Goal: Communication & Community: Answer question/provide support

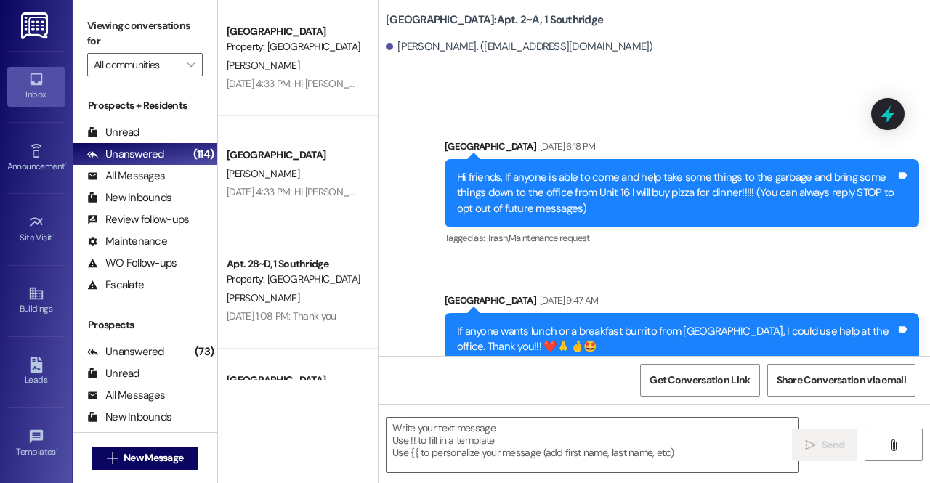
scroll to position [76163, 0]
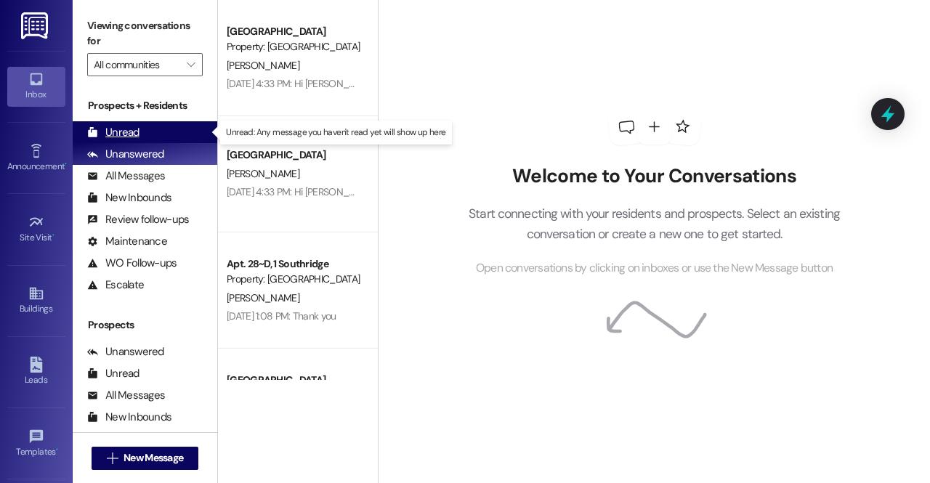
click at [128, 132] on div "Unread" at bounding box center [113, 132] width 52 height 15
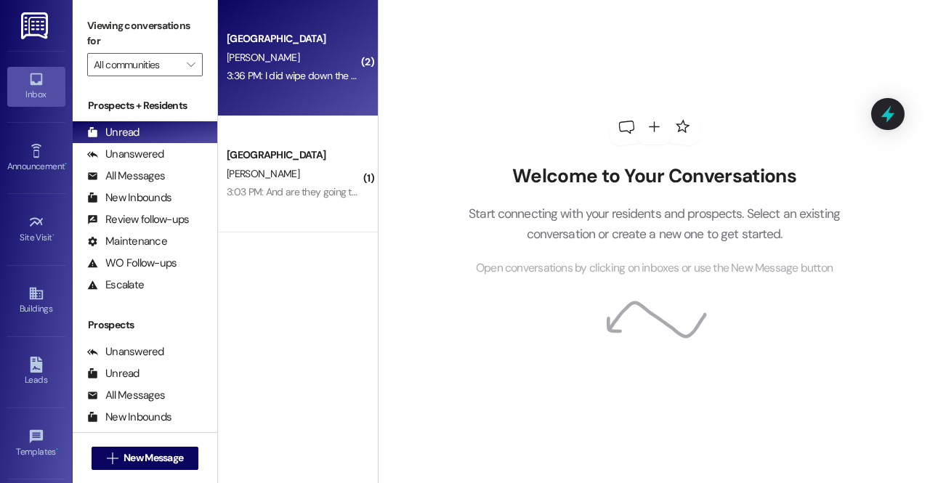
click at [274, 80] on div "3:36 PM: I did wipe down the sink and cleaned the couch, but the dirty parts we…" at bounding box center [524, 75] width 594 height 13
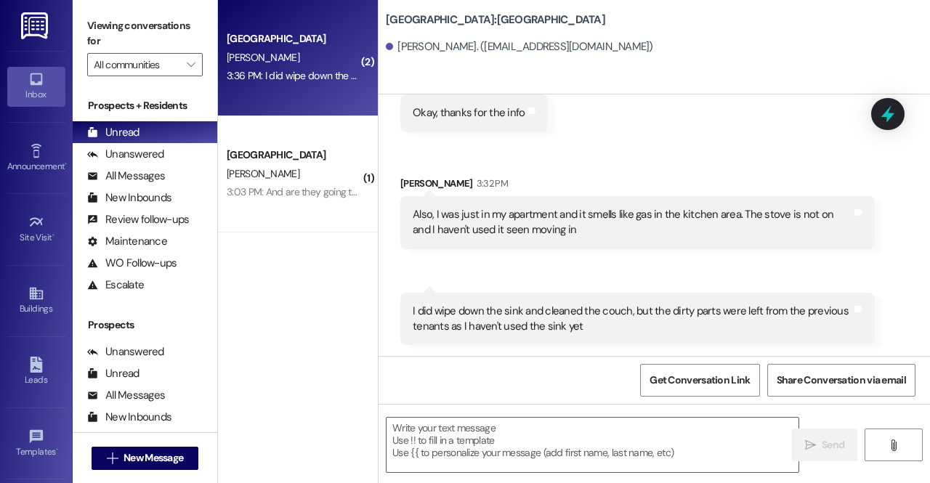
scroll to position [1106, 0]
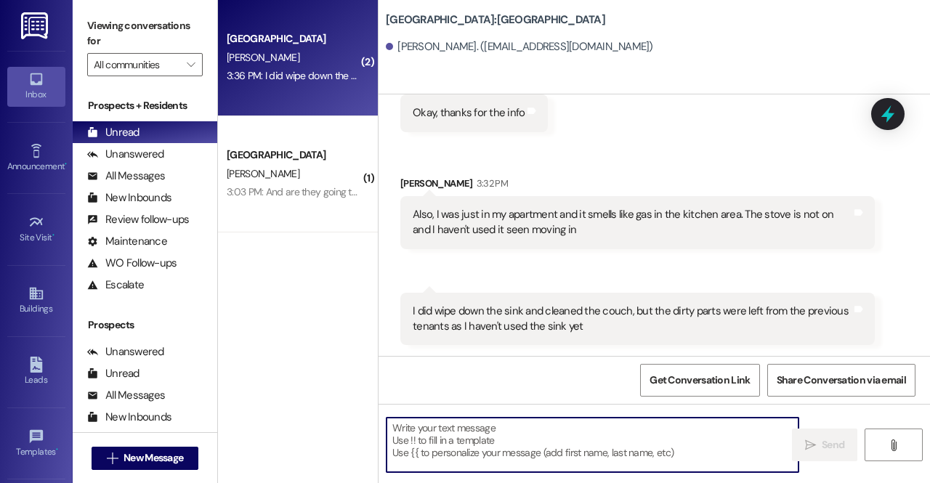
click at [496, 437] on textarea at bounding box center [593, 445] width 412 height 54
type textarea "I"
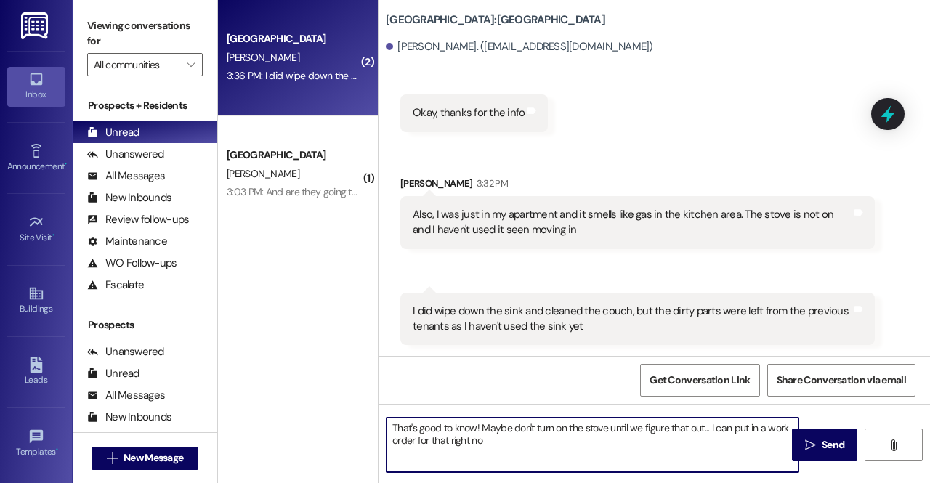
type textarea "That's good to know! Maybe don't turn on the stove until we figure that out... …"
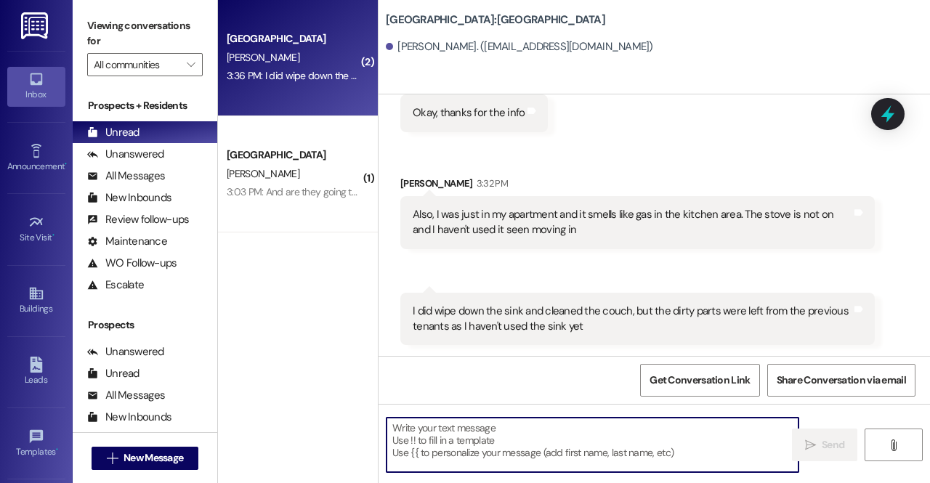
scroll to position [1224, 0]
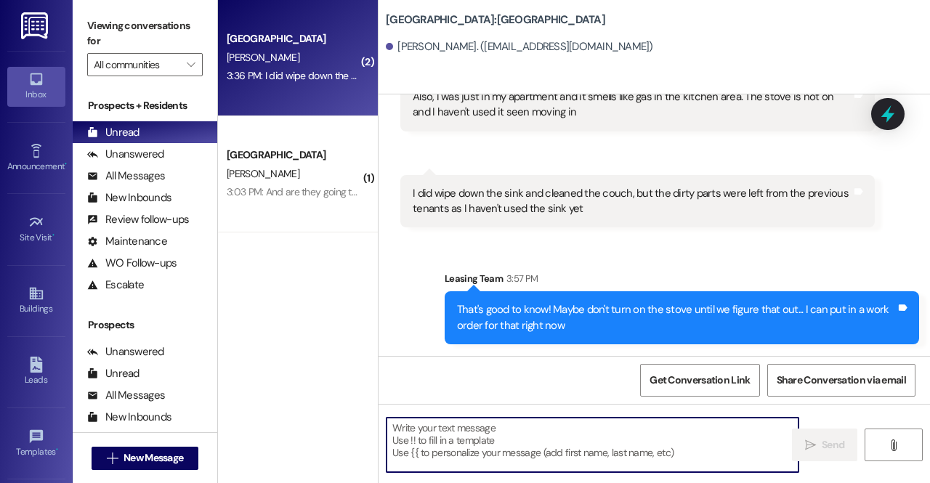
click at [548, 461] on textarea at bounding box center [593, 445] width 412 height 54
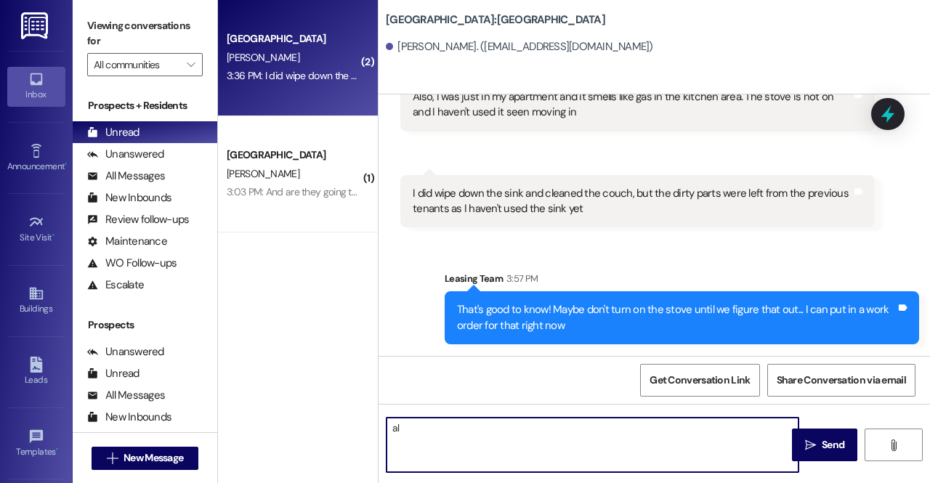
type textarea "a"
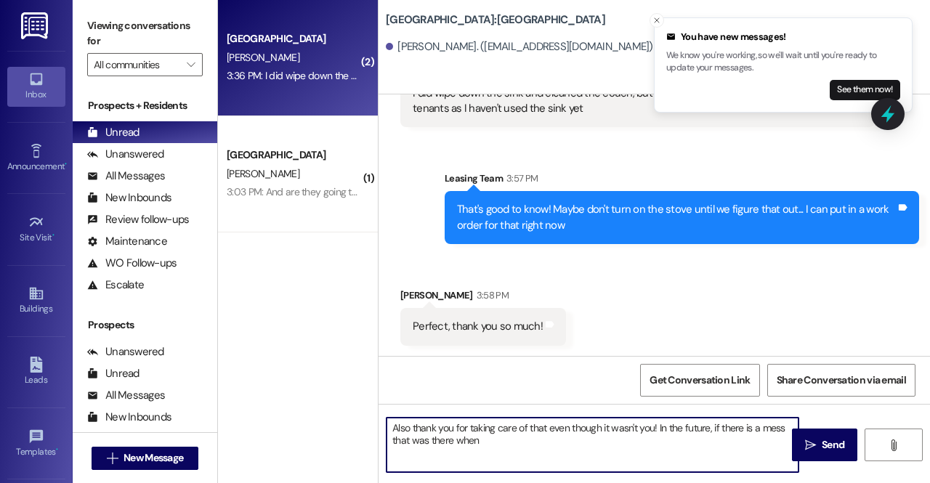
scroll to position [1324, 0]
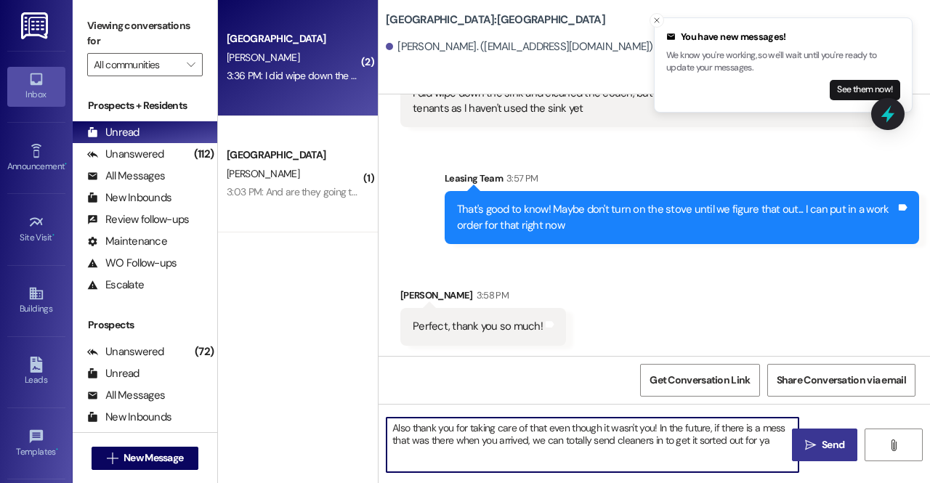
type textarea "Also thank you for taking care of that even though it wasn't you! In the future…"
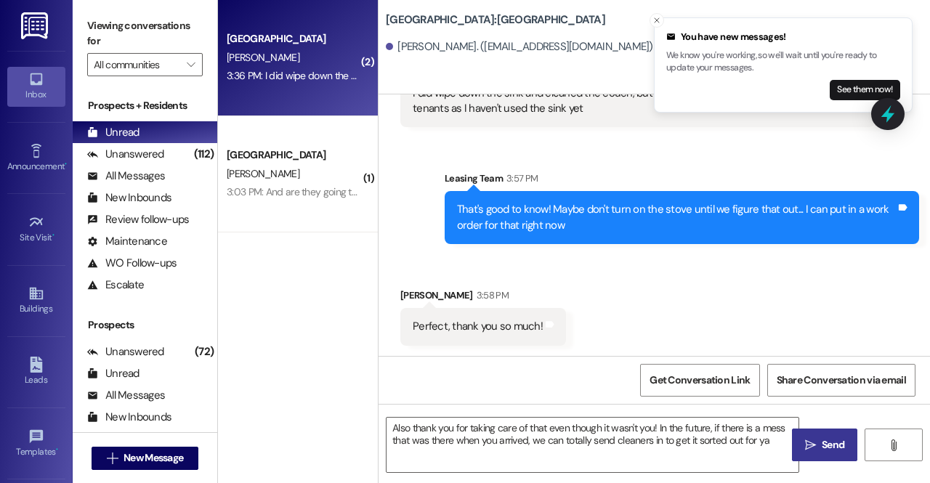
click at [819, 448] on span "Send" at bounding box center [833, 444] width 28 height 15
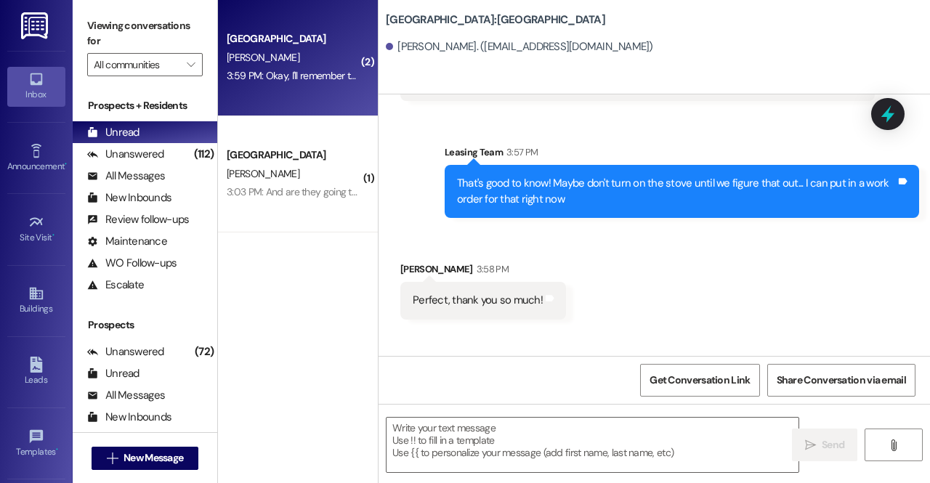
scroll to position [1543, 0]
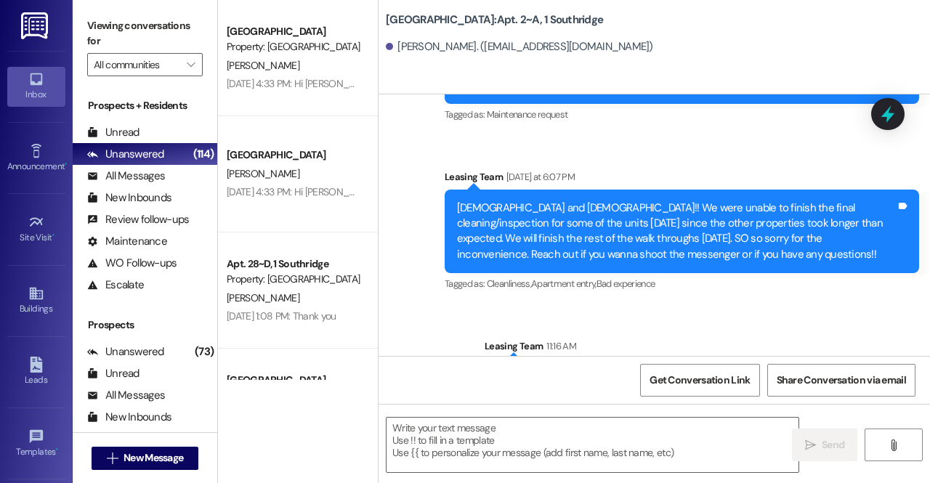
scroll to position [76163, 0]
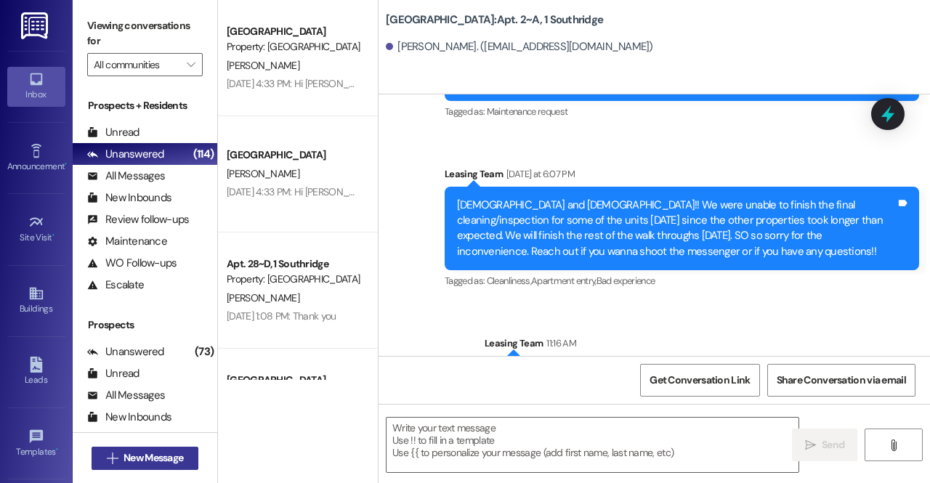
click at [174, 467] on button " New Message" at bounding box center [146, 458] width 108 height 23
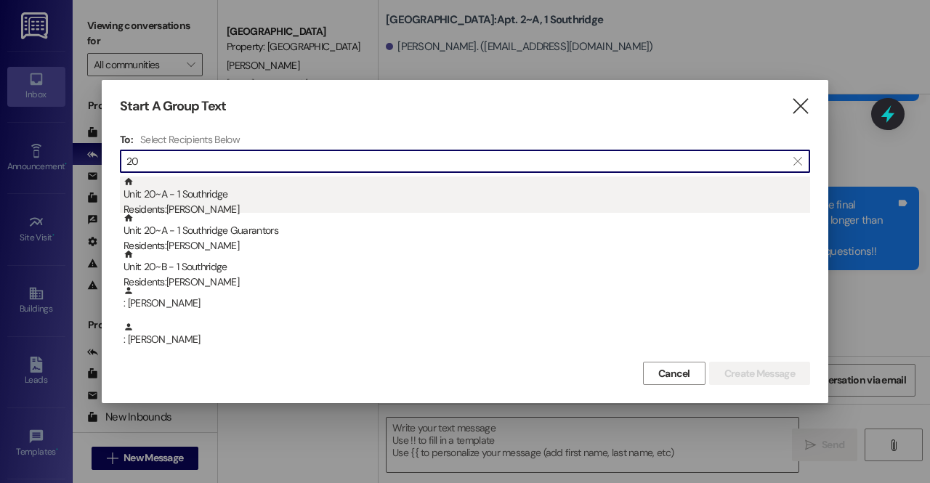
type input "20"
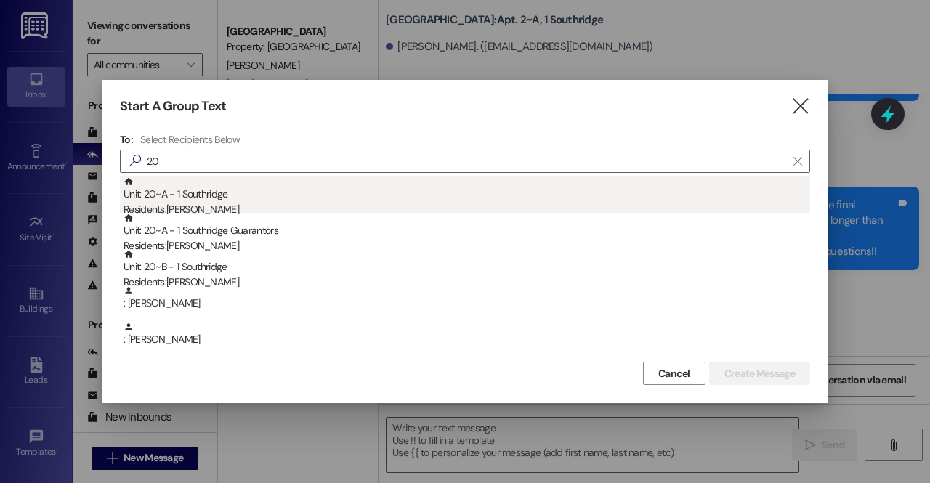
click at [280, 189] on div "Unit: 20~A - 1 Southridge Residents: Julia Collings" at bounding box center [467, 197] width 687 height 41
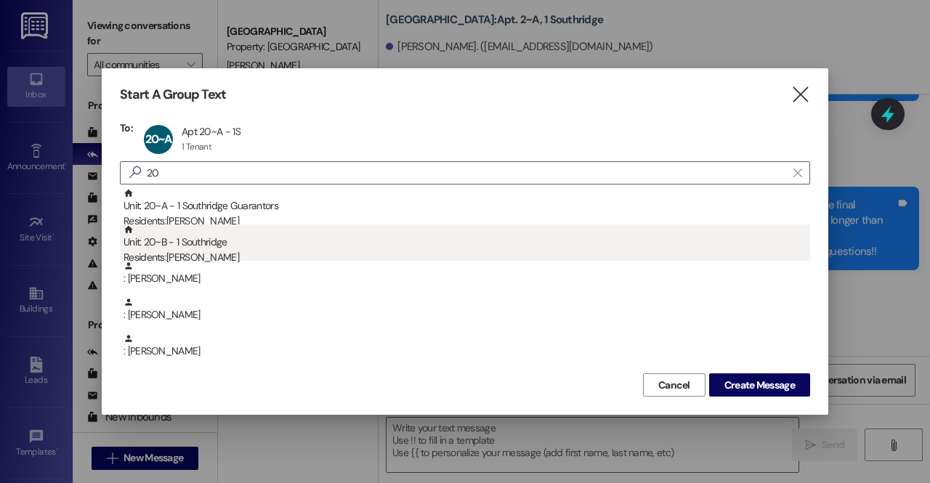
click at [177, 237] on div "Unit: 20~B - 1 Southridge Residents: Anna Gubler" at bounding box center [467, 245] width 687 height 41
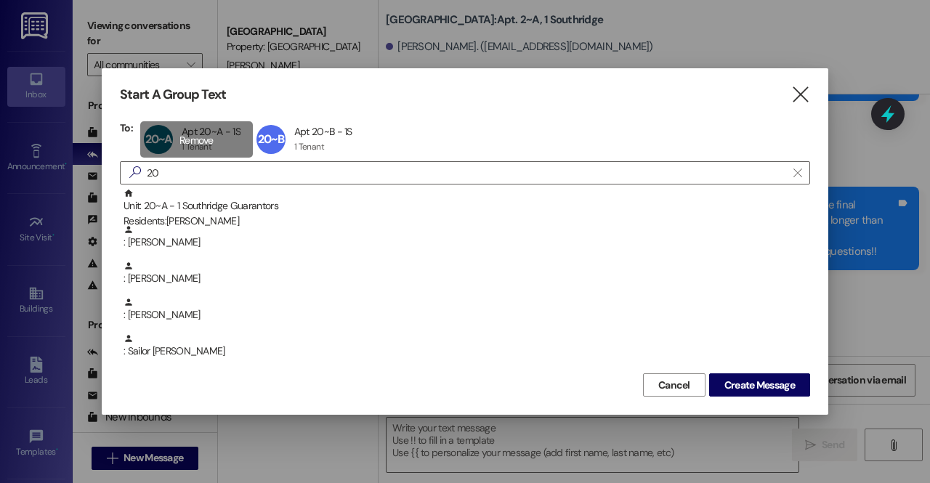
click at [211, 136] on div "20~A Apt 20~A - 1S Apt 20~A - 1S 1 Tenant 1 Tenant click to remove" at bounding box center [196, 139] width 113 height 36
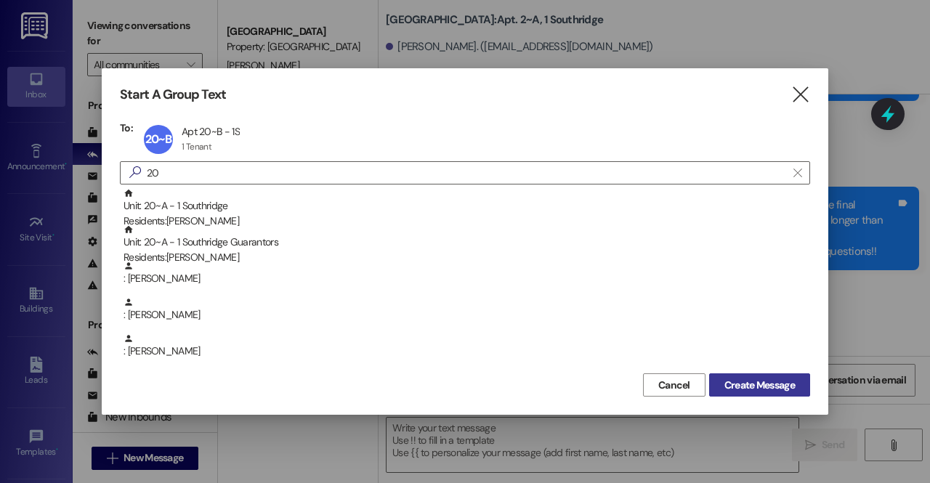
click at [760, 386] on span "Create Message" at bounding box center [759, 385] width 70 height 15
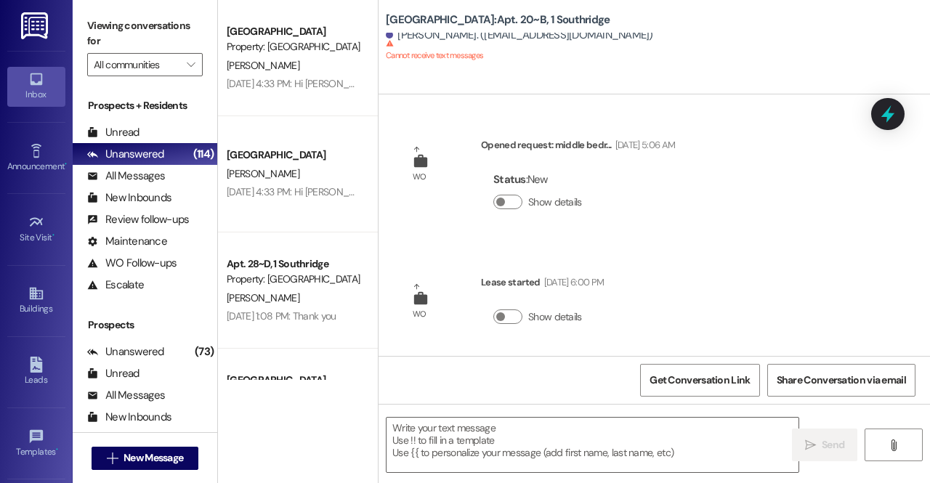
scroll to position [0, 0]
click at [140, 460] on span "New Message" at bounding box center [154, 457] width 60 height 15
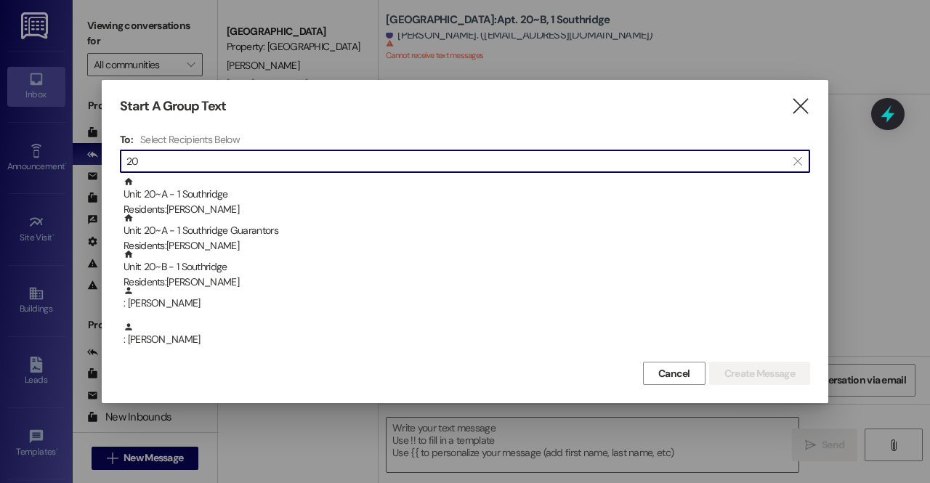
type input "20"
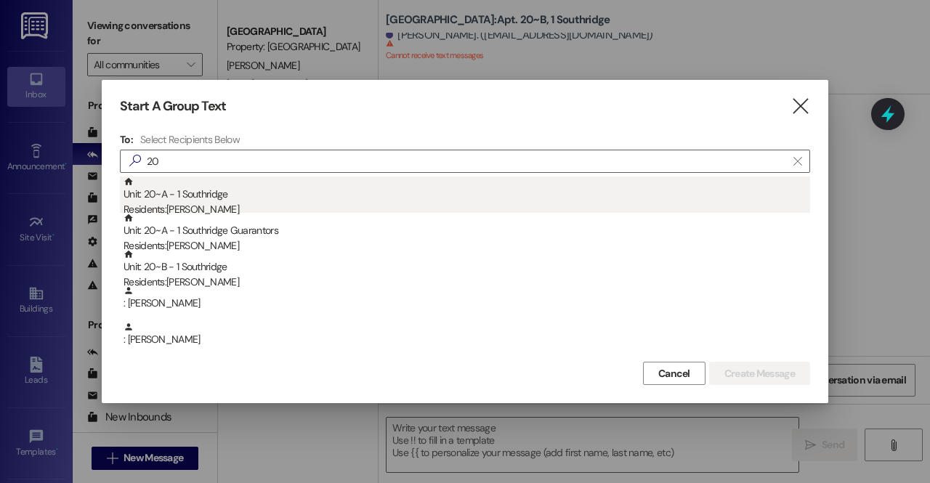
click at [241, 204] on div "Residents: Julia Collings" at bounding box center [467, 209] width 687 height 15
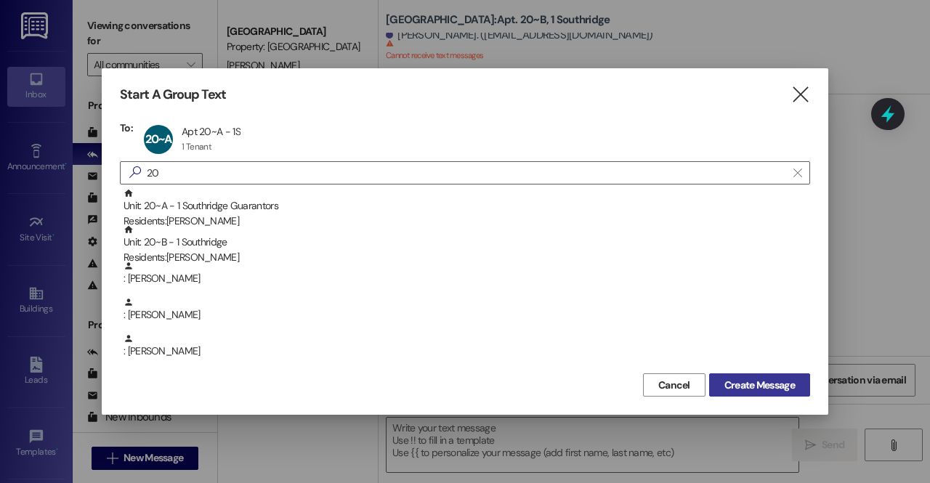
click at [737, 389] on span "Create Message" at bounding box center [759, 385] width 70 height 15
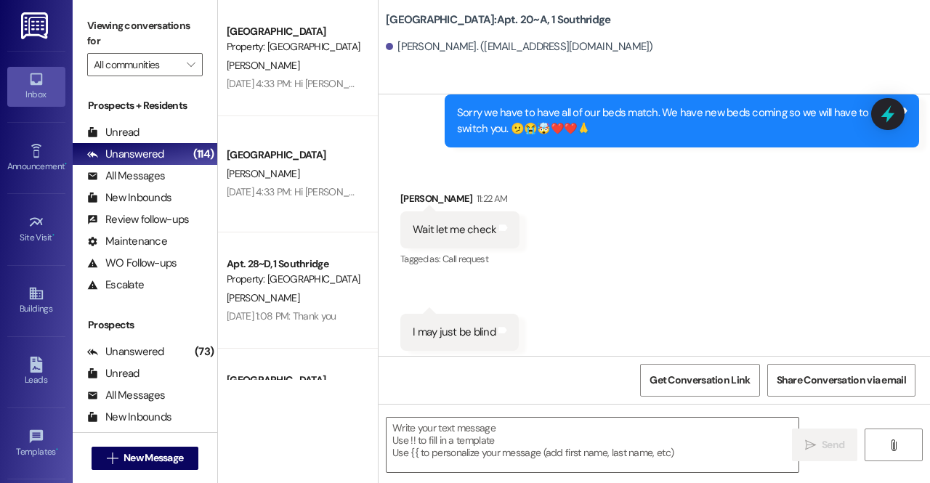
scroll to position [12055, 0]
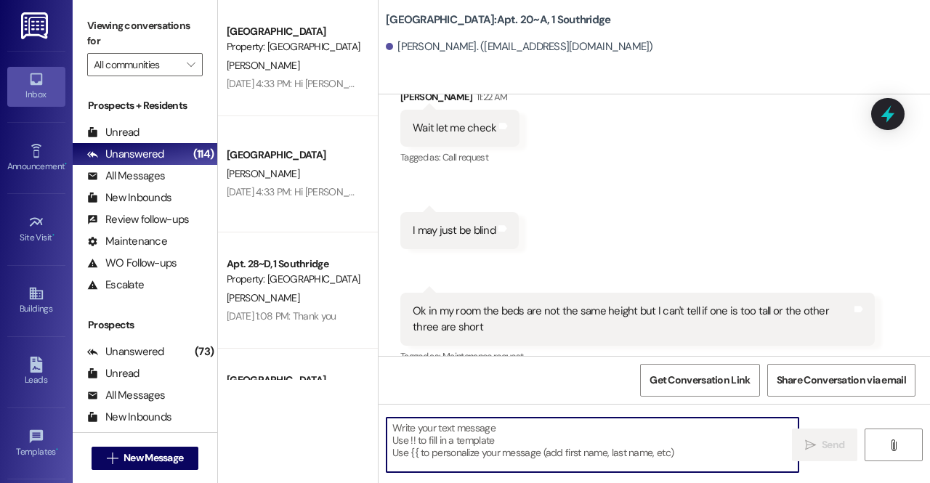
click at [509, 447] on textarea at bounding box center [593, 445] width 412 height 54
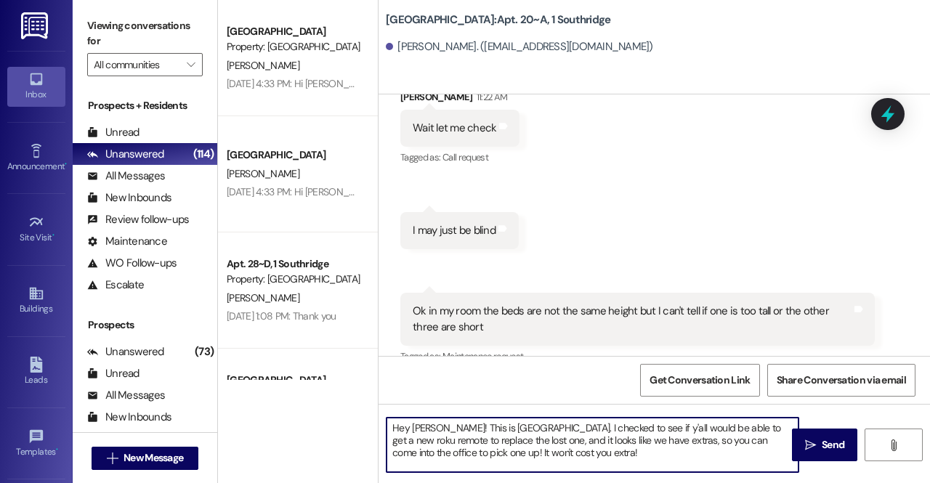
click at [703, 430] on textarea "Hey Julia! This is Brielle. I checked to see if y'all would be able to get a ne…" at bounding box center [593, 445] width 412 height 54
click at [693, 455] on textarea "Hey Julia! This is Brielle. I checked to see if y'all would be able to get a ne…" at bounding box center [593, 445] width 412 height 54
type textarea "Hey Julia! This is Brielle. I checked to see if y'all would be able to get a ne…"
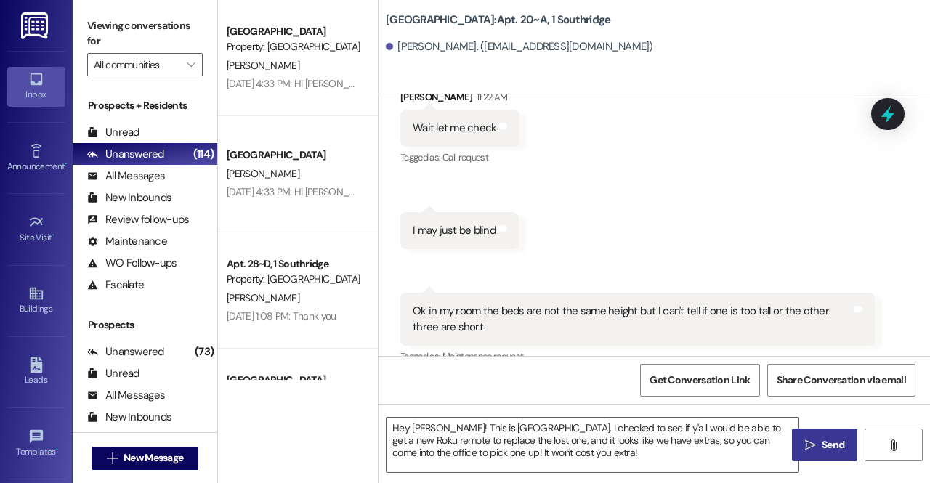
click at [814, 436] on button " Send" at bounding box center [824, 445] width 65 height 33
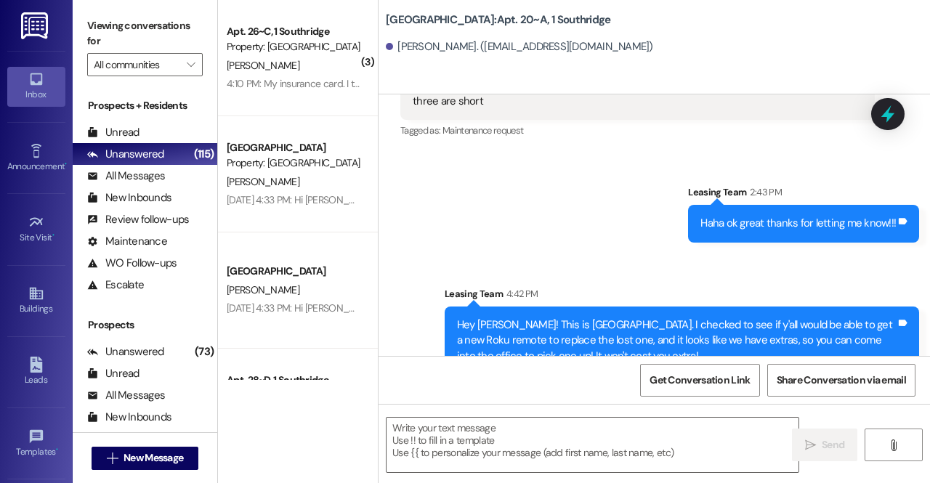
scroll to position [12288, 0]
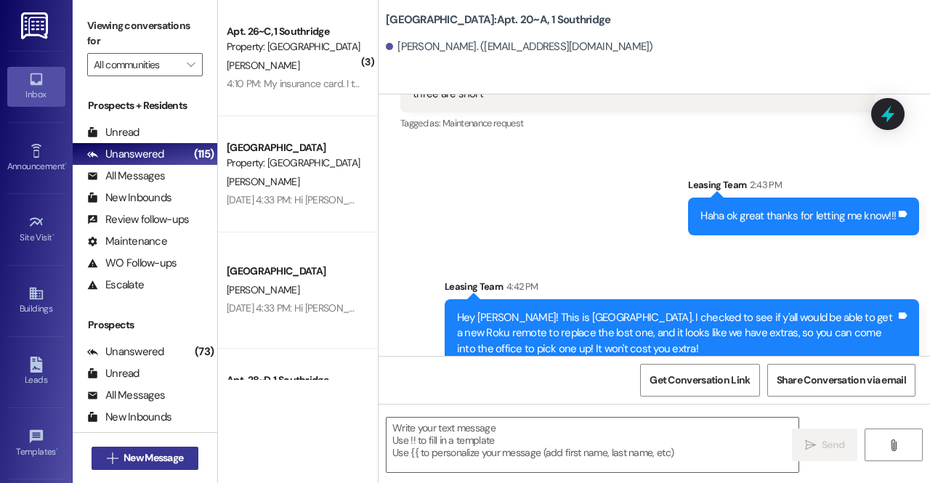
click at [161, 457] on span "New Message" at bounding box center [154, 457] width 60 height 15
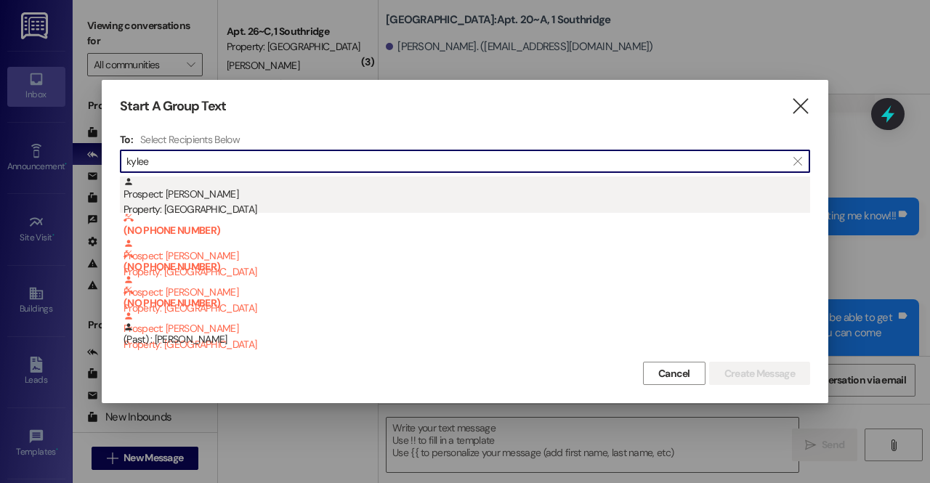
type input "kylee"
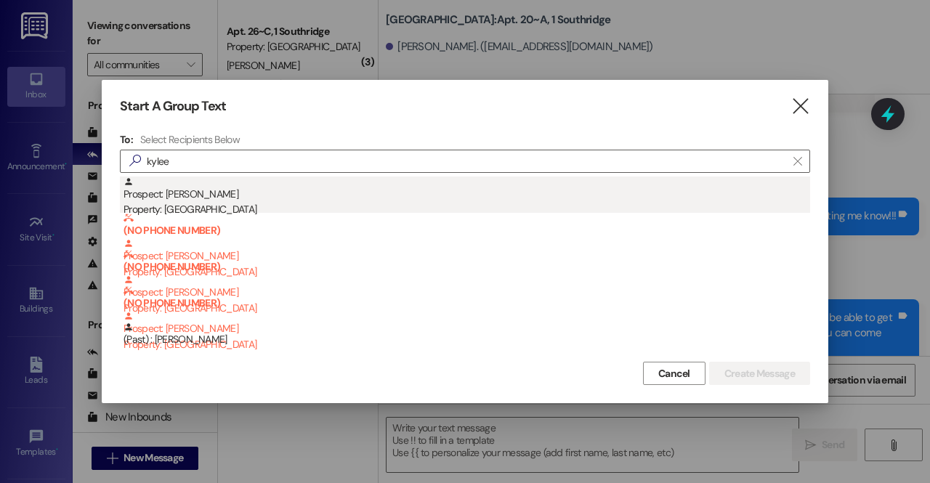
click at [259, 206] on div "Property: [GEOGRAPHIC_DATA]" at bounding box center [467, 209] width 687 height 15
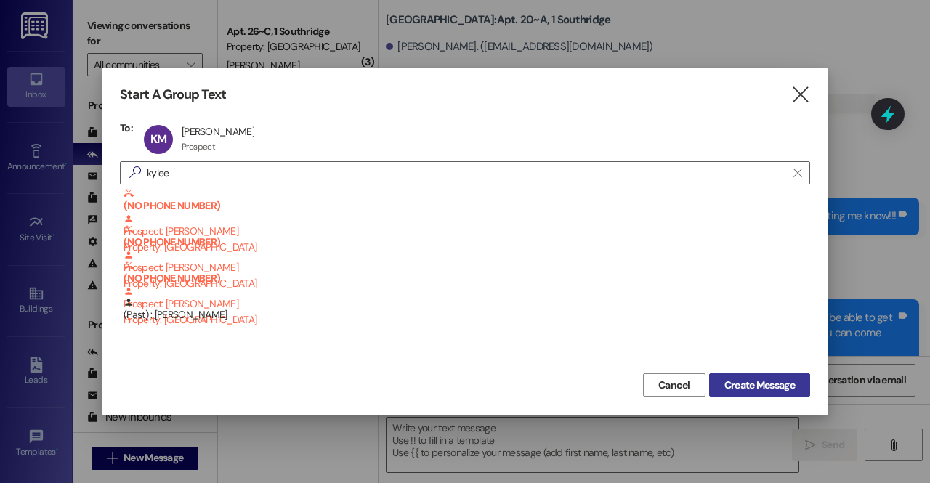
click at [743, 383] on span "Create Message" at bounding box center [759, 385] width 70 height 15
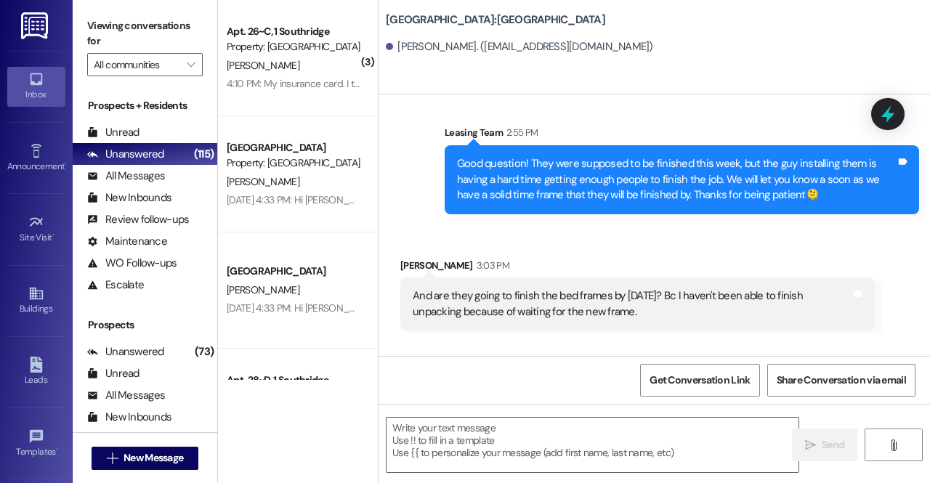
scroll to position [1216, 0]
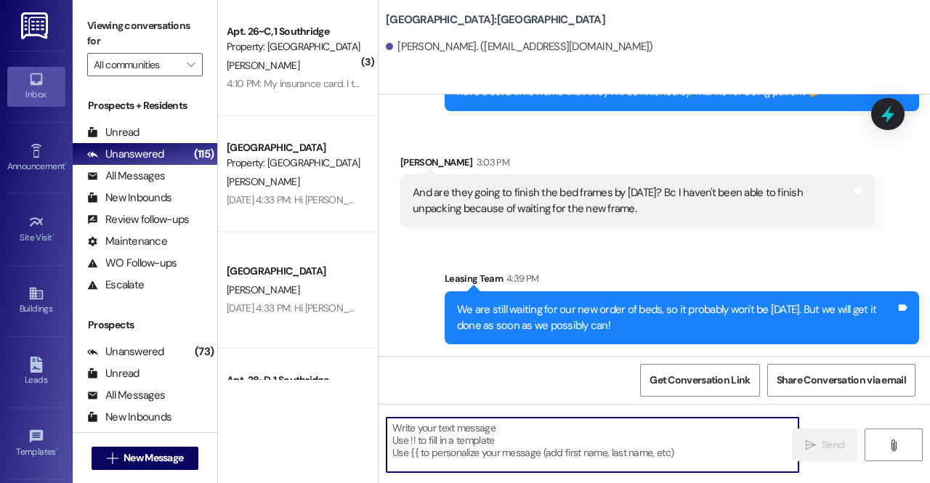
click at [514, 445] on textarea at bounding box center [593, 445] width 412 height 54
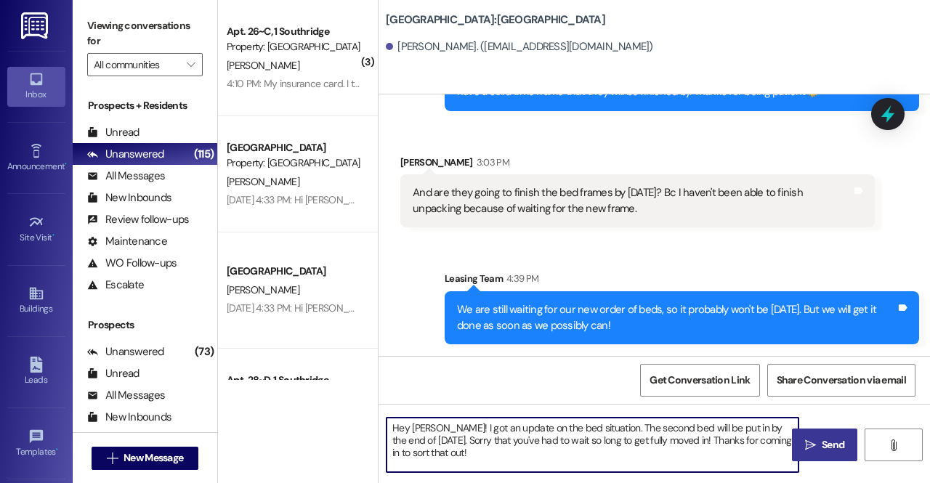
type textarea "Hey [PERSON_NAME]! I got an update on the bed situation. The second bed will be…"
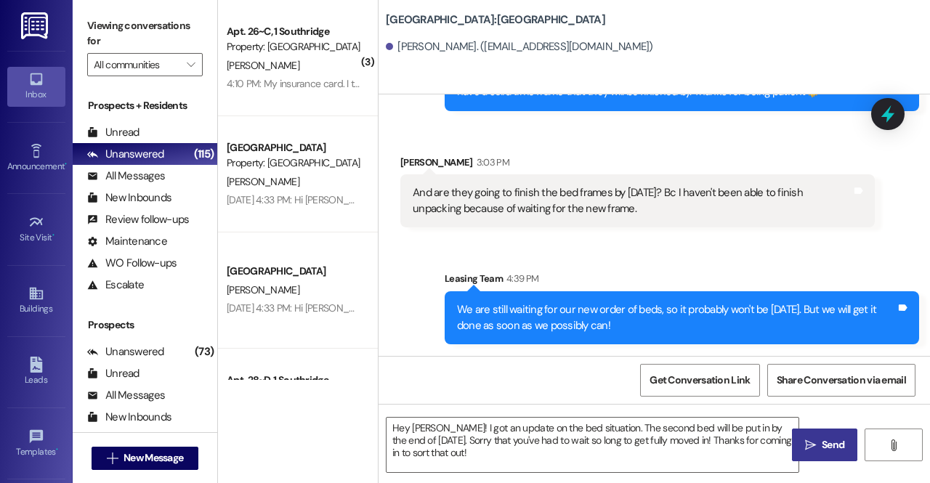
click at [827, 446] on span "Send" at bounding box center [833, 444] width 23 height 15
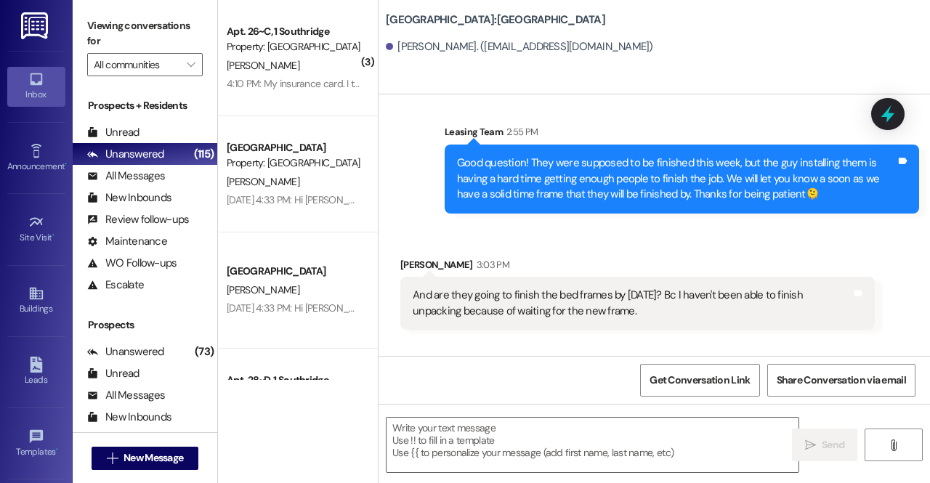
scroll to position [1349, 0]
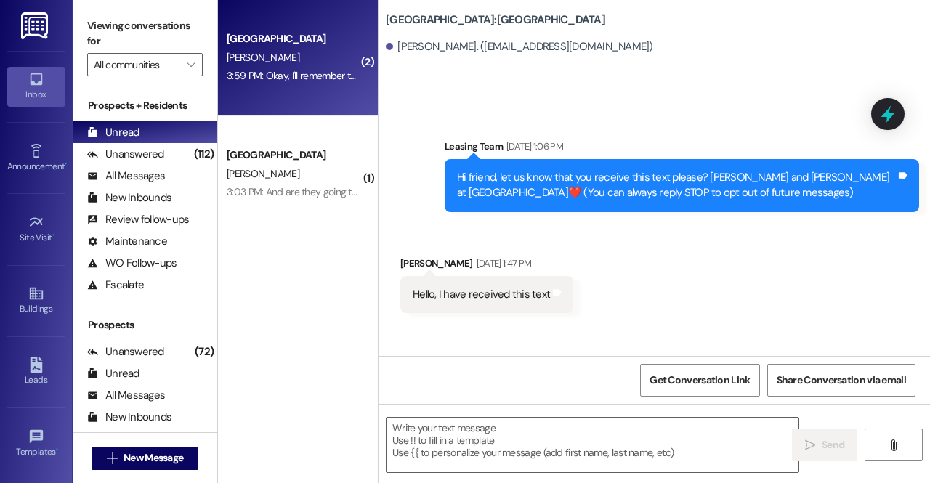
scroll to position [1543, 0]
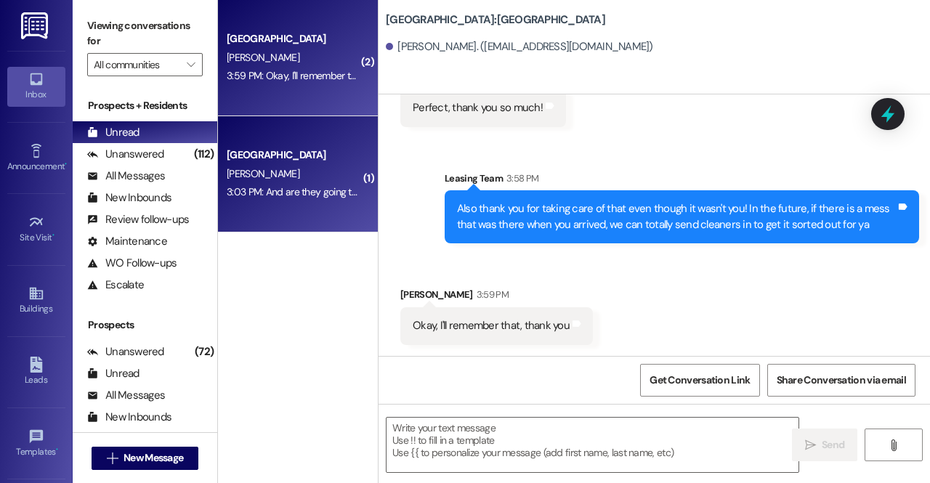
click at [323, 182] on div "[PERSON_NAME]" at bounding box center [293, 174] width 137 height 18
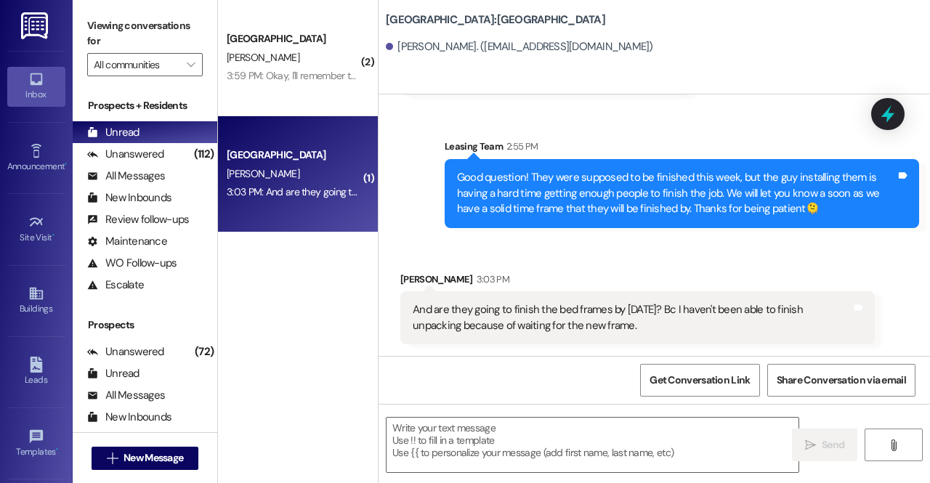
scroll to position [1099, 0]
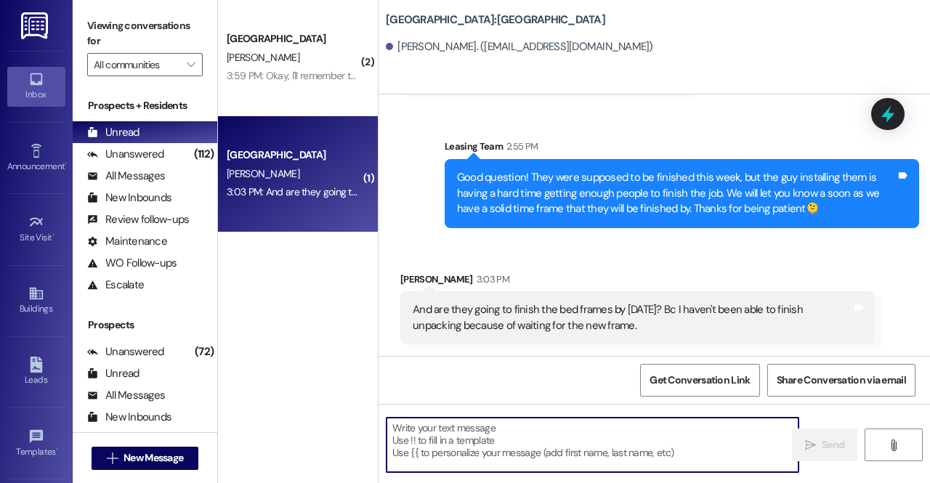
click at [527, 440] on textarea at bounding box center [593, 445] width 412 height 54
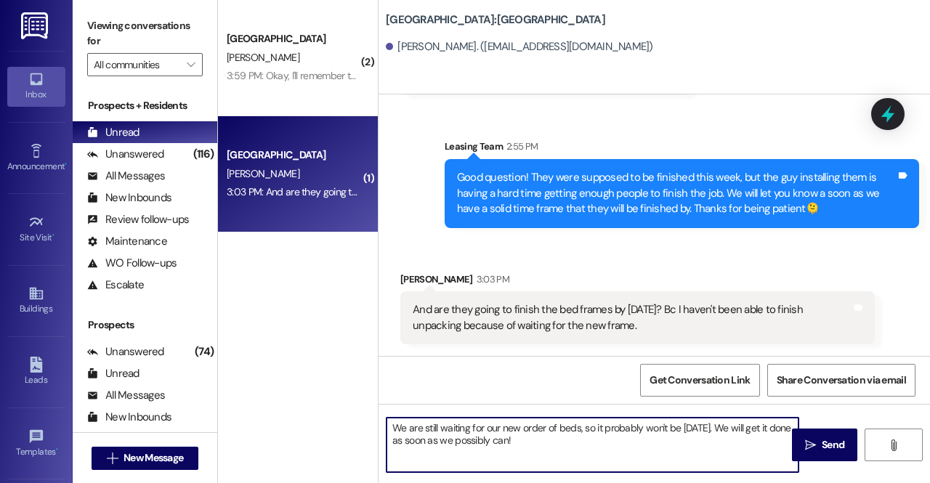
click at [715, 431] on textarea "We are still waiting for our new order of beds, so it probably won't be [DATE].…" at bounding box center [593, 445] width 412 height 54
click at [681, 458] on textarea "We are still waiting for our new order of beds, so it probably won't be today. …" at bounding box center [593, 445] width 412 height 54
type textarea "We are still waiting for our new order of beds, so it probably won't be today. …"
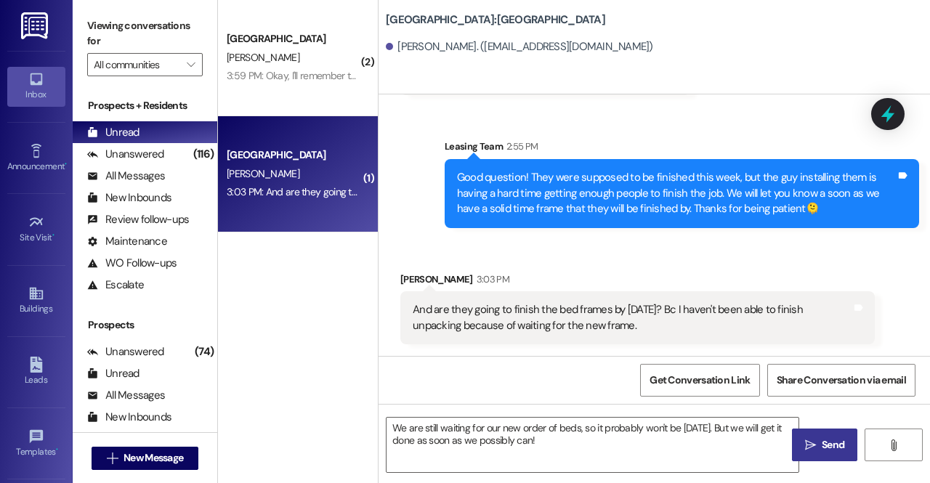
click at [837, 445] on span "Send" at bounding box center [833, 444] width 23 height 15
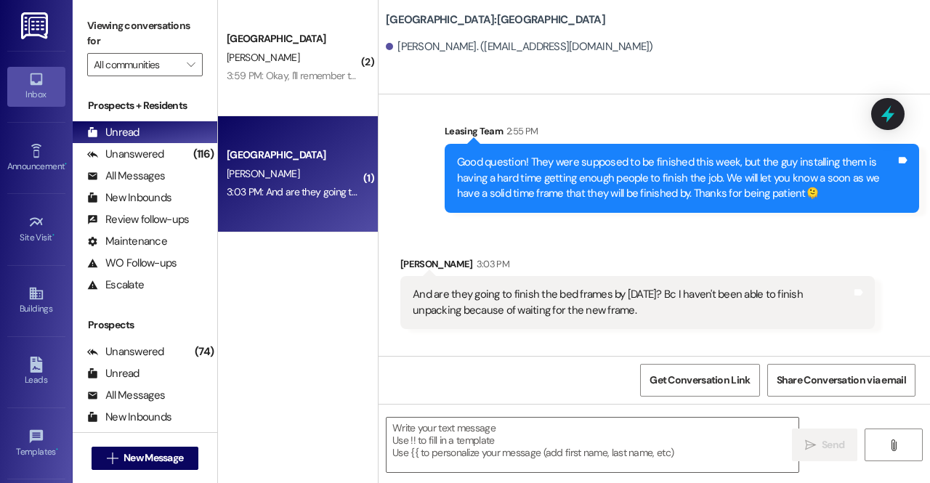
scroll to position [1216, 0]
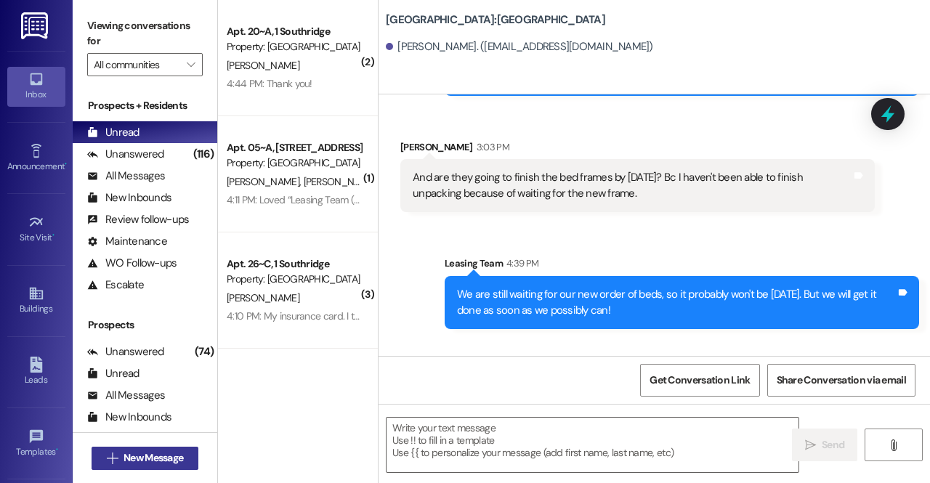
click at [179, 458] on span "New Message" at bounding box center [154, 457] width 60 height 15
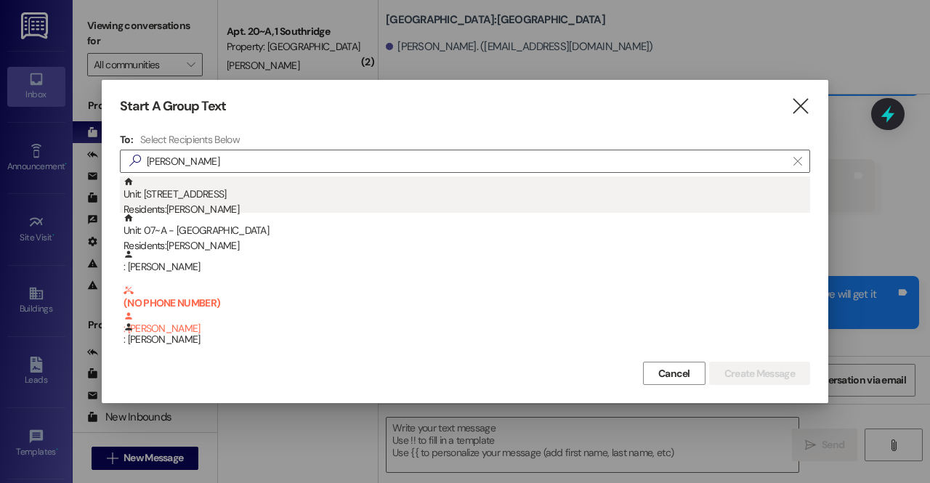
click at [366, 207] on div "Residents: Spencer Martin" at bounding box center [467, 209] width 687 height 15
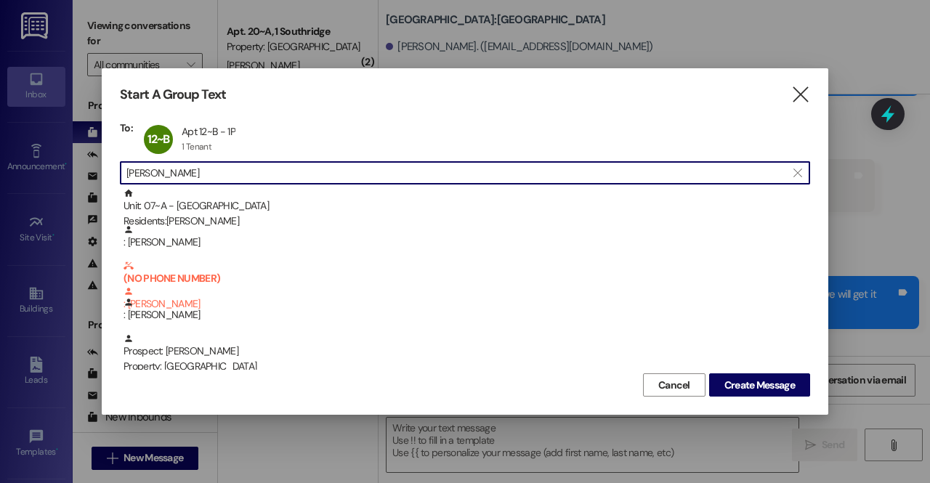
drag, startPoint x: 327, startPoint y: 177, endPoint x: 89, endPoint y: 172, distance: 238.4
click at [89, 172] on div "Start A Group Text  To: 12~B Apt 12~B - 1P Apt 12~B - 1P 1 Tenant 1 Tenant cli…" at bounding box center [465, 241] width 930 height 483
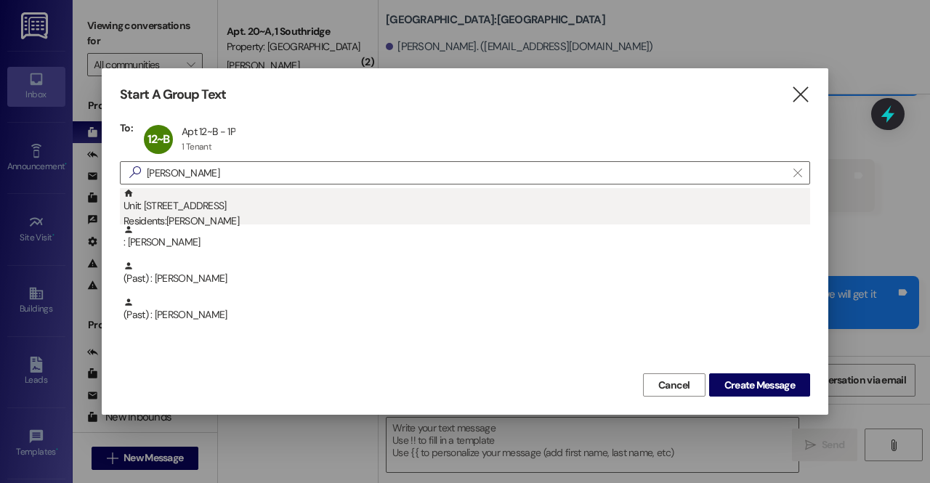
click at [174, 219] on div "Residents: Killian Bynum" at bounding box center [467, 221] width 687 height 15
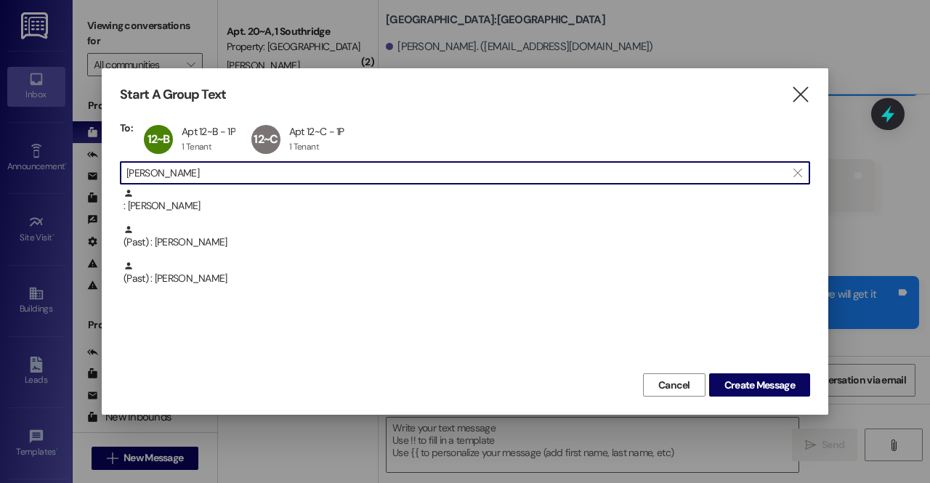
drag, startPoint x: 180, startPoint y: 165, endPoint x: 92, endPoint y: 169, distance: 88.7
click at [92, 169] on div "Start A Group Text  To: 12~B Apt 12~B - 1P Apt 12~B - 1P 1 Tenant 1 Tenant cli…" at bounding box center [465, 241] width 930 height 483
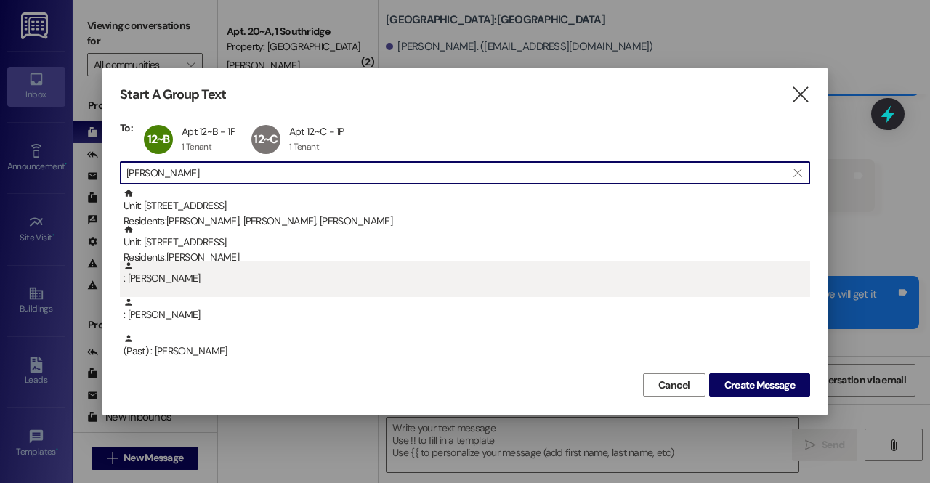
click at [195, 285] on div ": Walter Blundell" at bounding box center [467, 273] width 687 height 25
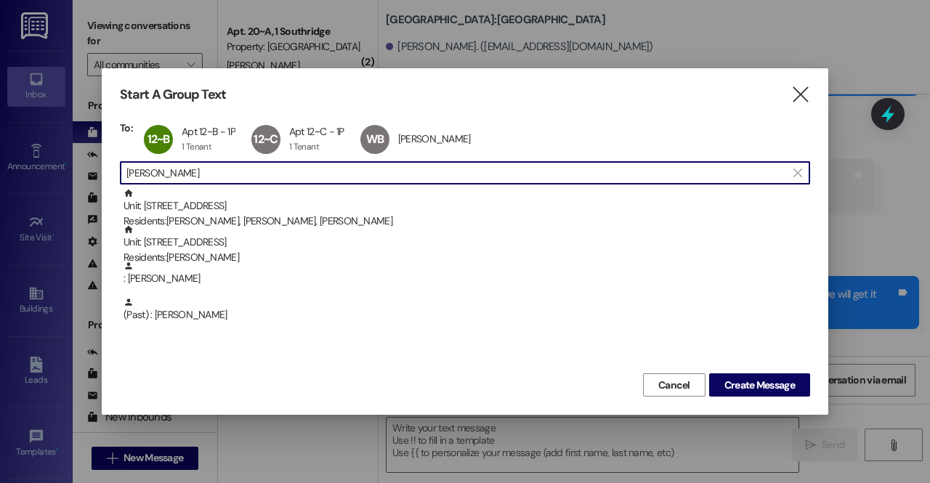
scroll to position [1, 0]
drag, startPoint x: 234, startPoint y: 176, endPoint x: 55, endPoint y: 177, distance: 178.7
click at [55, 177] on div "Start A Group Text  To: 12~B Apt 12~B - 1P Apt 12~B - 1P 1 Tenant 1 Tenant cli…" at bounding box center [465, 241] width 930 height 483
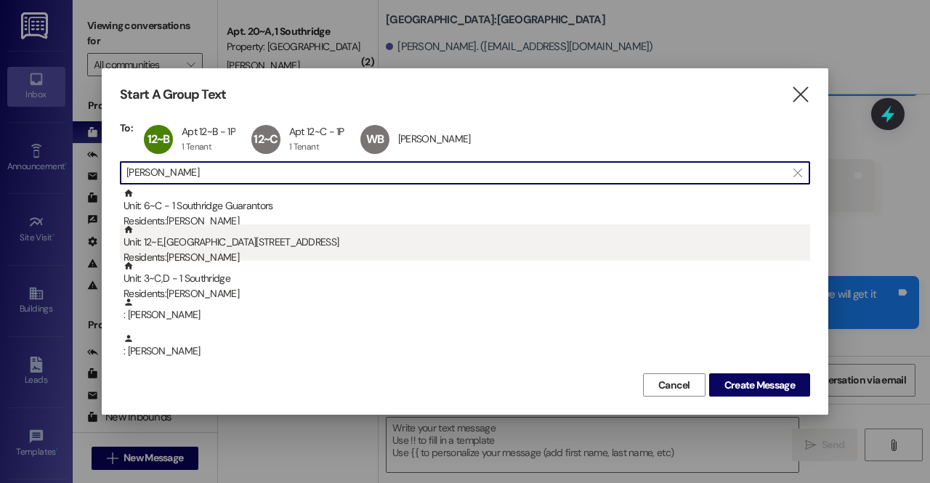
type input "james"
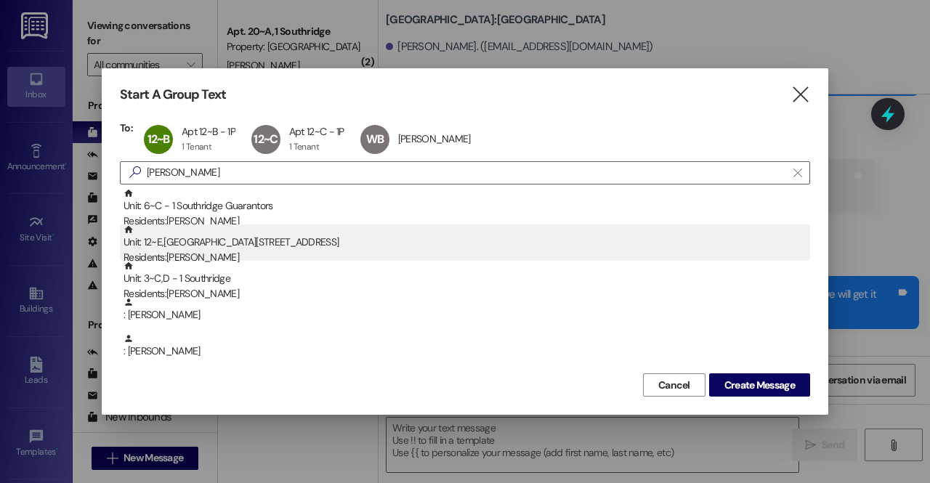
scroll to position [0, 0]
click at [177, 252] on div "Residents: James Wilde" at bounding box center [467, 257] width 687 height 15
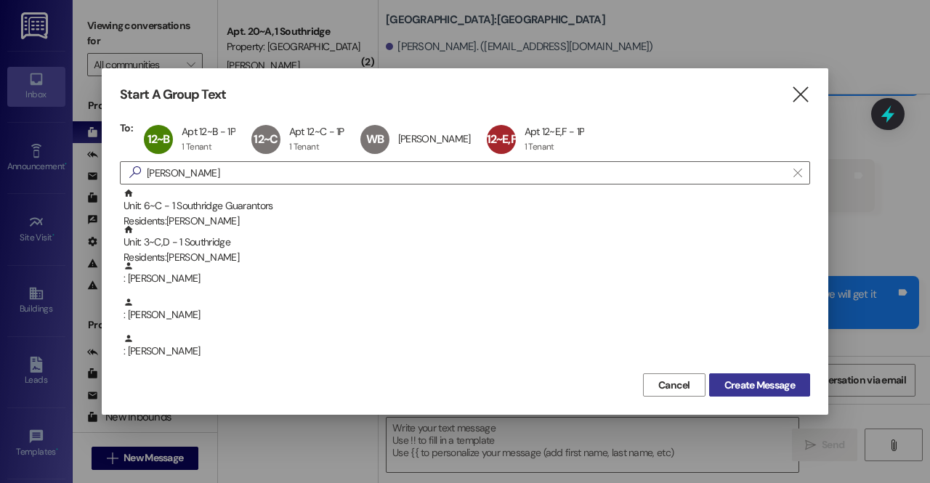
click at [759, 380] on span "Create Message" at bounding box center [759, 385] width 70 height 15
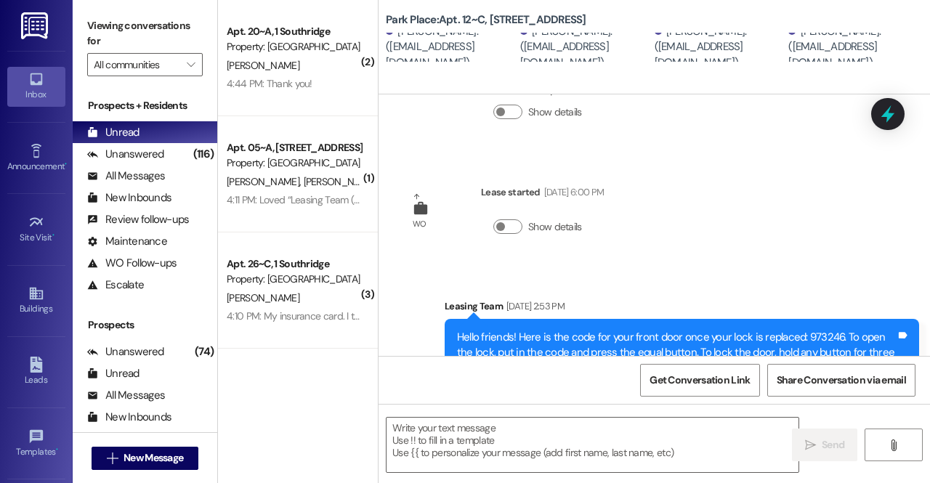
scroll to position [171, 0]
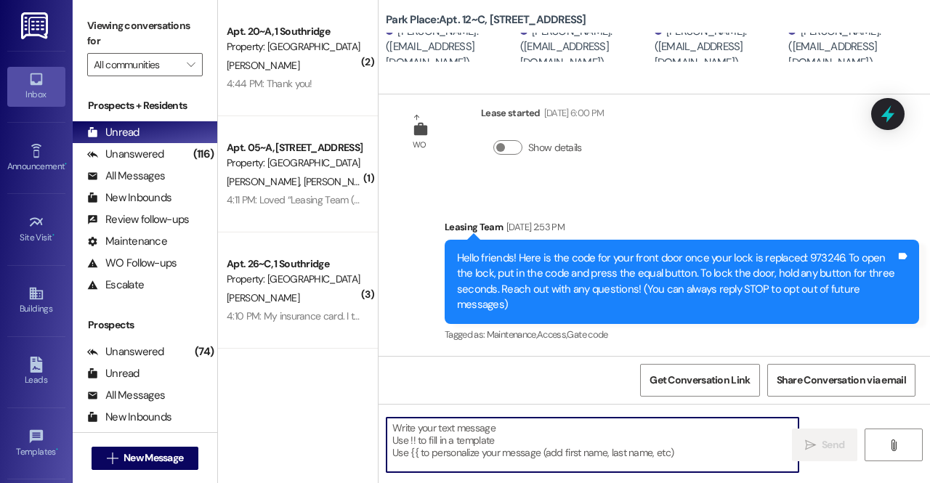
click at [533, 434] on textarea at bounding box center [593, 445] width 412 height 54
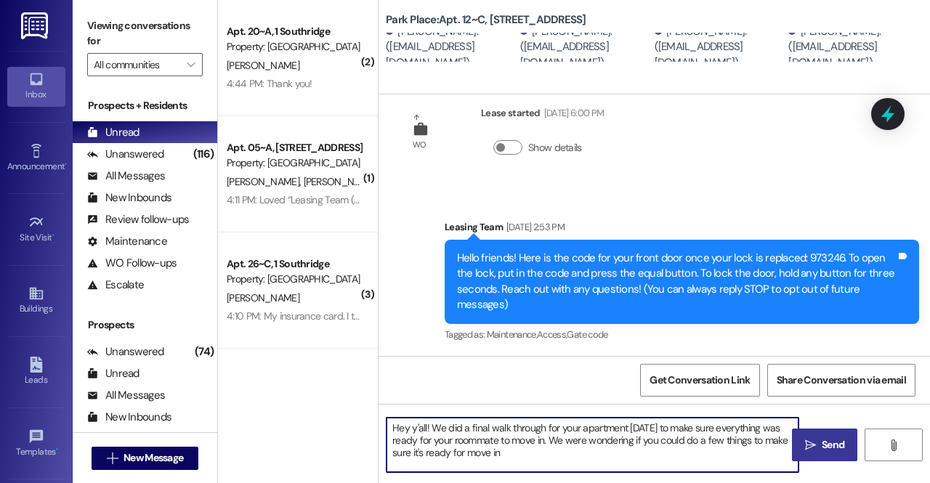
drag, startPoint x: 620, startPoint y: 429, endPoint x: 631, endPoint y: 431, distance: 10.4
click at [631, 431] on textarea "Hey y'all! We did a final walk through for your apartment today to make sure ev…" at bounding box center [593, 445] width 412 height 54
click at [622, 430] on textarea "Hey y'all! We did a final walk through for your apartment today to make sure ev…" at bounding box center [593, 445] width 412 height 54
click at [613, 460] on textarea "Hey y'all! We did a final walk through for your apartment today to make sure ev…" at bounding box center [593, 445] width 412 height 54
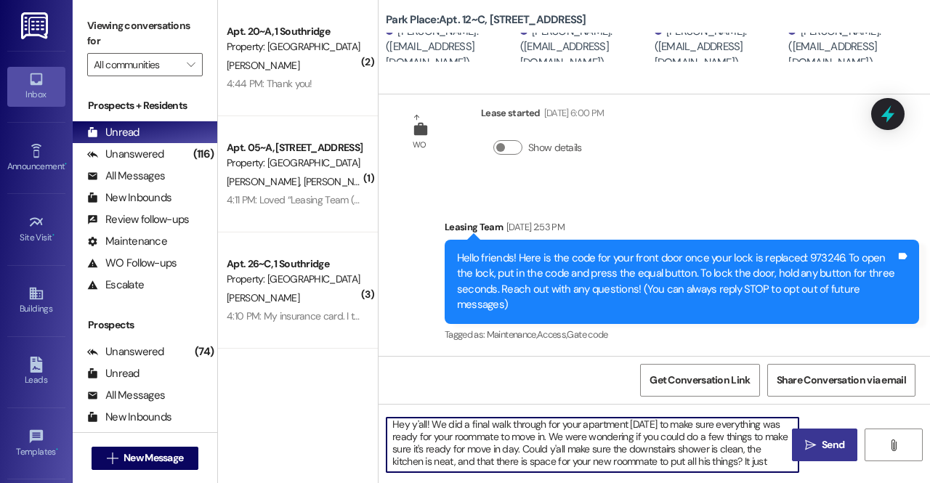
scroll to position [3, 0]
type textarea "Hey y'all! We did a final walk through for your apartment today to make sure ev…"
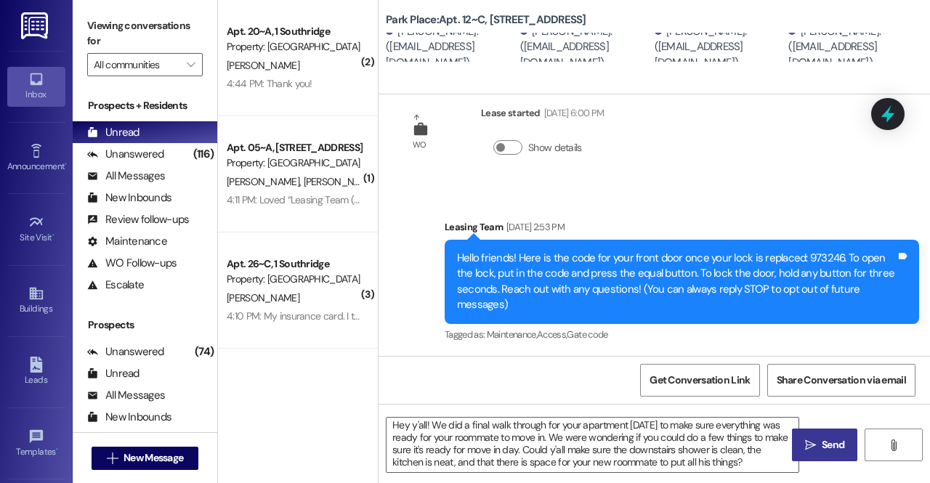
click at [833, 432] on button " Send" at bounding box center [824, 445] width 65 height 33
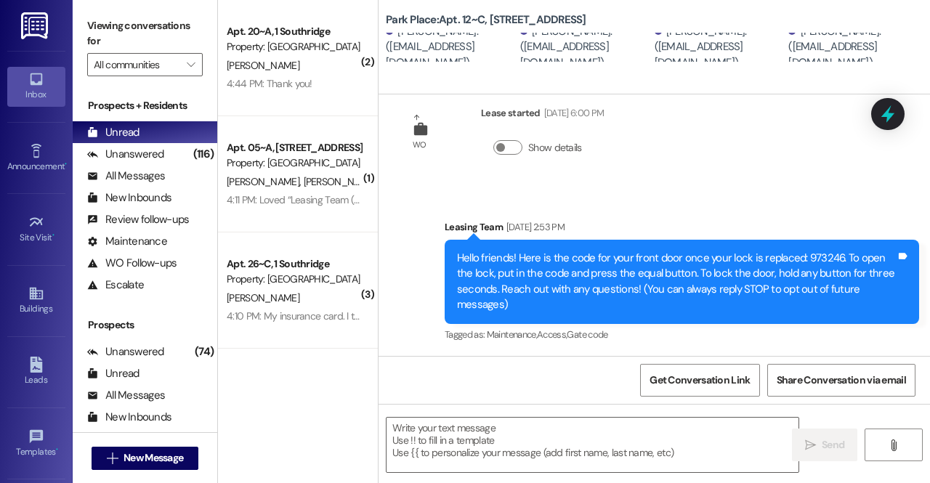
scroll to position [319, 0]
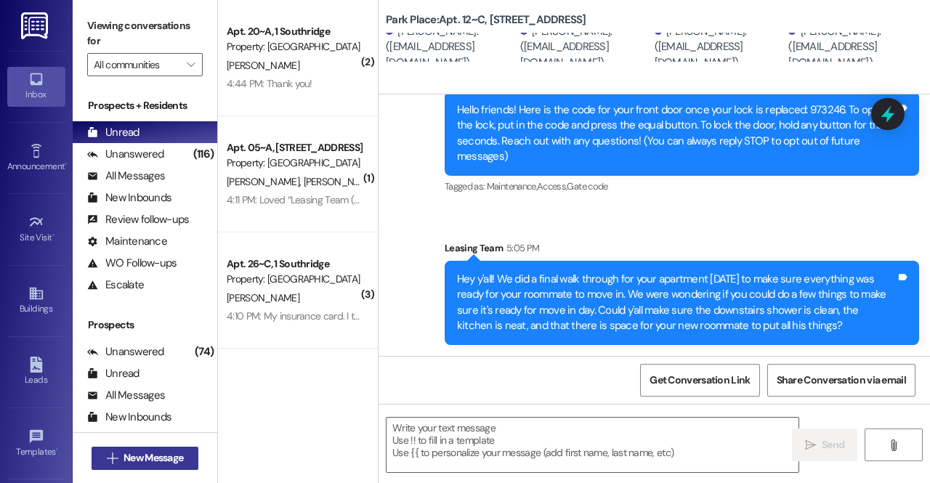
click at [155, 453] on span "New Message" at bounding box center [154, 457] width 60 height 15
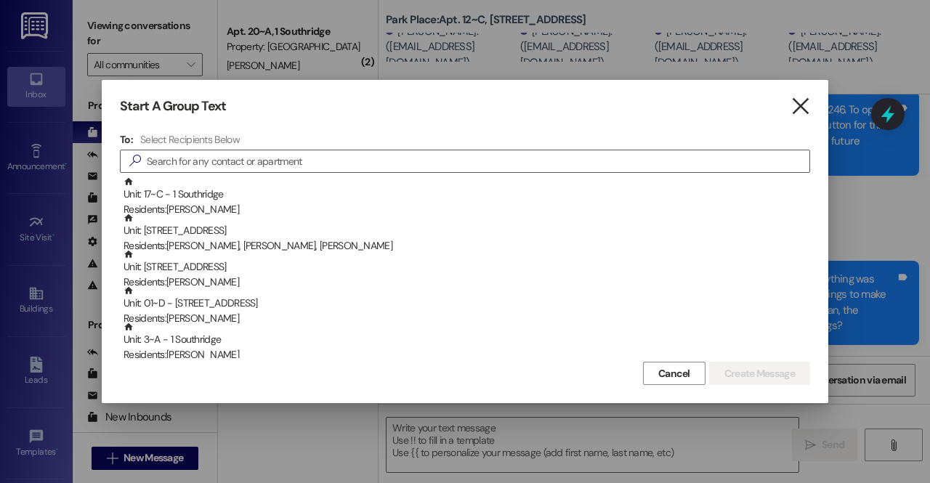
click at [805, 105] on icon "" at bounding box center [801, 106] width 20 height 15
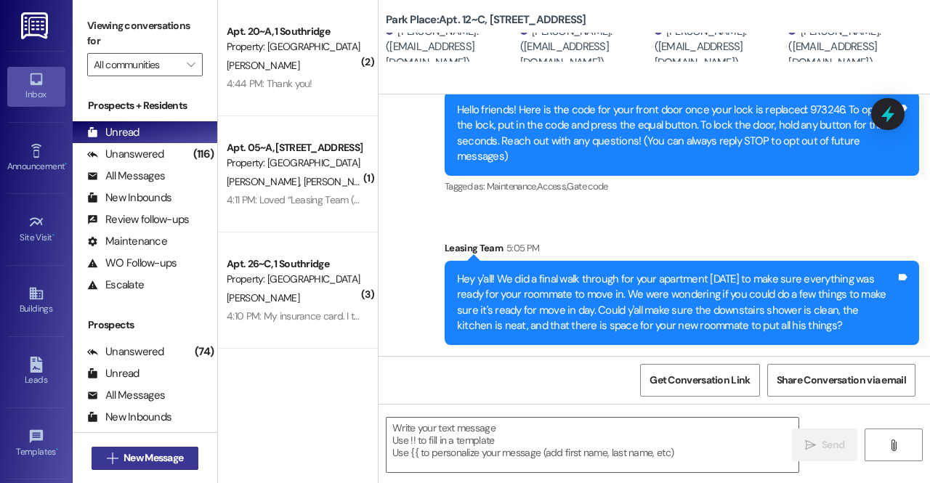
click at [151, 463] on span "New Message" at bounding box center [154, 457] width 60 height 15
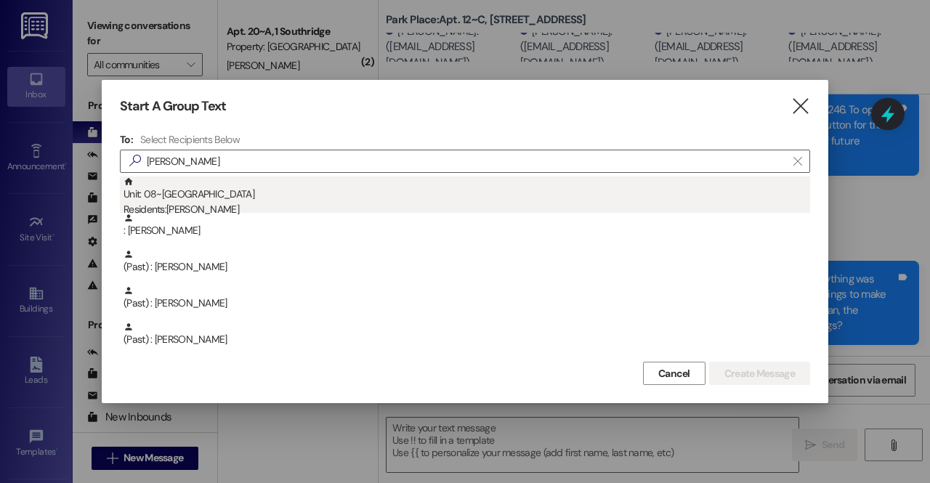
click at [237, 209] on div "Residents: Charles Farley" at bounding box center [467, 209] width 687 height 15
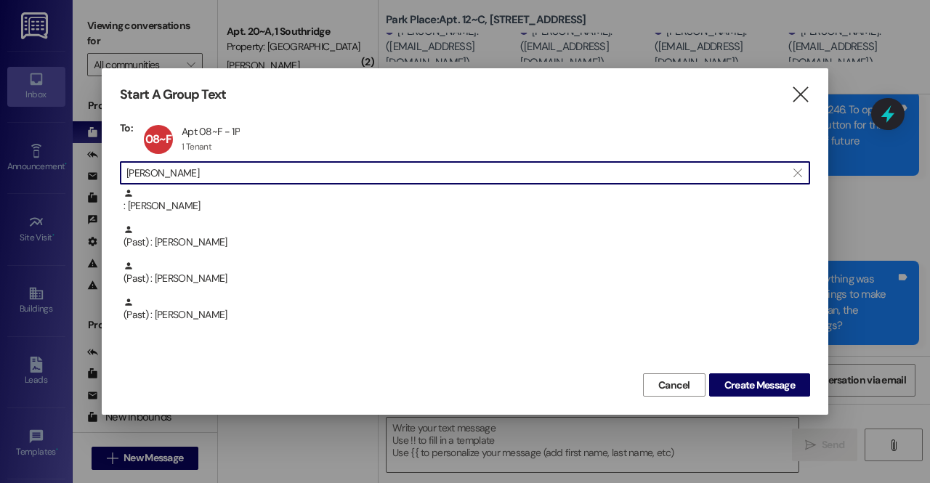
drag, startPoint x: 230, startPoint y: 166, endPoint x: 85, endPoint y: 162, distance: 144.7
click at [85, 162] on div "Start A Group Text  To: 08~F Apt 08~F - 1P Apt 08~F - 1P 1 Tenant 1 Tenant cli…" at bounding box center [465, 241] width 930 height 483
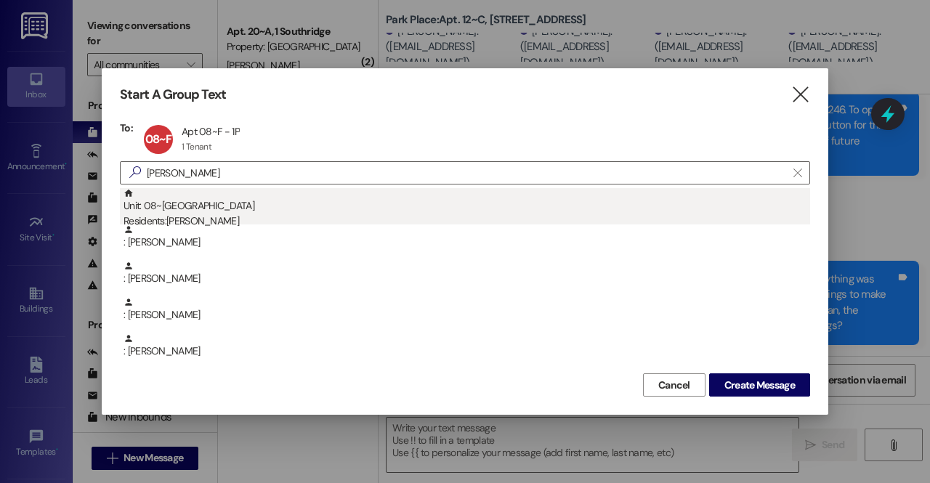
click at [148, 195] on div "Unit: 08~B - 1 Park Place Residents: Ethan Wilson" at bounding box center [467, 208] width 687 height 41
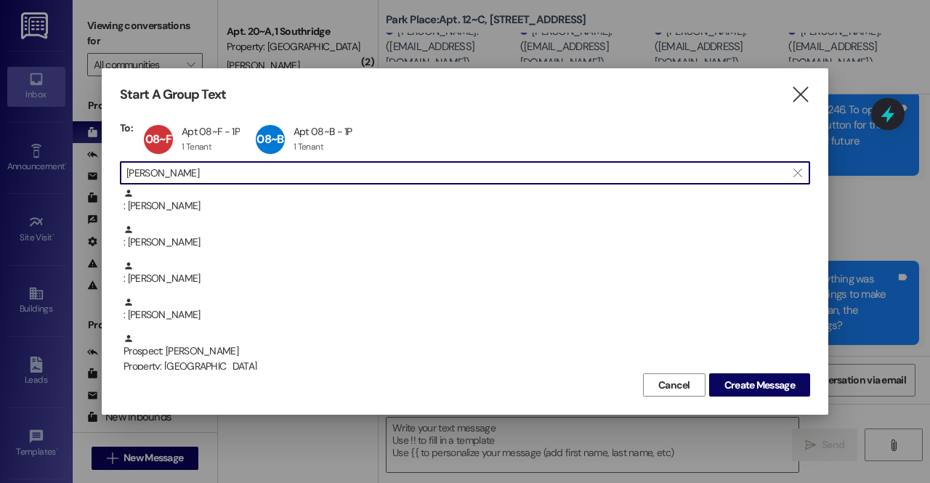
drag, startPoint x: 176, startPoint y: 171, endPoint x: 81, endPoint y: 166, distance: 94.6
click at [81, 166] on div "Start A Group Text  To: 08~F Apt 08~F - 1P Apt 08~F - 1P 1 Tenant 1 Tenant cli…" at bounding box center [465, 241] width 930 height 483
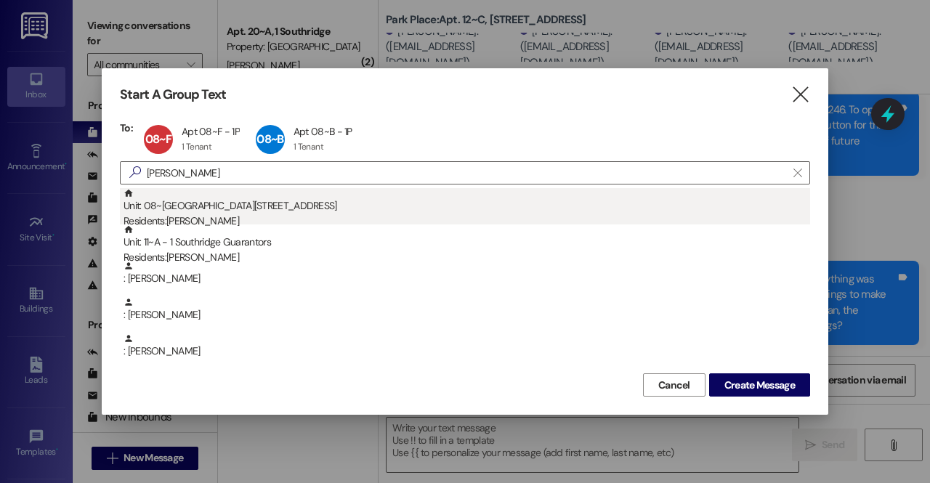
click at [181, 211] on div "Unit: 08~E - 1 Park Place Residents: Andrew Bishop" at bounding box center [467, 208] width 687 height 41
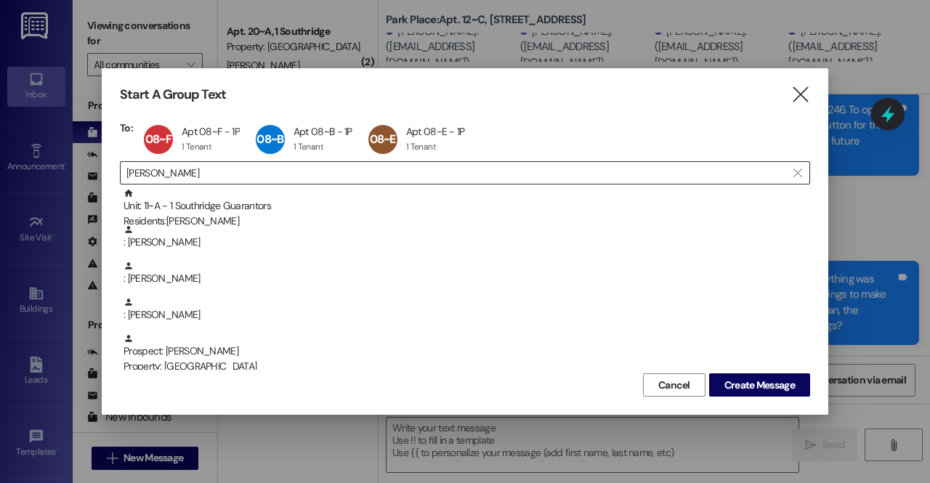
drag, startPoint x: 214, startPoint y: 161, endPoint x: 150, endPoint y: 166, distance: 64.2
click at [150, 166] on div " andrew " at bounding box center [465, 172] width 690 height 23
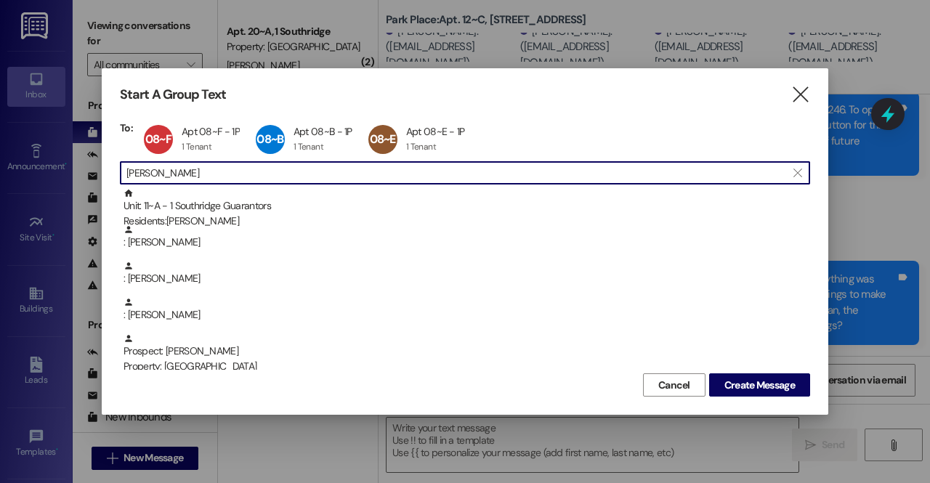
drag, startPoint x: 166, startPoint y: 175, endPoint x: 102, endPoint y: 171, distance: 64.1
click at [102, 171] on div "Start A Group Text  To: 08~F Apt 08~F - 1P Apt 08~F - 1P 1 Tenant 1 Tenant cli…" at bounding box center [465, 241] width 727 height 347
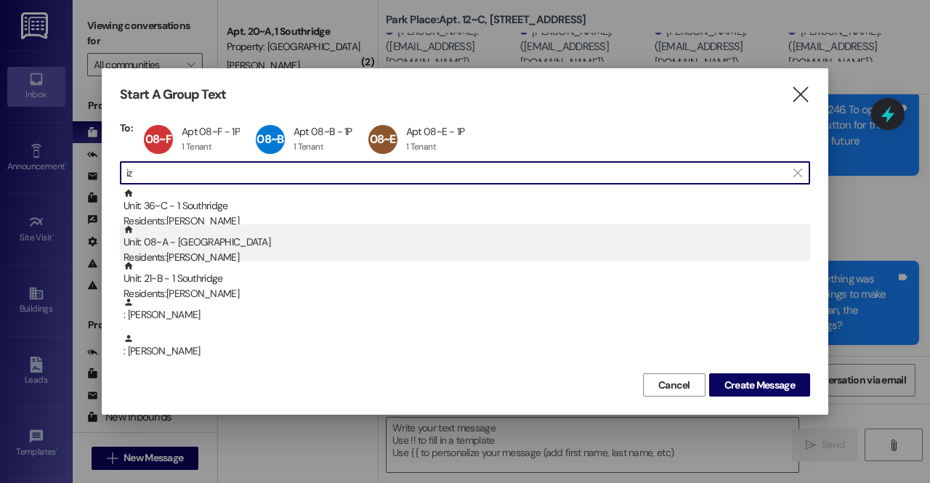
type input "iz"
click at [195, 251] on div "Residents: Izaak Wallin" at bounding box center [467, 257] width 687 height 15
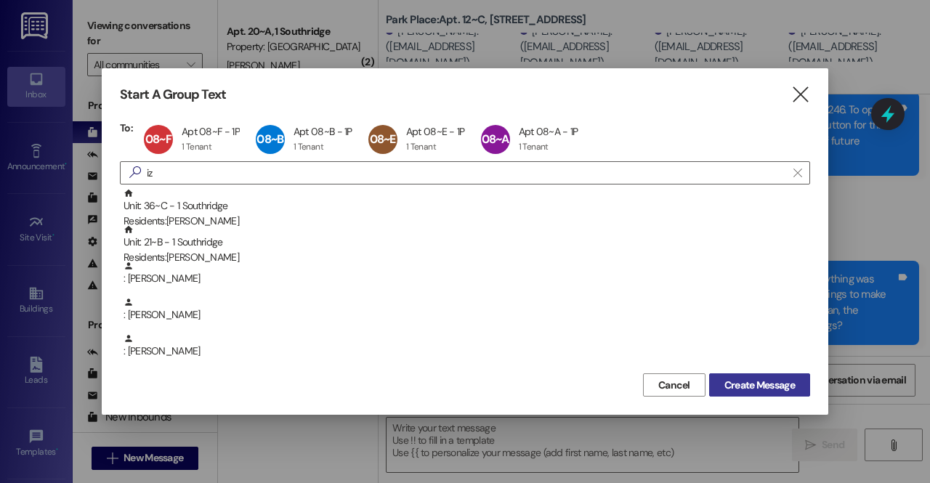
click at [751, 381] on span "Create Message" at bounding box center [759, 385] width 70 height 15
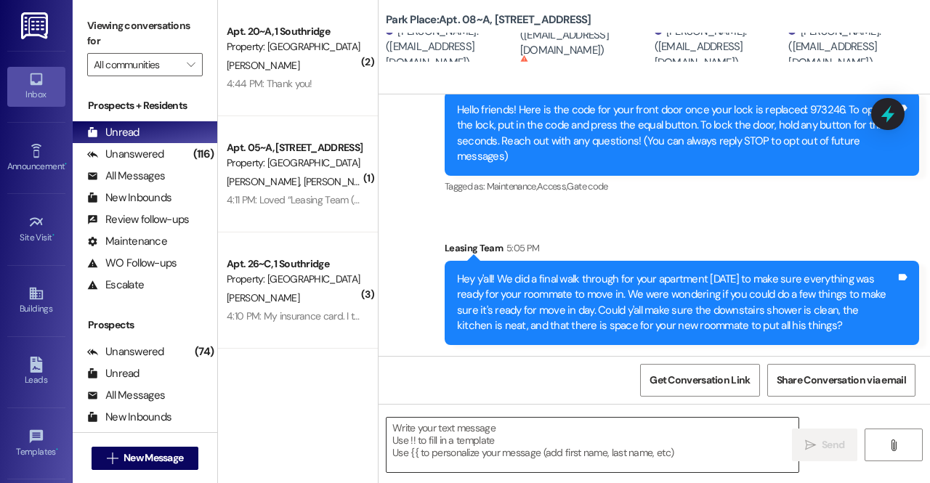
scroll to position [1, 0]
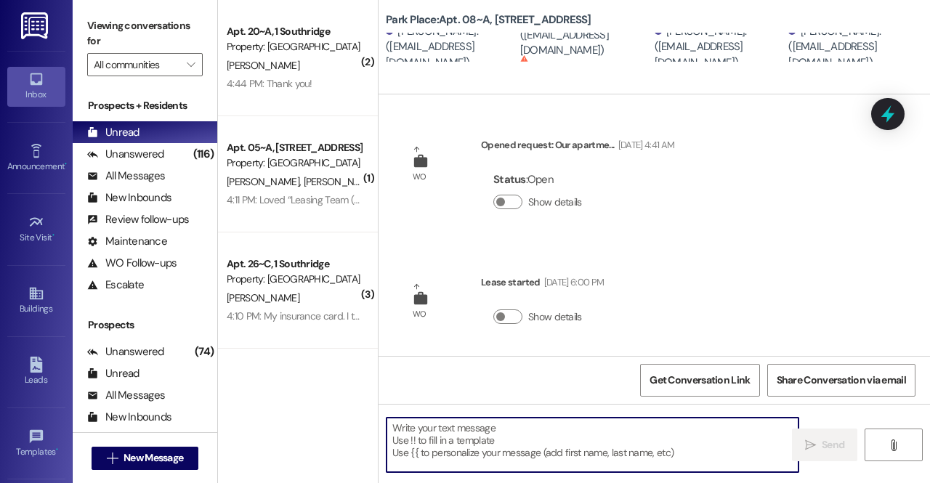
click at [551, 433] on textarea at bounding box center [593, 445] width 412 height 54
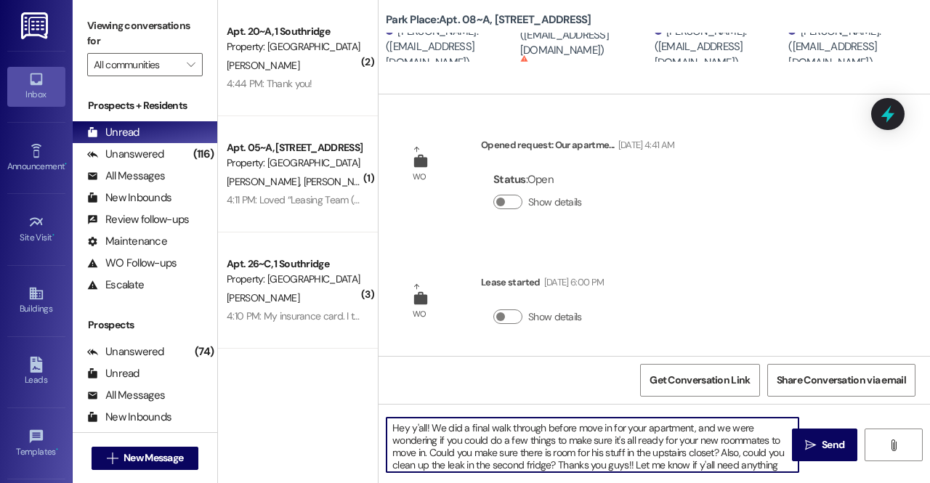
type textarea "Hey y'all! We did a final walk through before move in for your apartment, and w…"
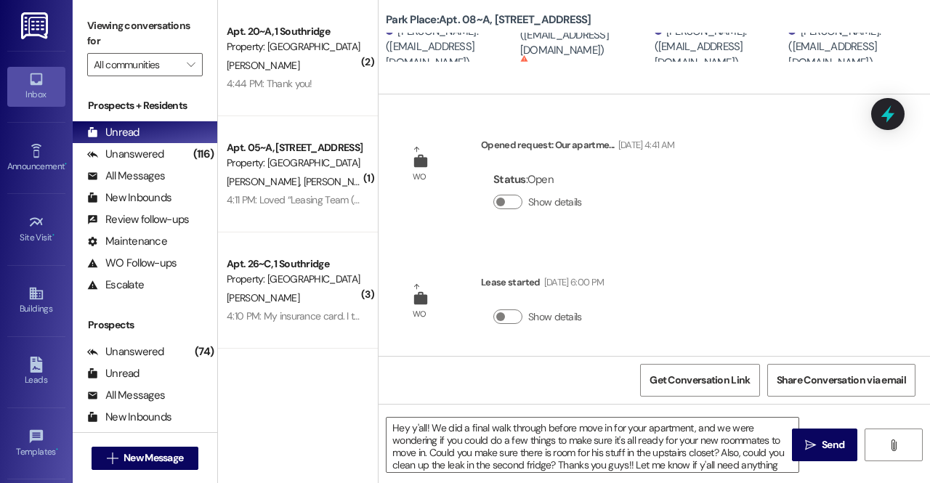
click at [813, 452] on span " Send" at bounding box center [825, 444] width 46 height 15
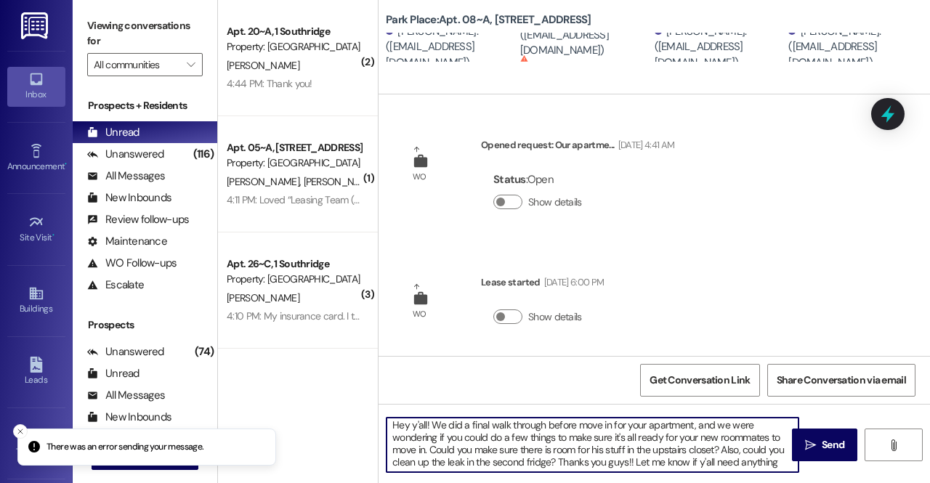
scroll to position [0, 0]
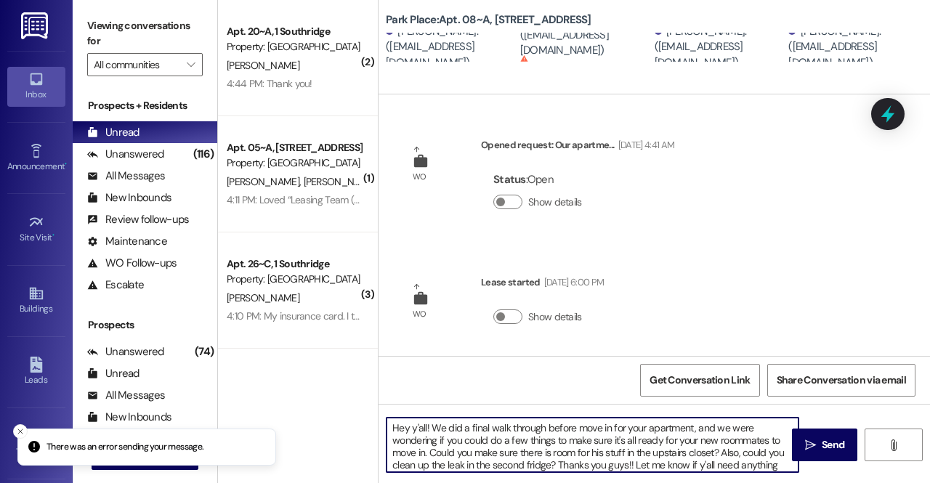
drag, startPoint x: 776, startPoint y: 464, endPoint x: 352, endPoint y: 400, distance: 429.1
click at [352, 400] on div "( 2 ) Apt. 20~A, 1 Southridge Property: Southridge J. Collings 4:44 PM: Thank y…" at bounding box center [574, 241] width 712 height 483
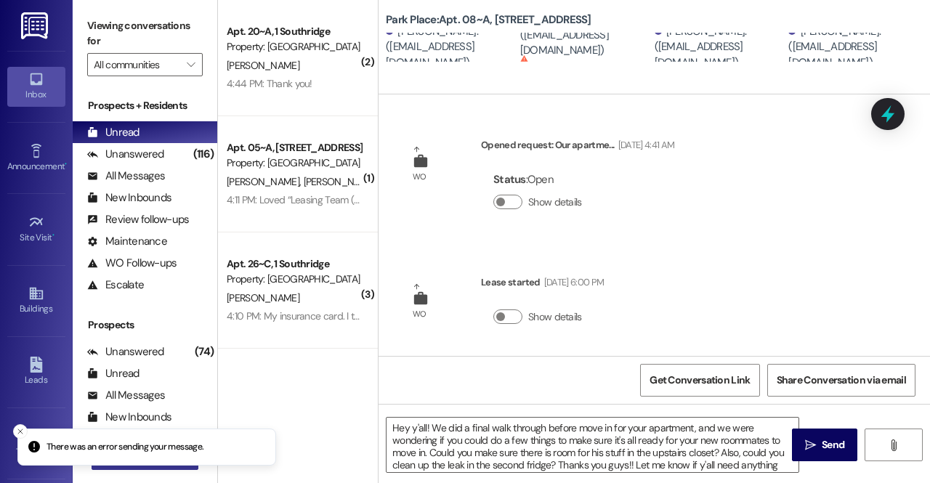
click at [150, 453] on div "There was an error sending your message. Inbox Go to Inbox Announcement • Send …" at bounding box center [465, 241] width 930 height 483
click at [163, 467] on button " New Message" at bounding box center [146, 458] width 108 height 23
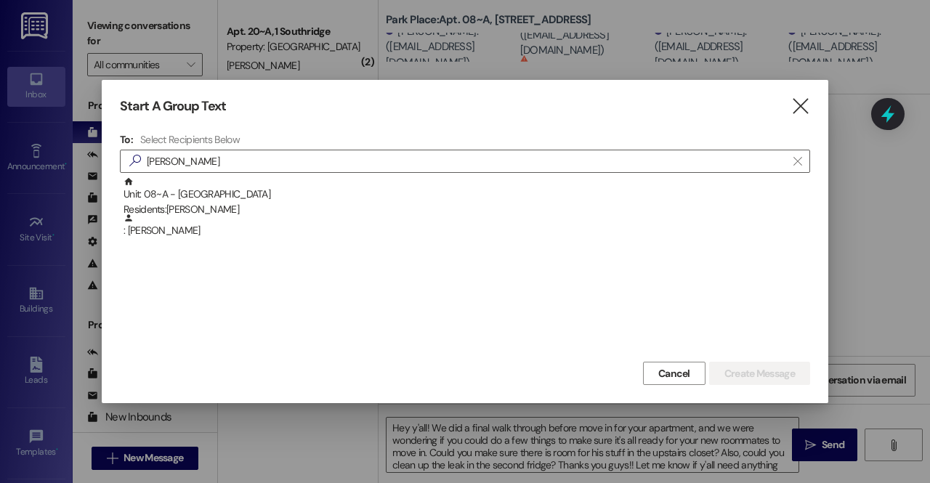
click at [272, 203] on div "Residents: Izaak Wallin" at bounding box center [467, 209] width 687 height 15
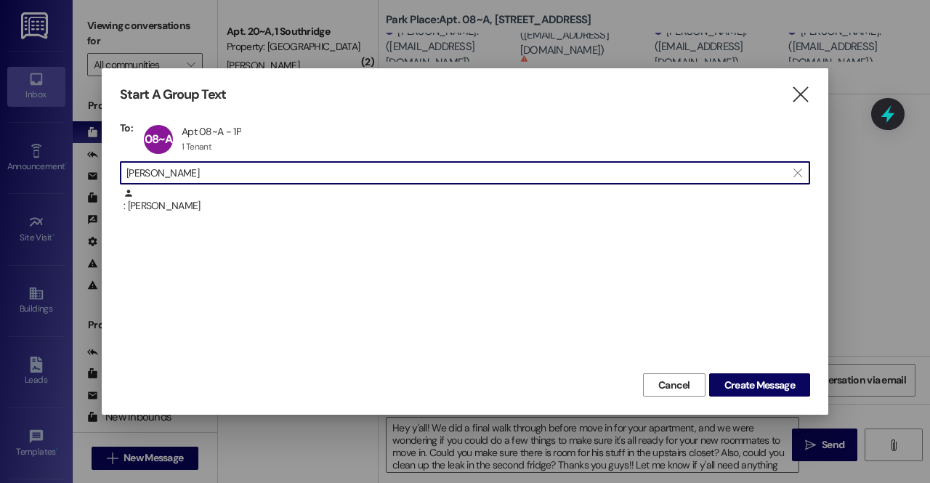
drag, startPoint x: 208, startPoint y: 176, endPoint x: 72, endPoint y: 186, distance: 136.2
click at [72, 186] on div "Start A Group Text  To: 08~A Apt 08~A - 1P Apt 08~A - 1P 1 Tenant 1 Tenant cli…" at bounding box center [465, 241] width 930 height 483
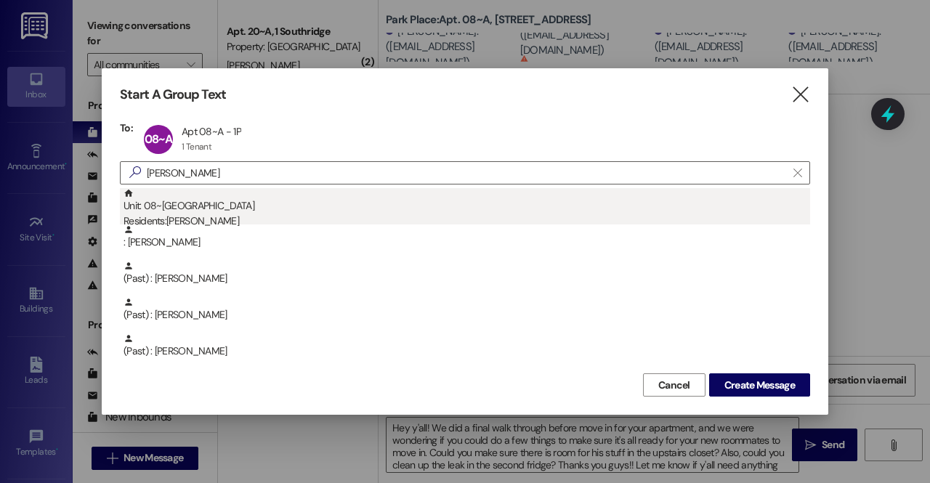
click at [182, 211] on div "Unit: 08~F - 1 Park Place Residents: Charles Farley" at bounding box center [467, 208] width 687 height 41
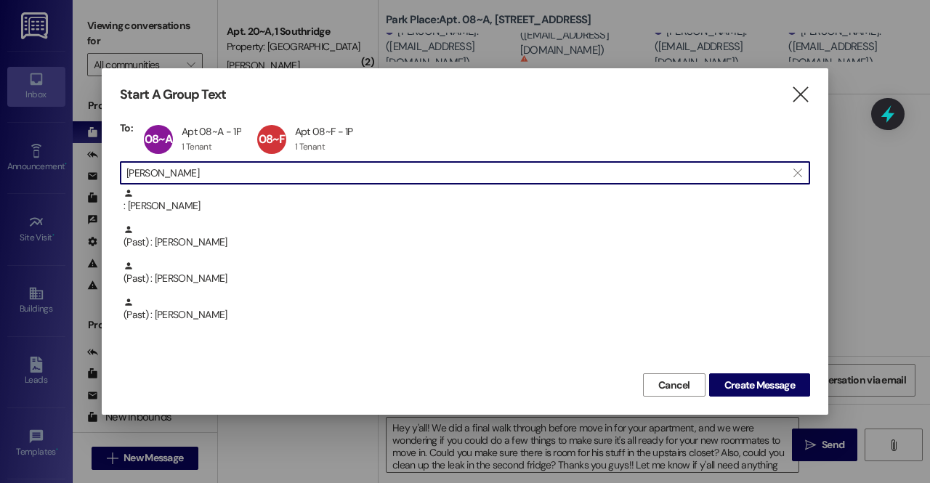
scroll to position [1, 0]
drag, startPoint x: 191, startPoint y: 171, endPoint x: 65, endPoint y: 182, distance: 126.2
click at [65, 182] on div "Start A Group Text  To: 08~A Apt 08~A - 1P Apt 08~A - 1P 1 Tenant 1 Tenant cli…" at bounding box center [465, 241] width 930 height 483
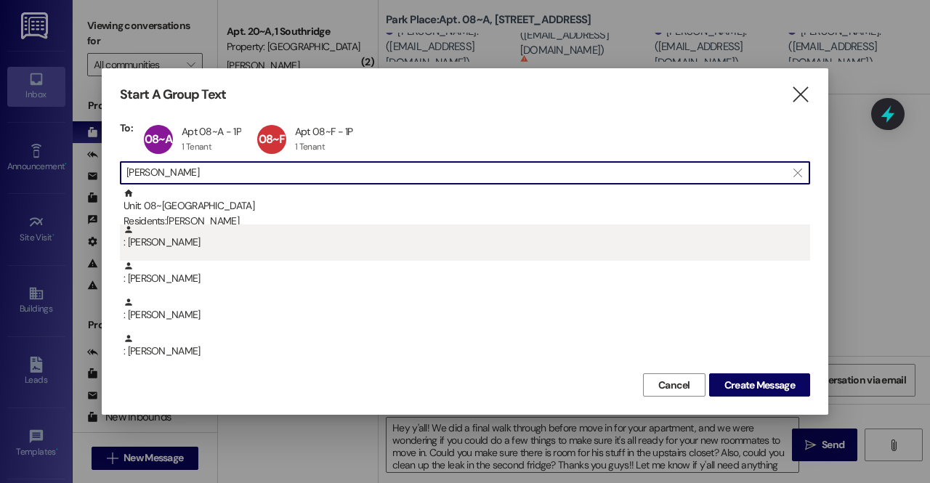
type input "etha"
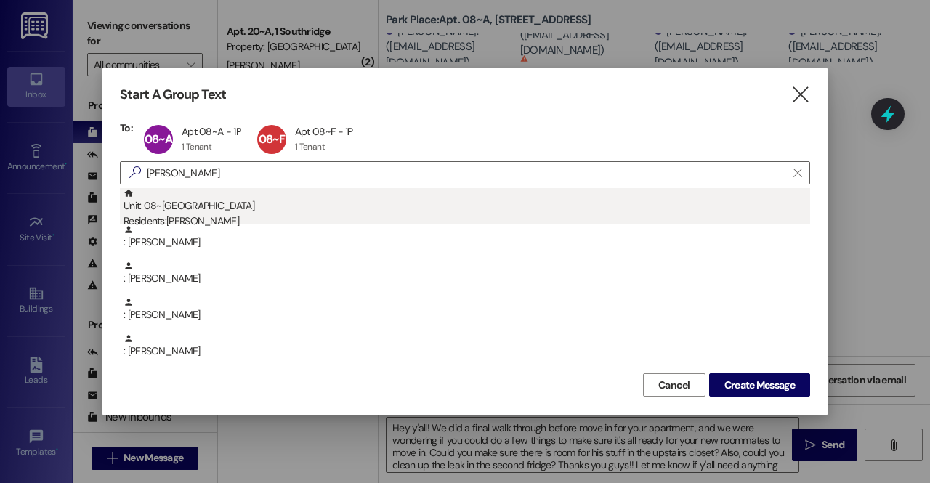
drag, startPoint x: 227, startPoint y: 226, endPoint x: 219, endPoint y: 217, distance: 11.3
click at [219, 217] on div "Residents: Ethan Wilson" at bounding box center [467, 221] width 687 height 15
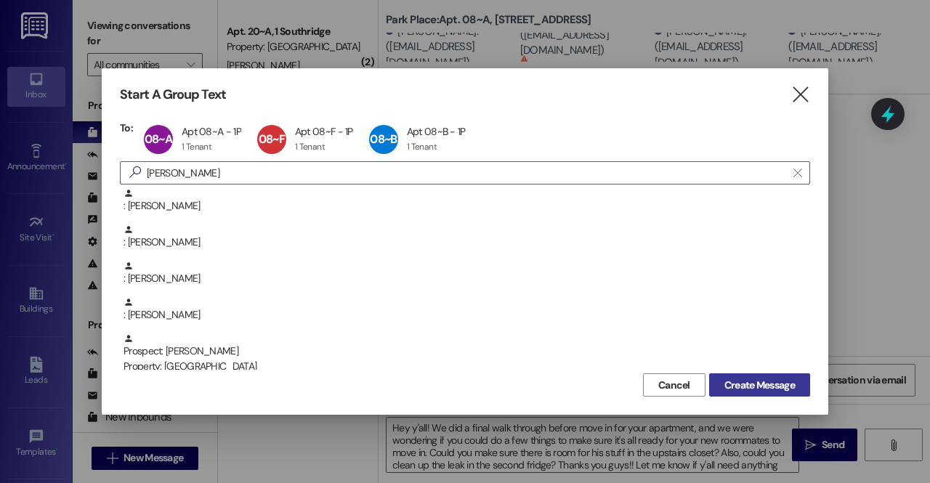
click at [736, 379] on span "Create Message" at bounding box center [759, 385] width 70 height 15
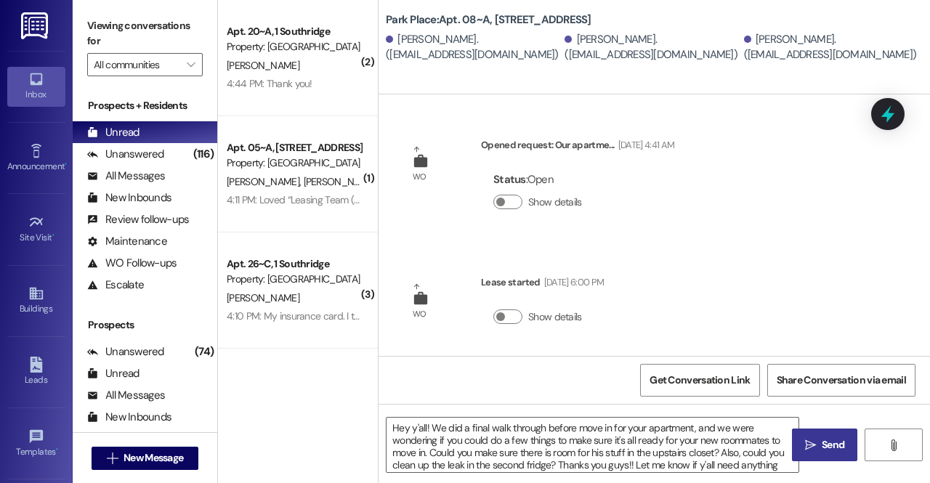
click at [825, 447] on span "Send" at bounding box center [833, 444] width 23 height 15
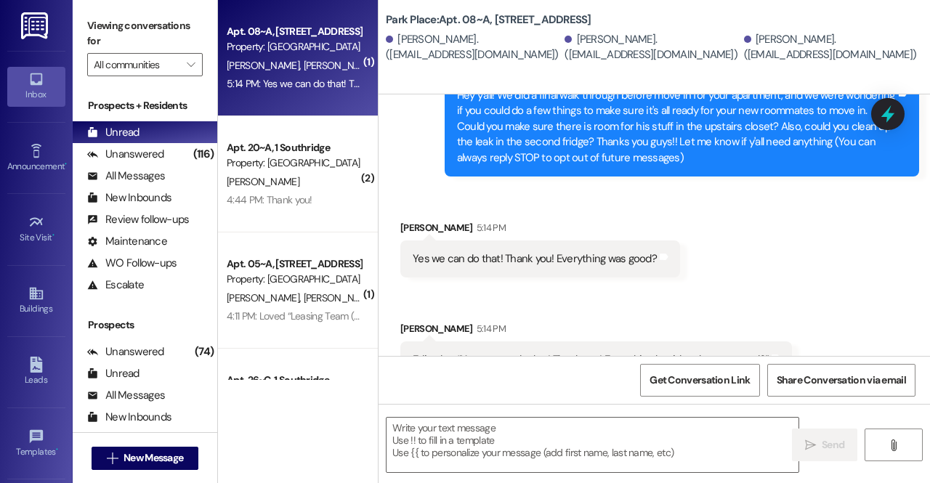
scroll to position [368, 0]
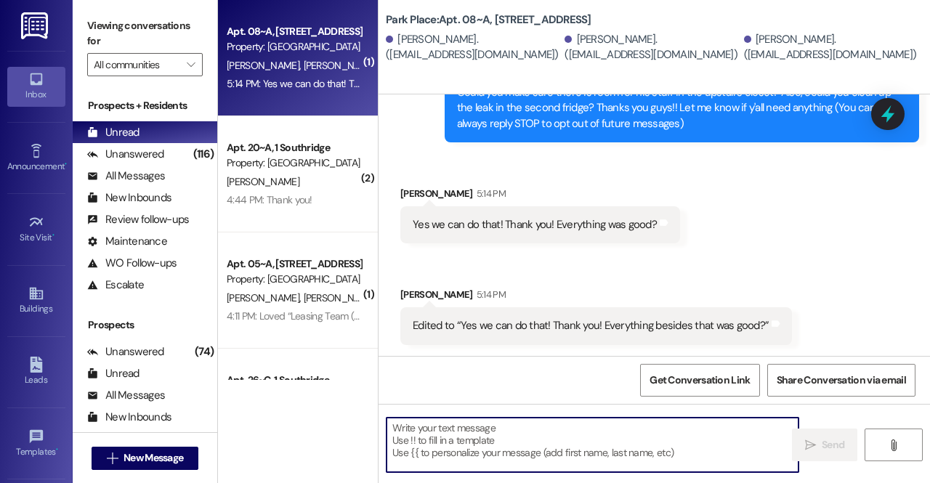
click at [491, 451] on textarea at bounding box center [593, 445] width 412 height 54
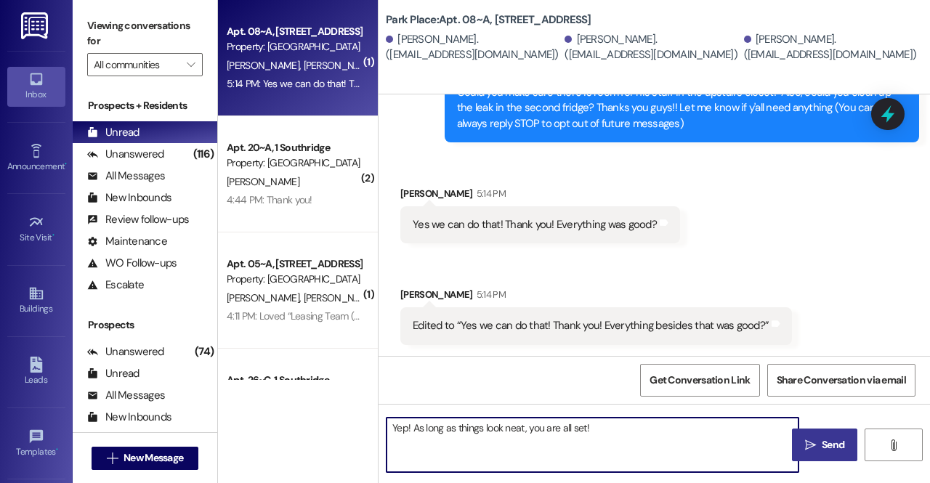
type textarea "Yep! As long as things look neat, you are all set!"
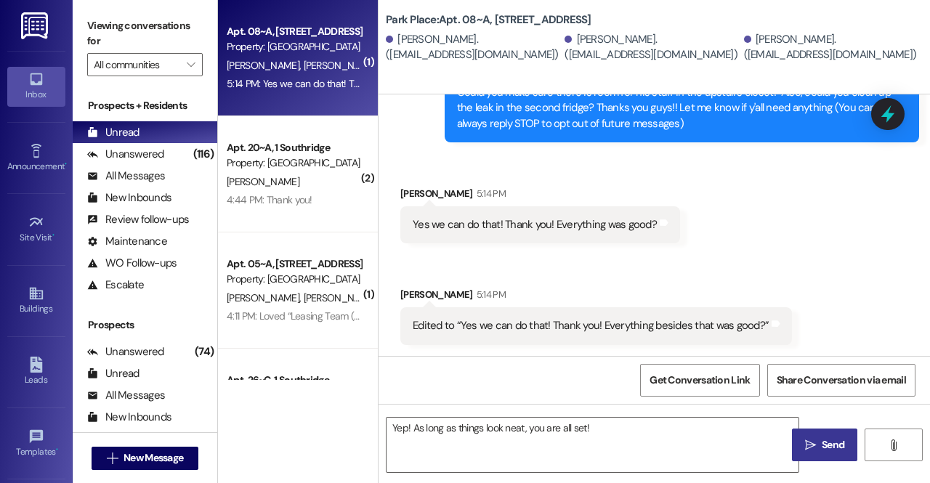
click at [830, 436] on button " Send" at bounding box center [824, 445] width 65 height 33
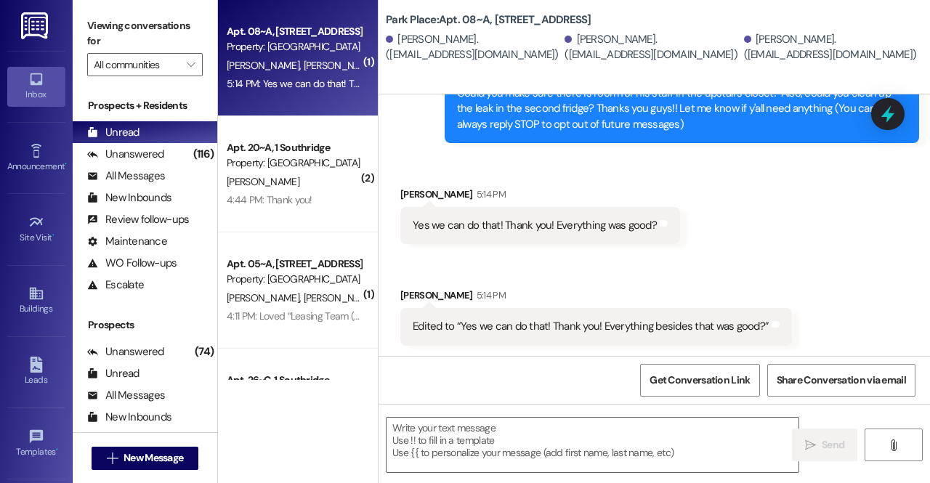
scroll to position [469, 0]
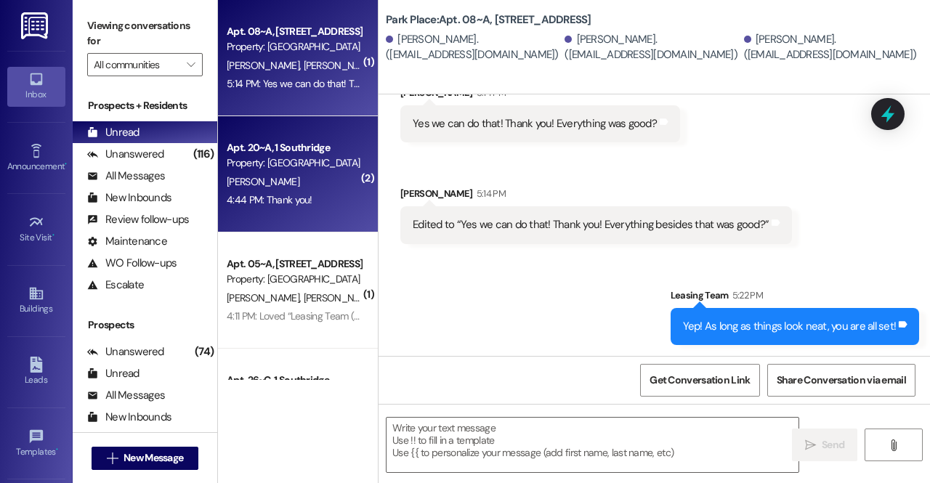
click at [278, 129] on div "Apt. 20~A, 1 Southridge Property: Southridge J. Collings 4:44 PM: Thank you! 4:…" at bounding box center [298, 174] width 160 height 116
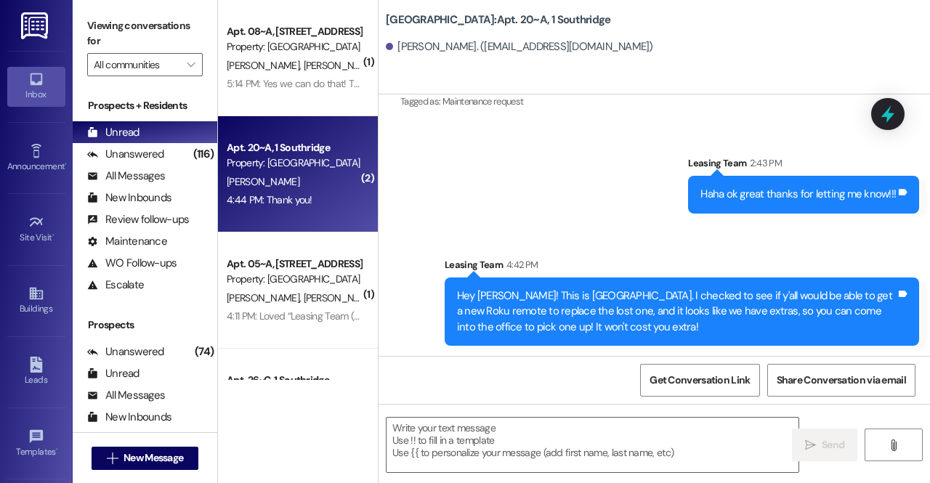
scroll to position [12411, 0]
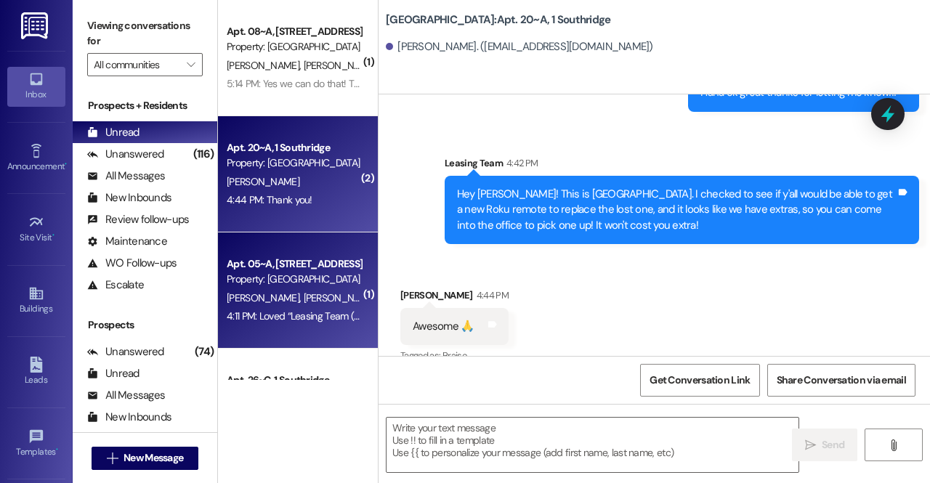
click at [306, 246] on div "Apt. 05~A, 1 Park Place Property: Park Place S. Zhang M. Wolters C. Petersen 4:…" at bounding box center [298, 291] width 160 height 116
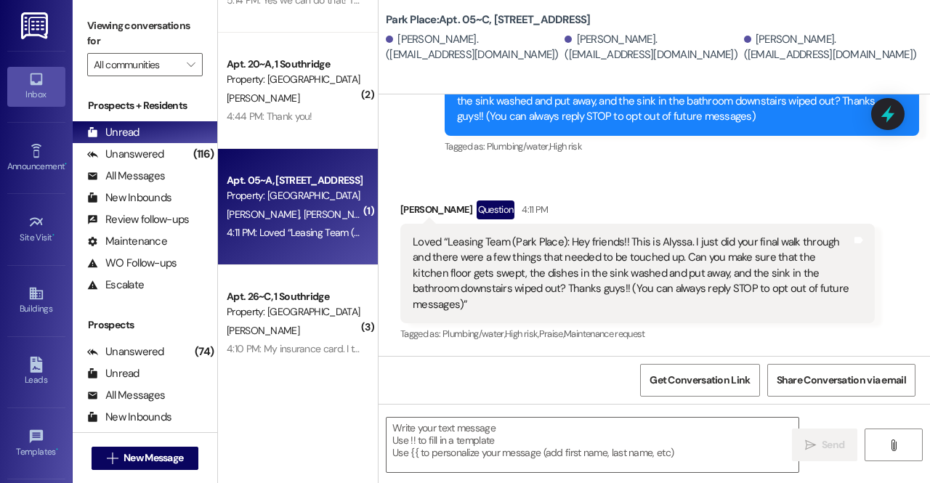
scroll to position [84, 0]
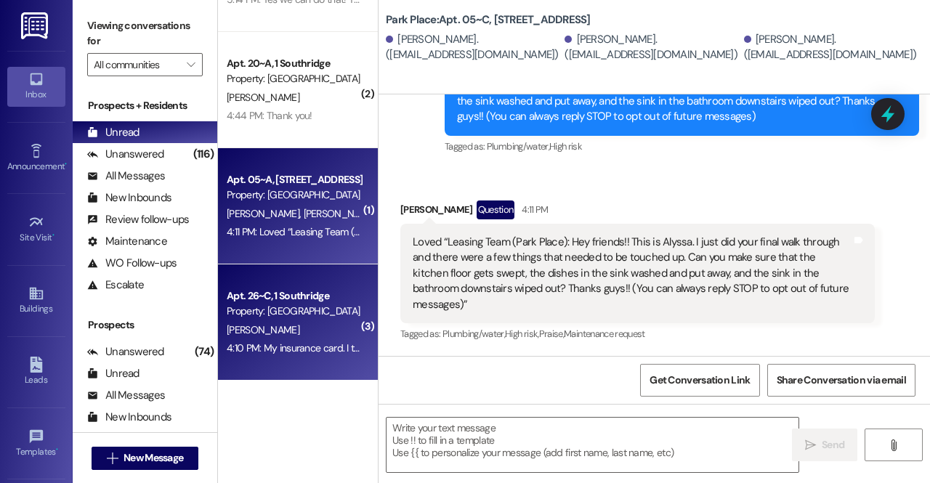
click at [275, 315] on div "Property: Southridge" at bounding box center [294, 311] width 134 height 15
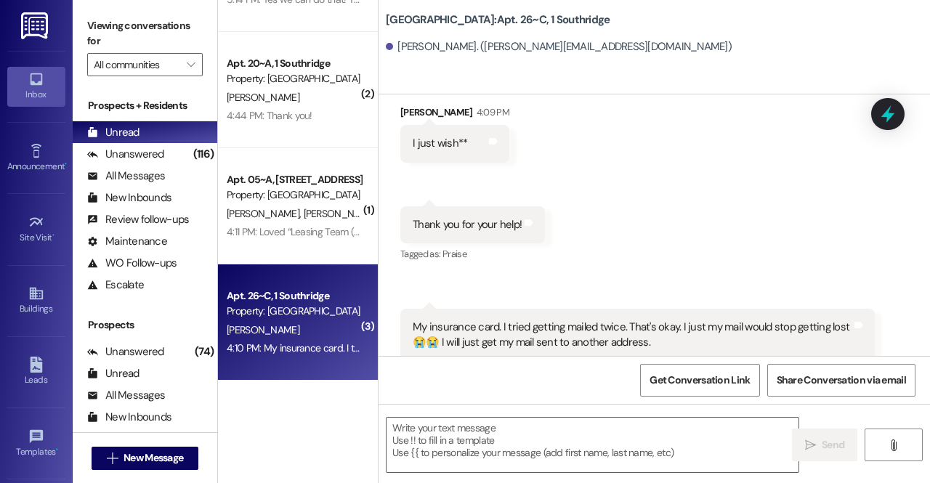
scroll to position [14429, 0]
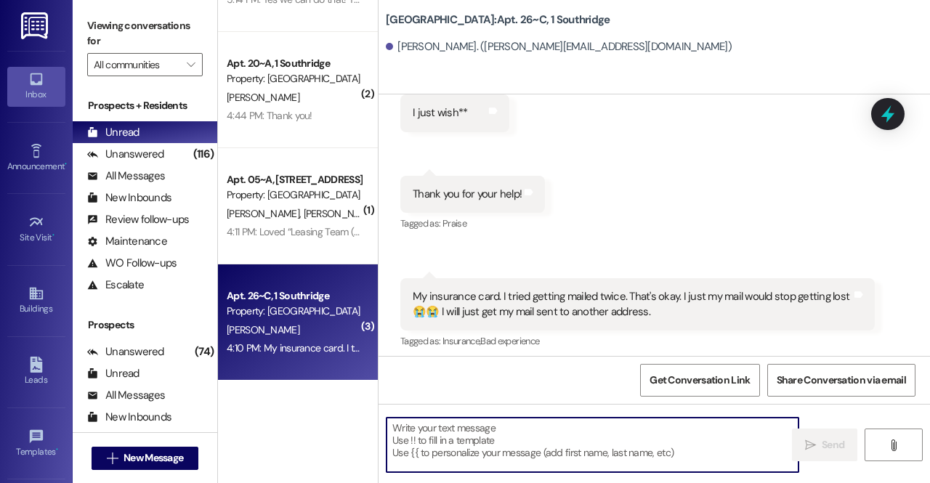
click at [491, 446] on textarea at bounding box center [593, 445] width 412 height 54
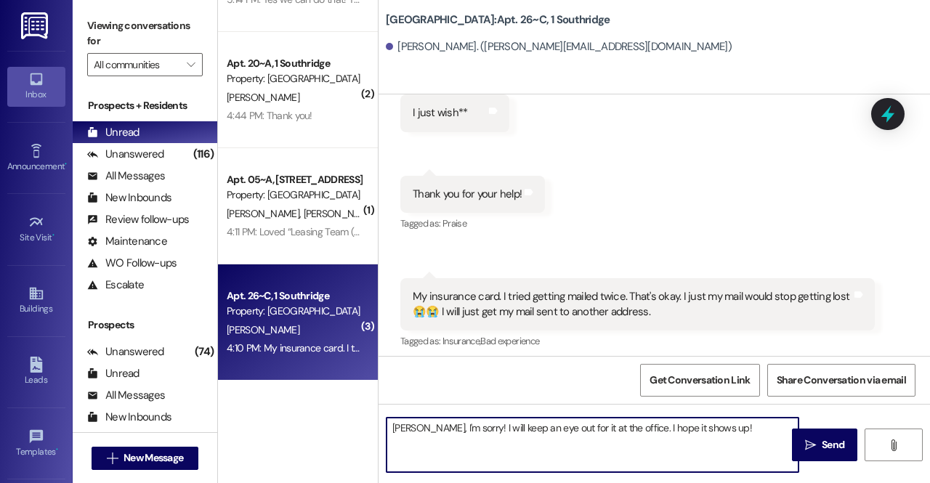
type textarea "Ah dang, I'm sorry! I will keep an eye out for it at the office. I hope it show…"
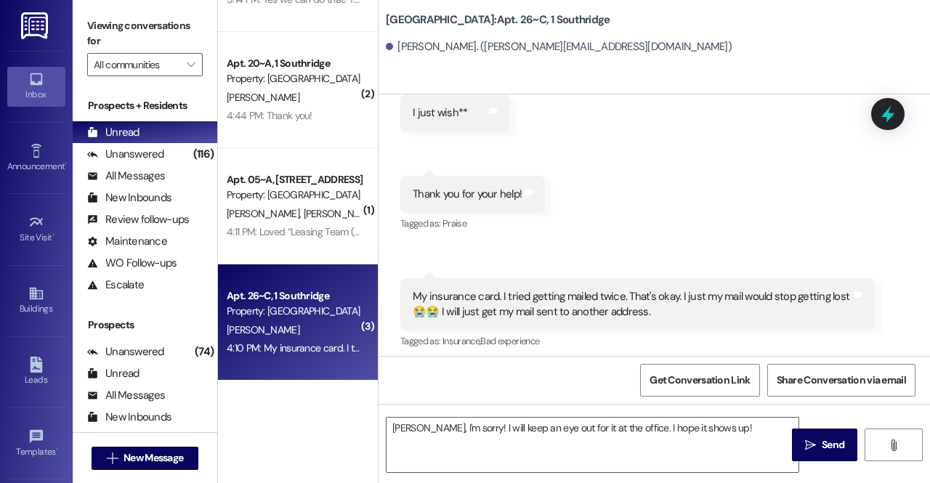
click at [806, 440] on icon "" at bounding box center [810, 446] width 11 height 12
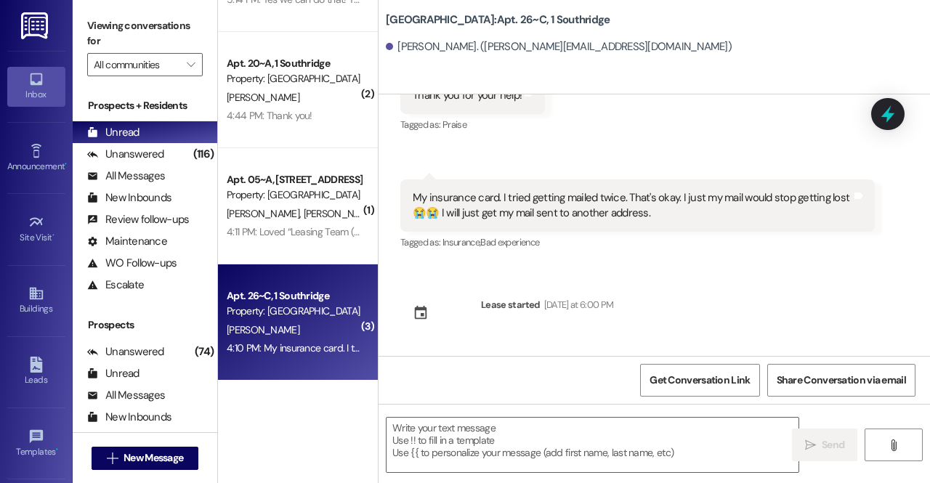
scroll to position [14531, 0]
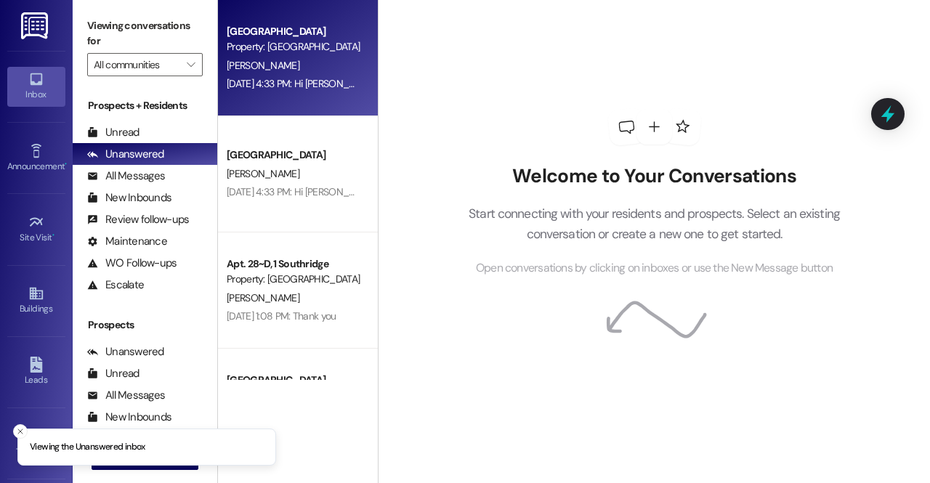
click at [298, 59] on div "[PERSON_NAME]" at bounding box center [293, 66] width 137 height 18
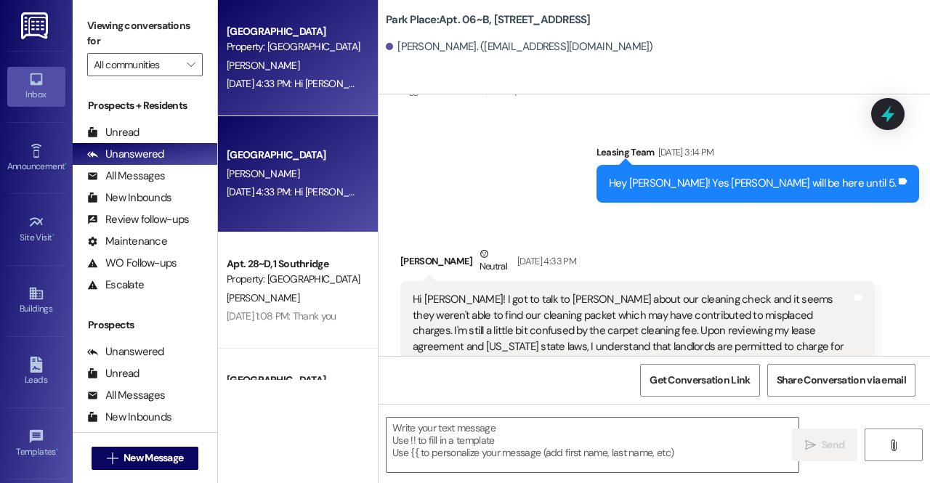
scroll to position [46110, 0]
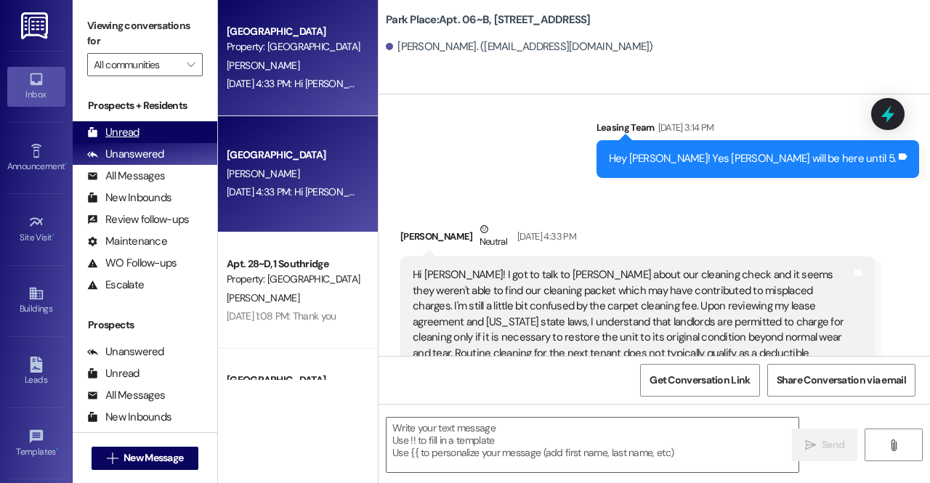
drag, startPoint x: 155, startPoint y: 120, endPoint x: 134, endPoint y: 132, distance: 24.7
click at [134, 132] on div "Prospects + Residents Unread (0) Unread: Any message you haven't read yet will …" at bounding box center [145, 197] width 145 height 198
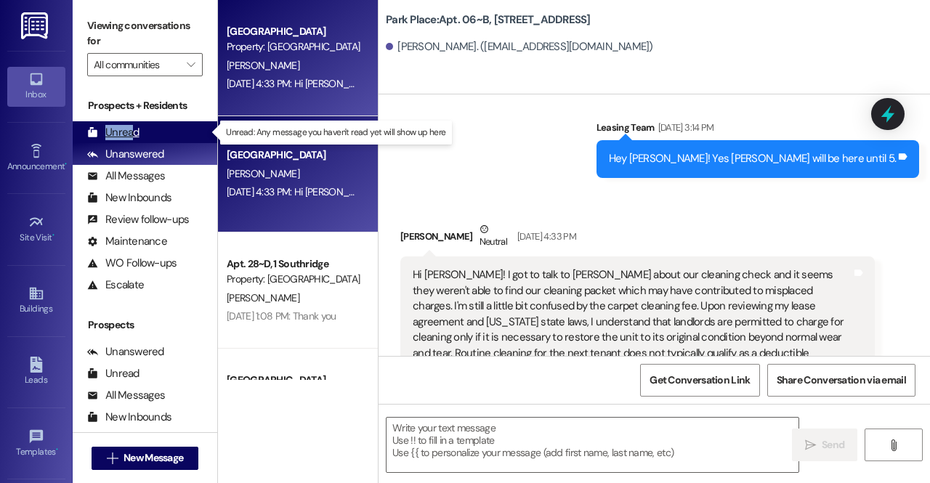
click at [134, 132] on div "Unread" at bounding box center [113, 132] width 52 height 15
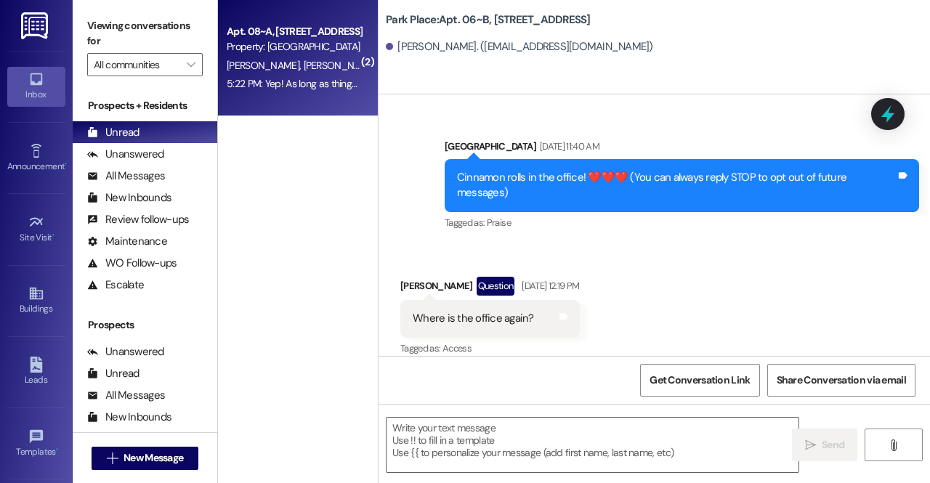
click at [380, 62] on span "C. Farley" at bounding box center [416, 65] width 73 height 13
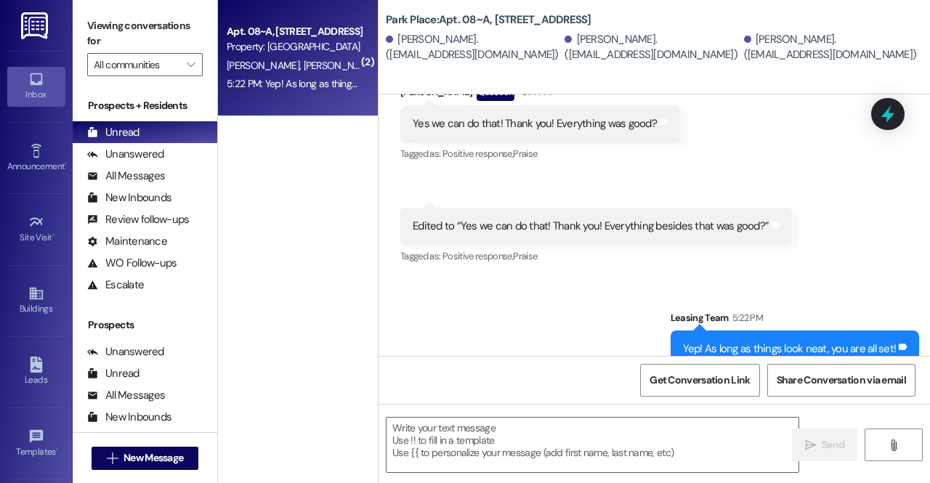
scroll to position [516, 0]
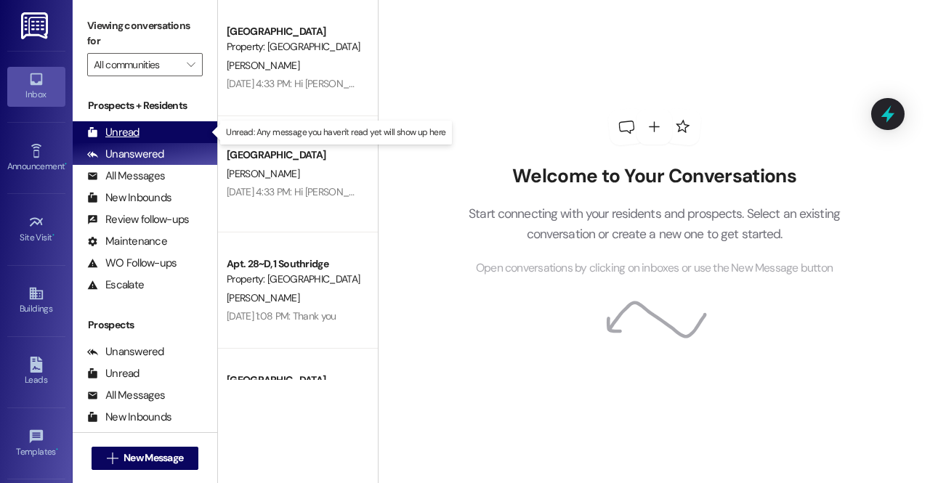
click at [180, 126] on div "Unread (0)" at bounding box center [145, 132] width 145 height 22
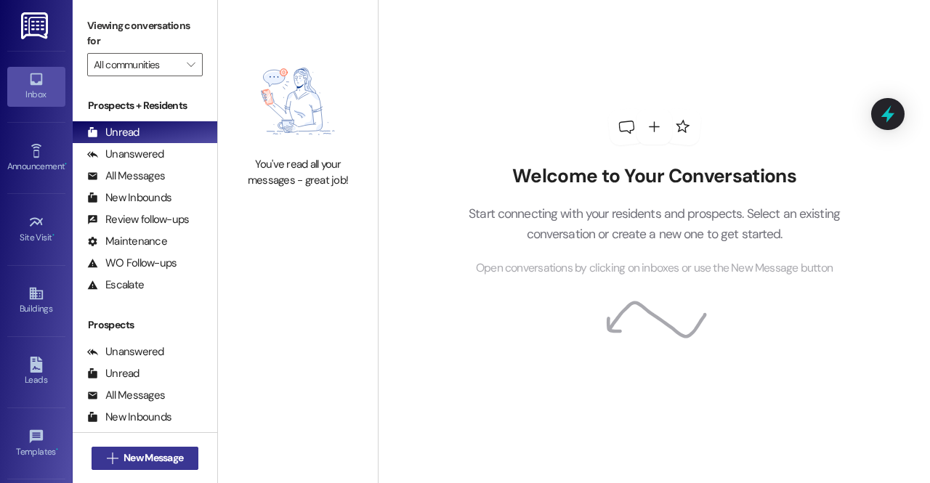
click at [169, 454] on span "New Message" at bounding box center [154, 457] width 60 height 15
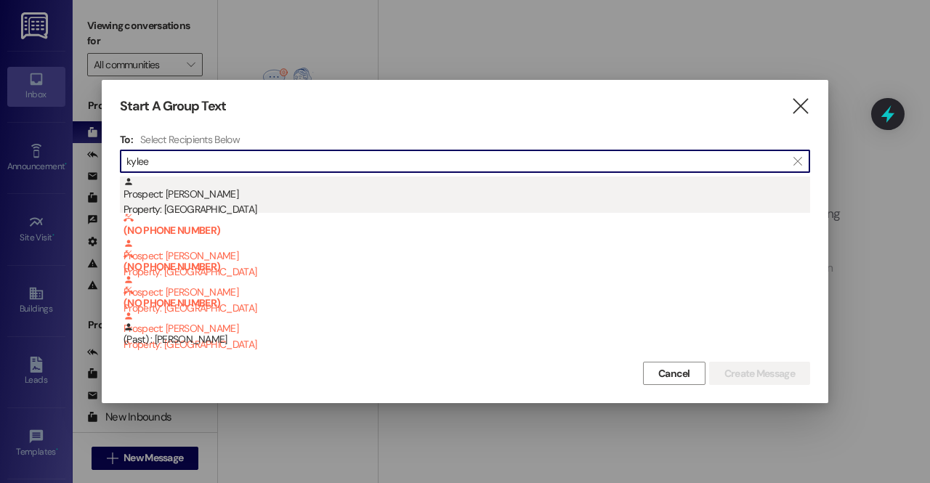
type input "kylee"
click at [278, 208] on div "Property: [GEOGRAPHIC_DATA]" at bounding box center [467, 209] width 687 height 15
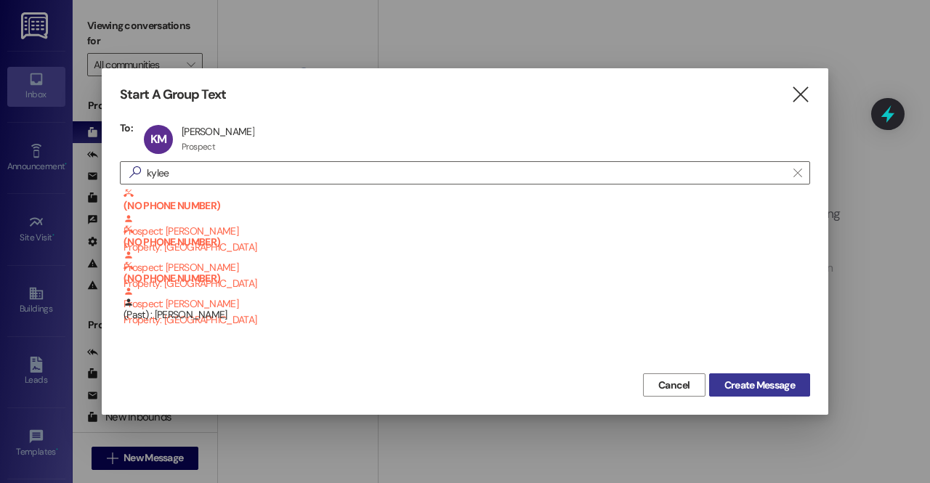
click at [788, 392] on span "Create Message" at bounding box center [759, 385] width 70 height 15
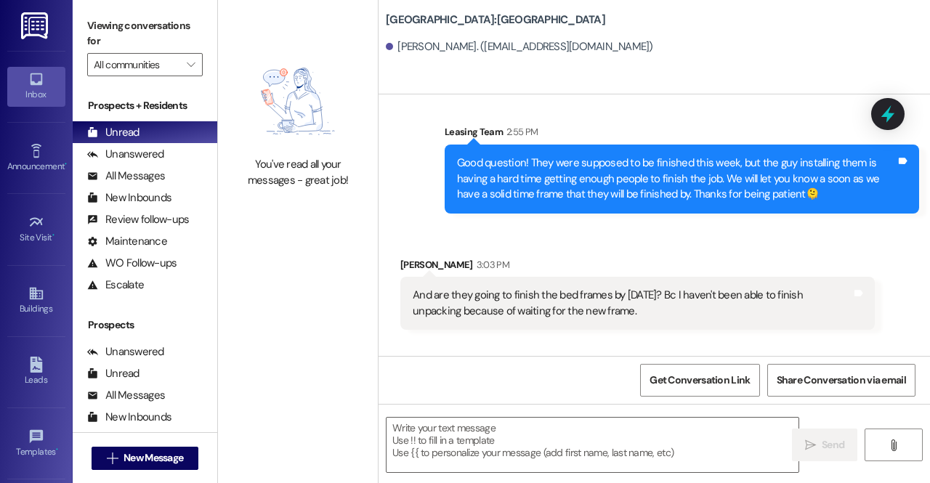
scroll to position [1349, 0]
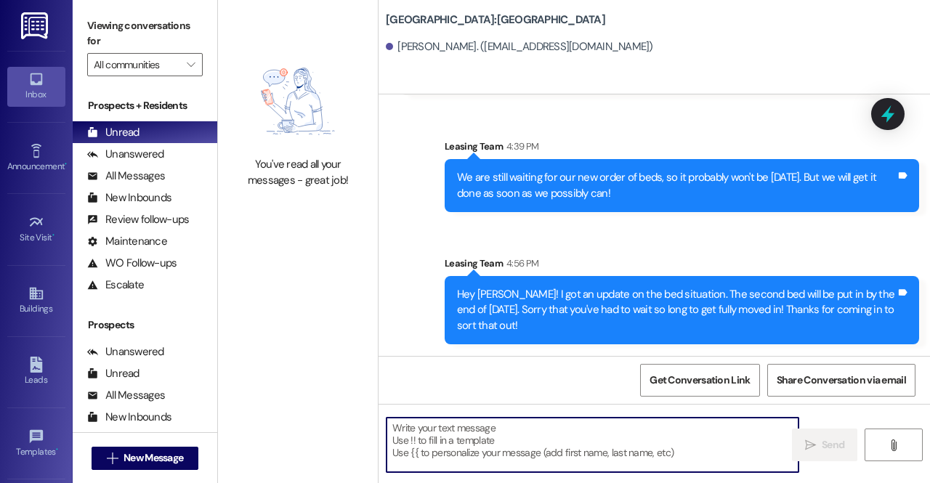
click at [561, 455] on textarea at bounding box center [593, 445] width 412 height 54
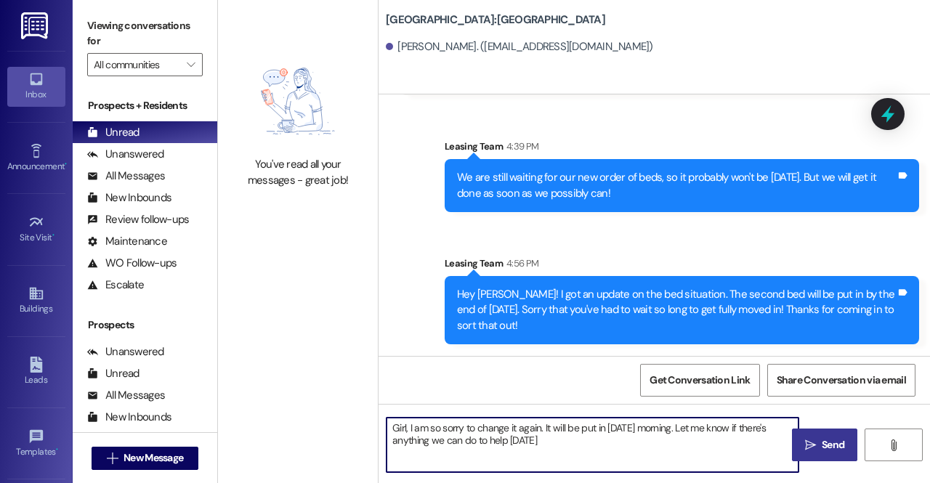
type textarea "Girl, I am so sorry to change it again. It will be put in [DATE] morning. Let m…"
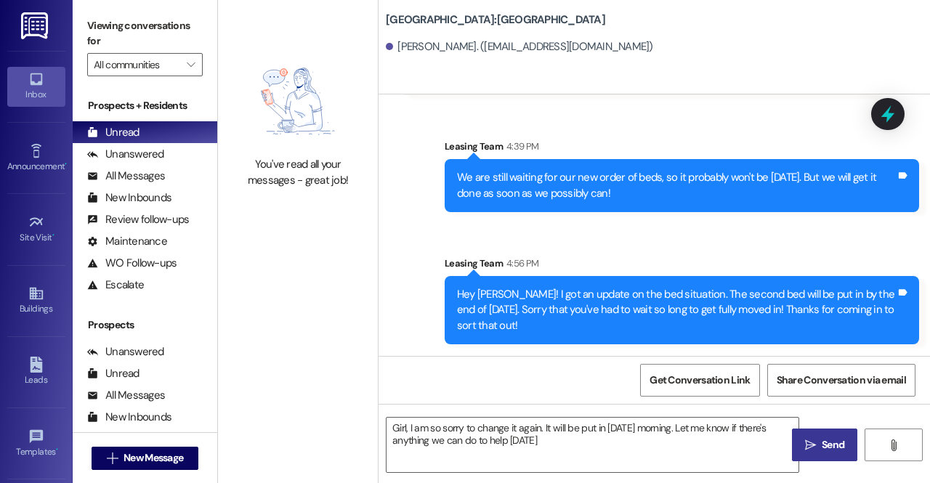
click at [831, 443] on span "Send" at bounding box center [833, 444] width 23 height 15
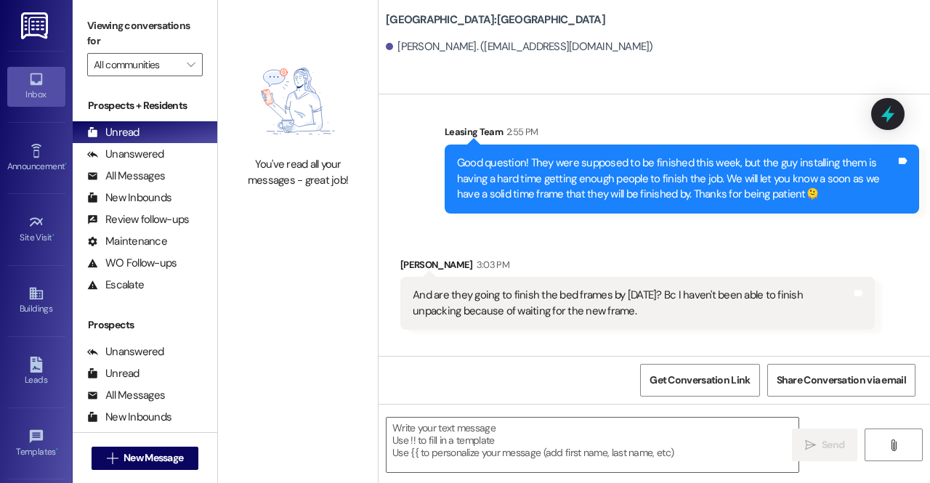
scroll to position [1465, 0]
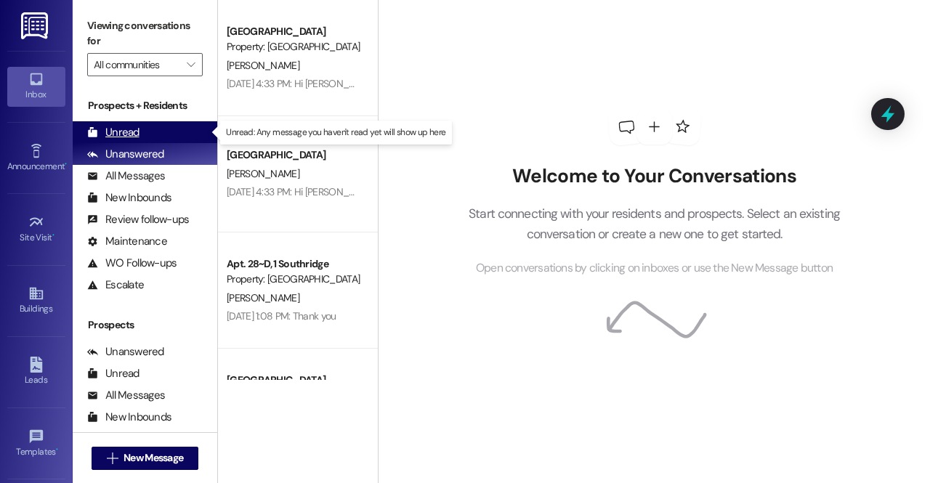
click at [136, 137] on div "Unread" at bounding box center [113, 132] width 52 height 15
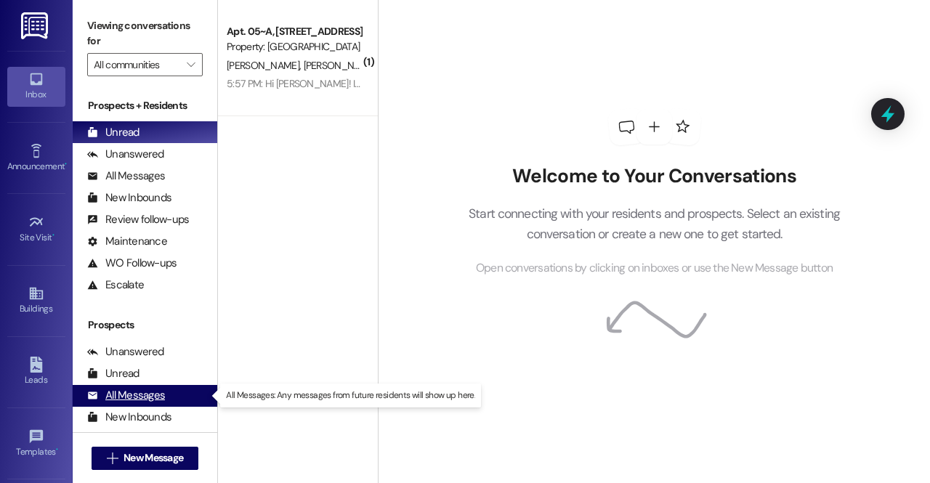
click at [174, 395] on div "All Messages (undefined)" at bounding box center [145, 396] width 145 height 22
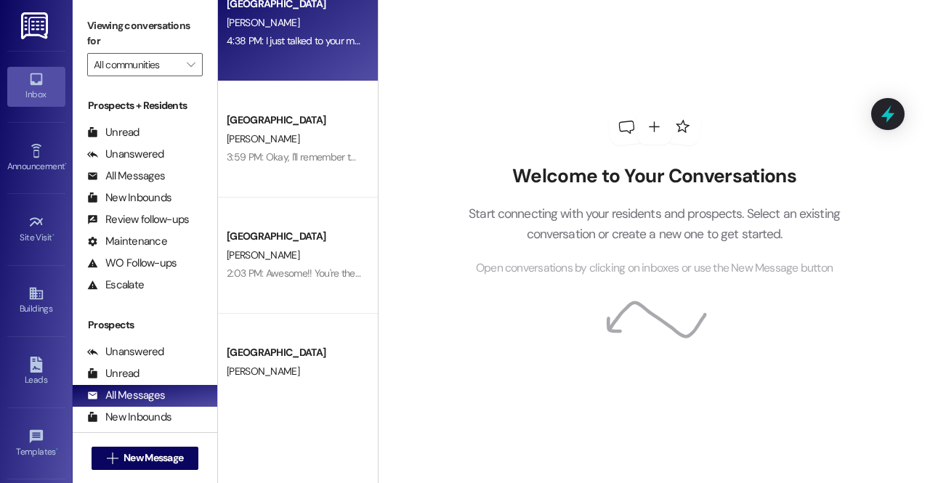
scroll to position [158, 0]
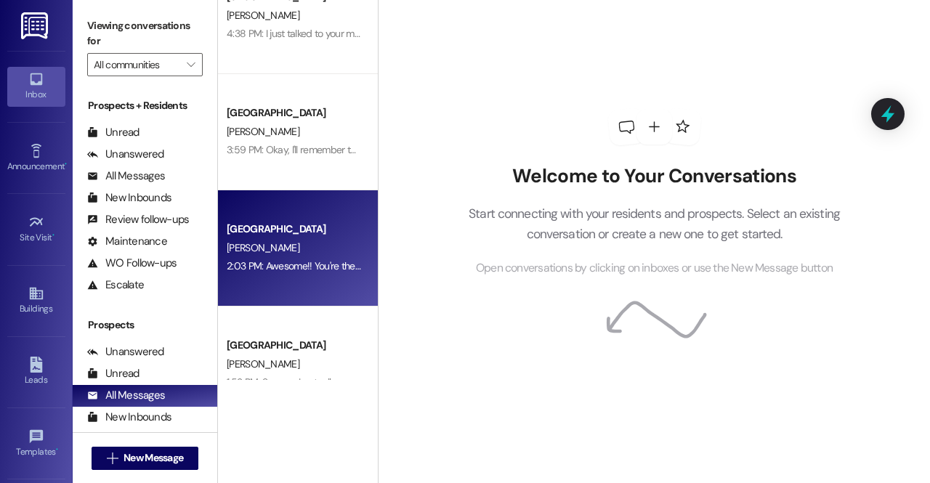
click at [304, 245] on div "[PERSON_NAME]" at bounding box center [293, 248] width 137 height 18
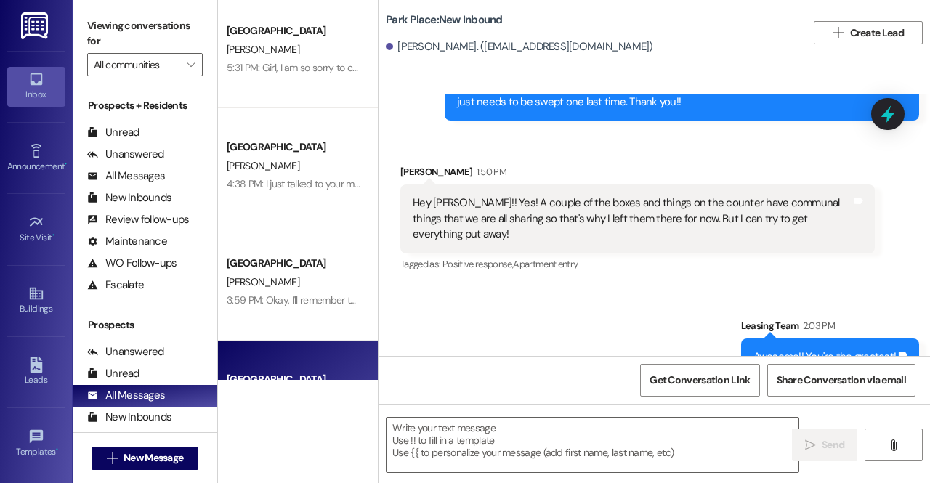
scroll to position [0, 0]
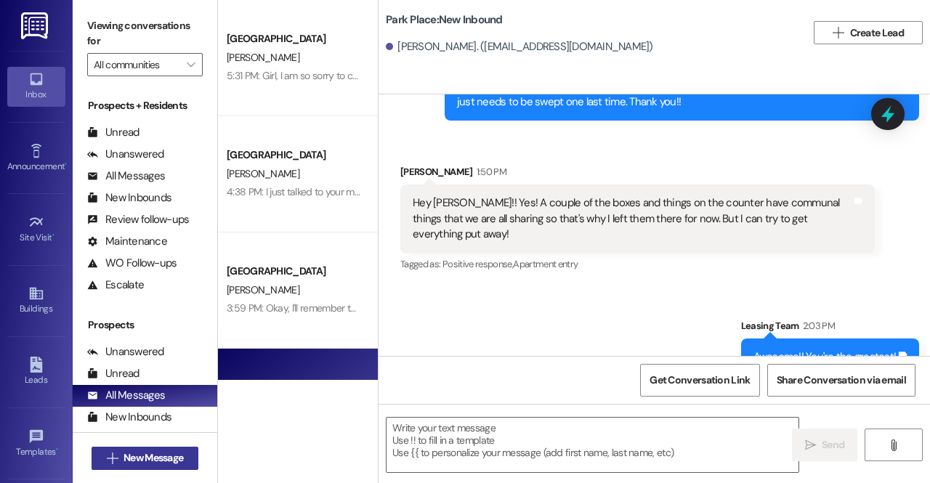
click at [163, 466] on button " New Message" at bounding box center [146, 458] width 108 height 23
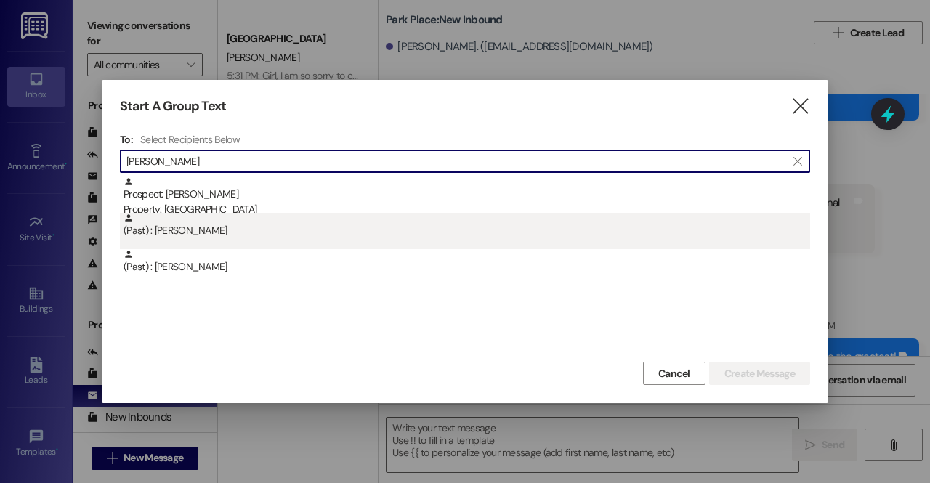
type input "[PERSON_NAME]"
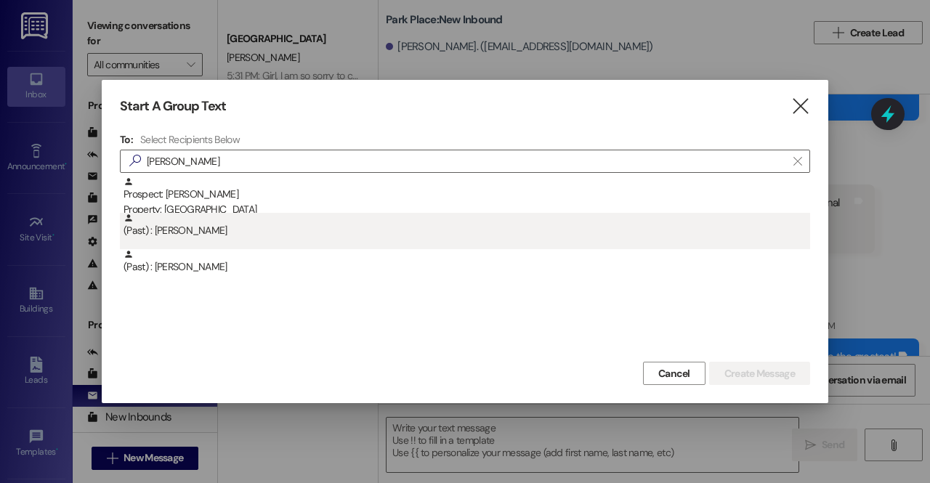
click at [363, 239] on div "(Past) : [PERSON_NAME]" at bounding box center [465, 231] width 690 height 36
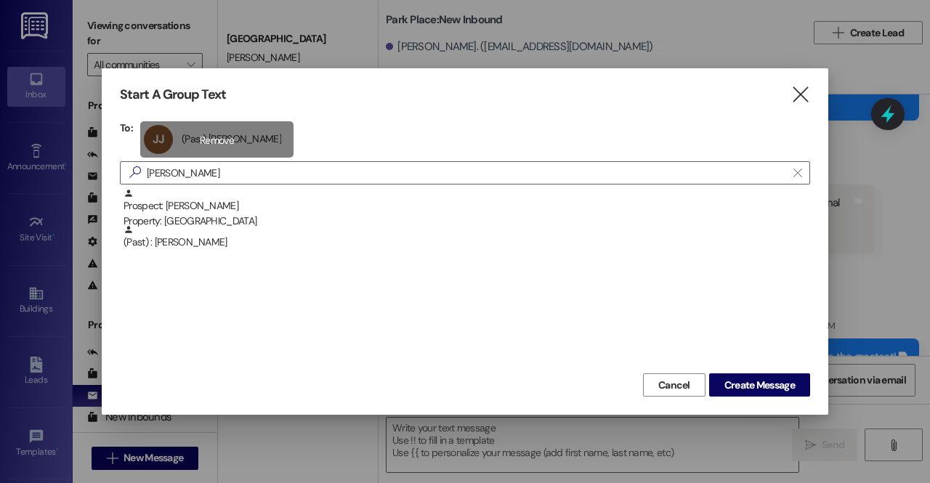
click at [238, 133] on div "JJ (Past) [PERSON_NAME] (Past) [PERSON_NAME] click to remove" at bounding box center [216, 139] width 153 height 36
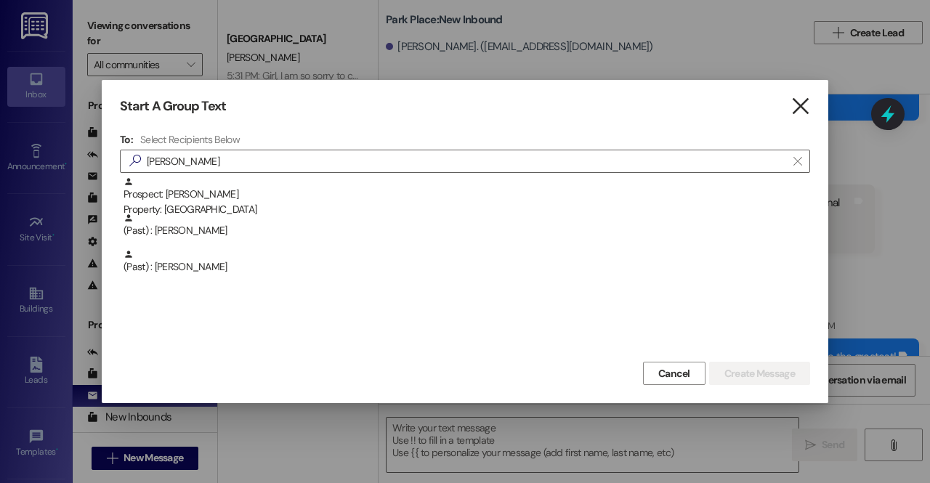
click at [799, 110] on icon "" at bounding box center [801, 106] width 20 height 15
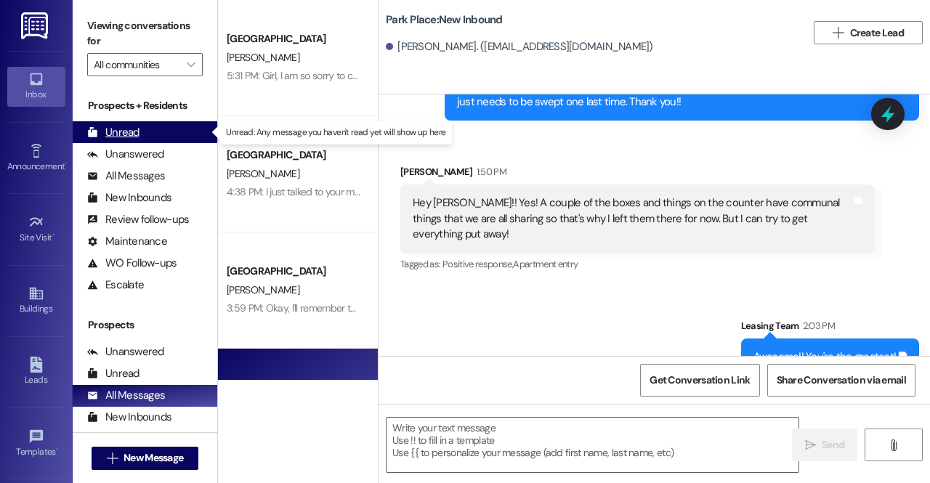
click at [140, 132] on div "Unread (0)" at bounding box center [145, 132] width 145 height 22
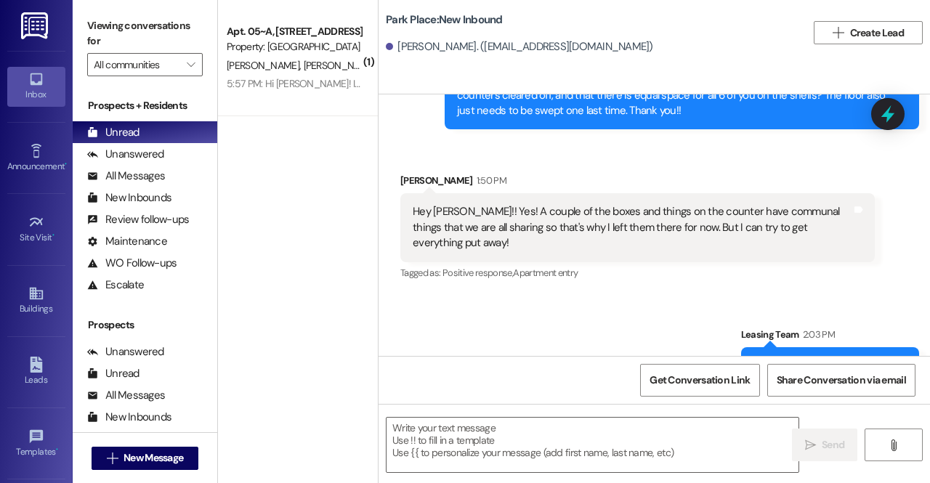
scroll to position [2758, 0]
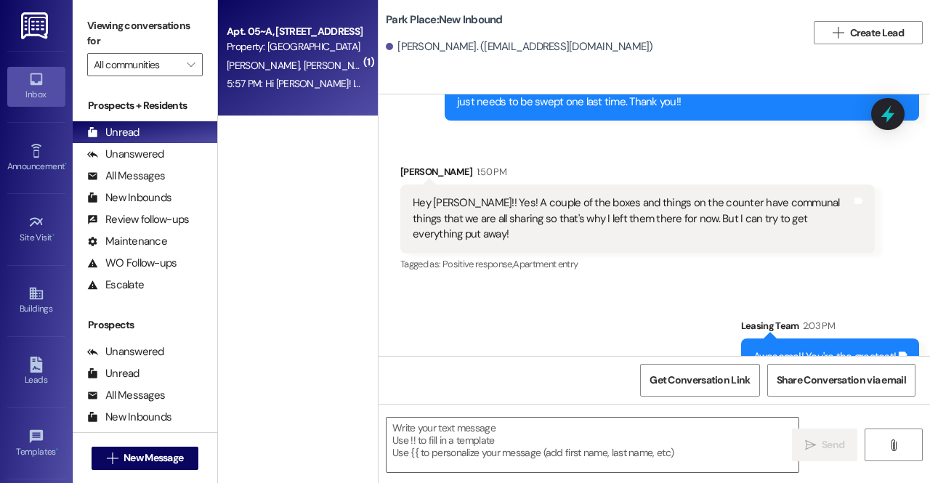
click at [319, 76] on div "5:57 PM: Hi [PERSON_NAME]! I thought the cleaning check was [DATE] so I did all…" at bounding box center [293, 84] width 137 height 18
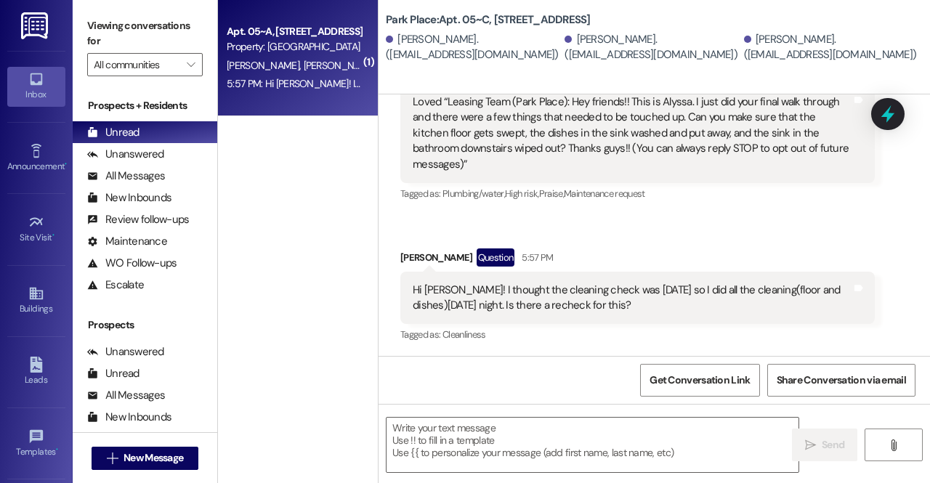
scroll to position [500, 0]
click at [545, 434] on textarea at bounding box center [593, 445] width 412 height 54
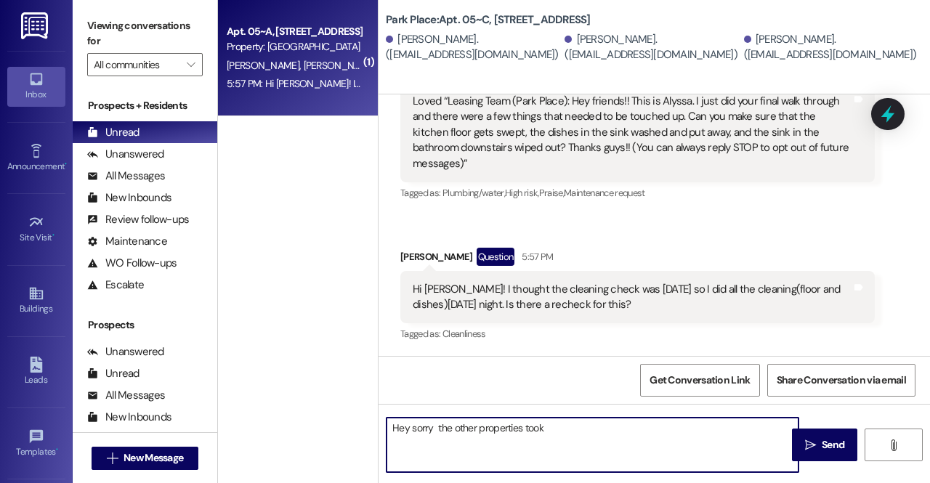
click at [436, 433] on textarea "Hey sorry the other properties took" at bounding box center [593, 445] width 412 height 54
click at [561, 432] on textarea "Hey sorry the other properties took" at bounding box center [593, 445] width 412 height 54
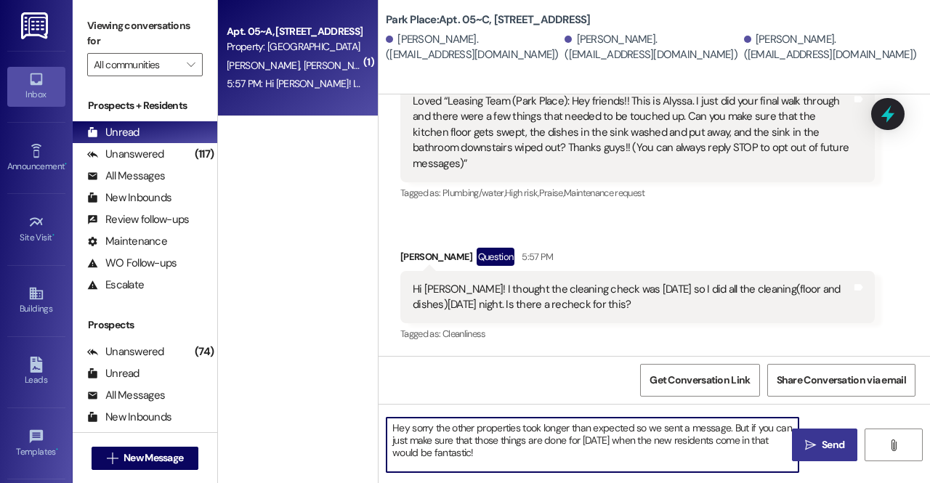
type textarea "Hey sorry the other properties took longer than expected so we sent a message. …"
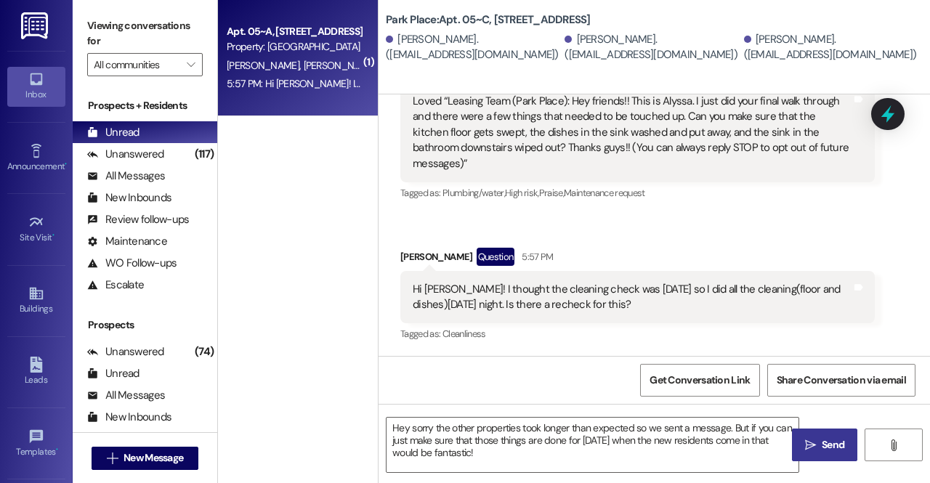
click at [820, 442] on span "Send" at bounding box center [833, 444] width 28 height 15
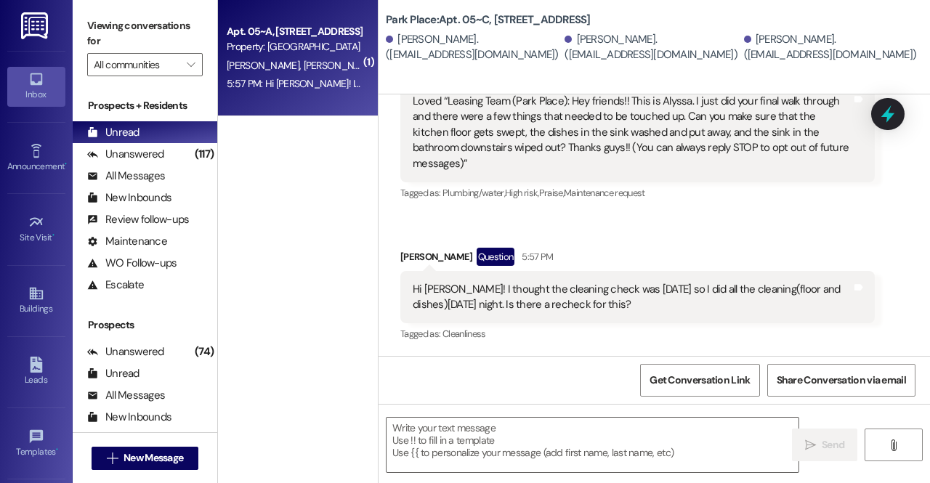
scroll to position [632, 0]
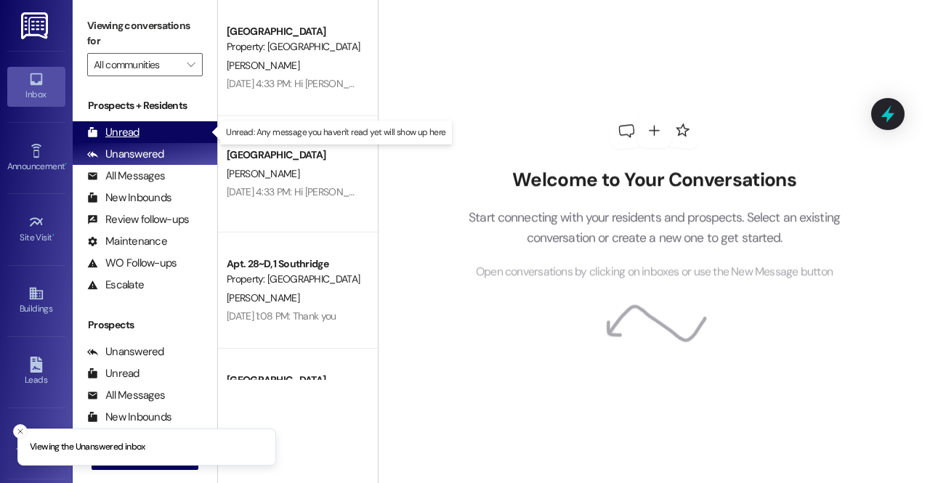
click at [166, 126] on div "Unread (0)" at bounding box center [145, 132] width 145 height 22
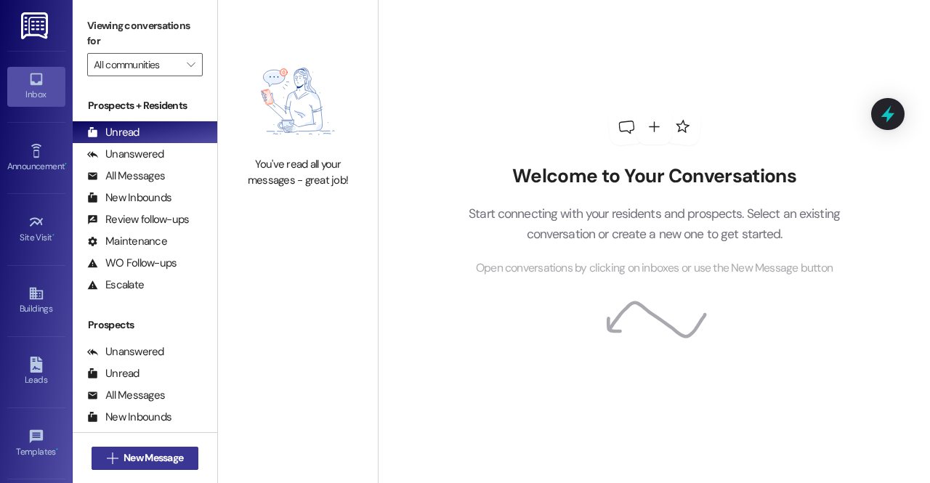
click at [131, 461] on span "New Message" at bounding box center [154, 457] width 60 height 15
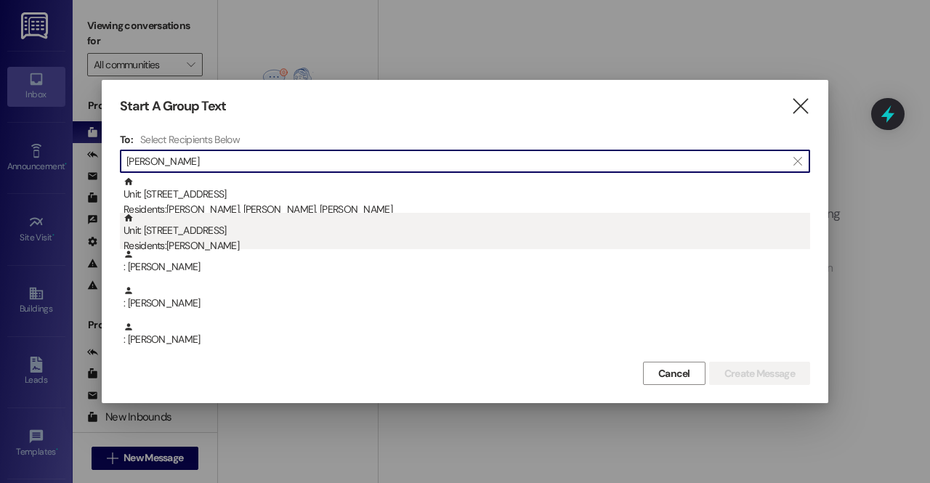
type input "[PERSON_NAME]"
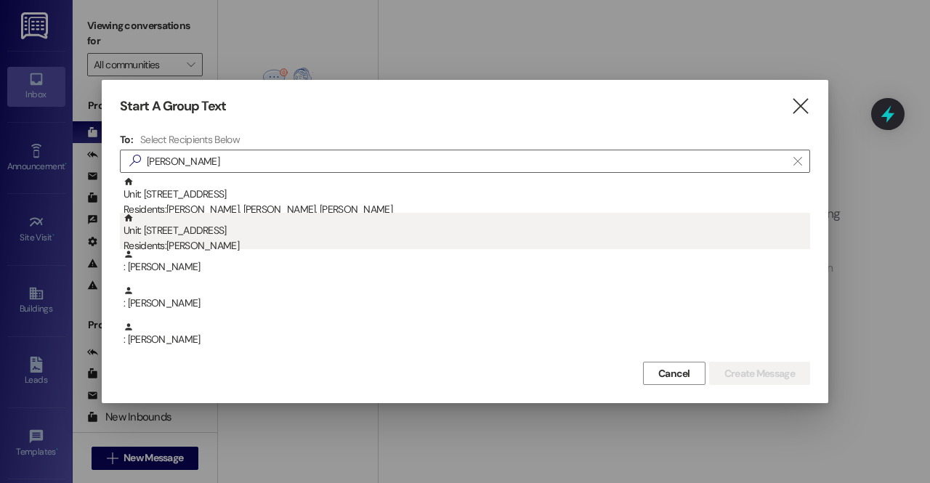
click at [235, 231] on div "Unit: 11~D - 1 Park Place Residents: Matthew Faires" at bounding box center [467, 233] width 687 height 41
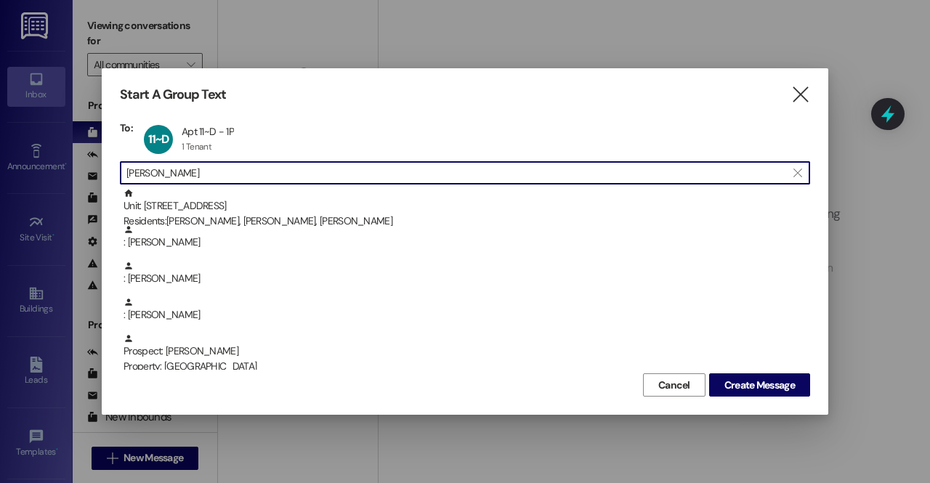
drag, startPoint x: 254, startPoint y: 167, endPoint x: 20, endPoint y: 142, distance: 235.3
click at [20, 142] on div "Start A Group Text  To: 11~D Apt 11~D - 1P Apt 11~D - 1P 1 Tenant 1 Tenant cli…" at bounding box center [465, 241] width 930 height 483
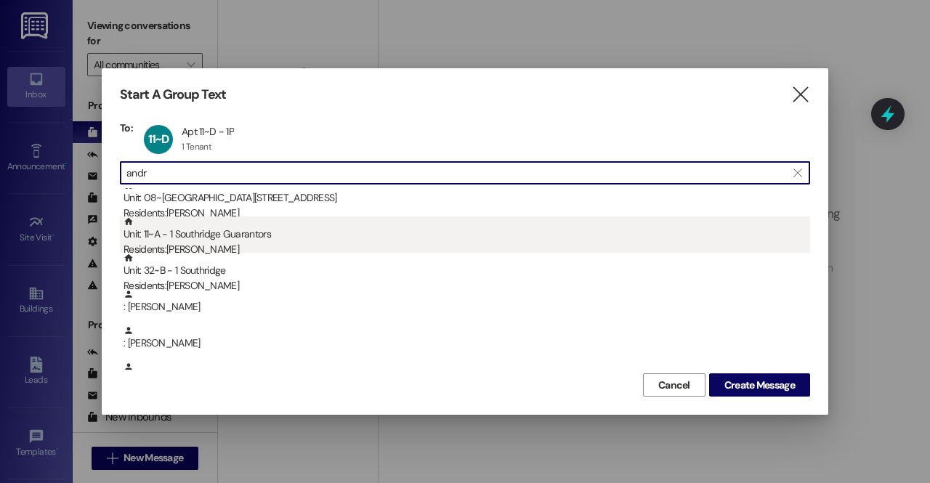
scroll to position [45, 0]
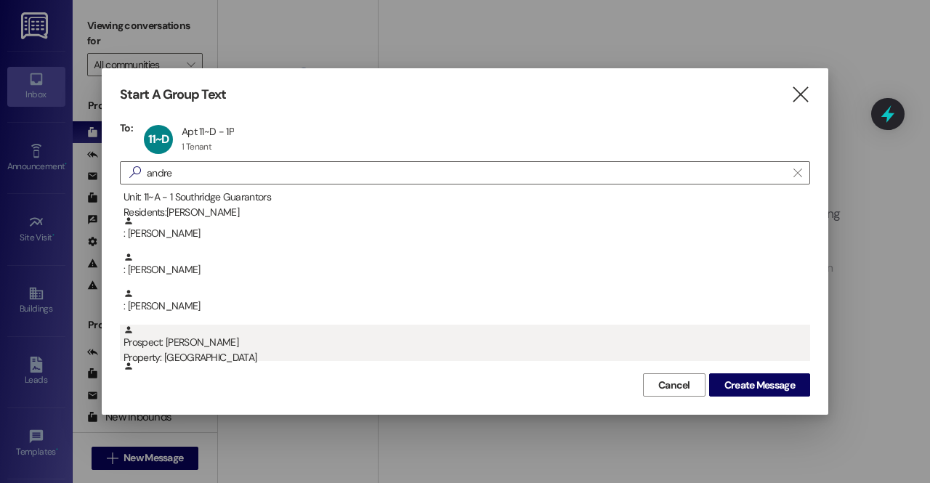
click at [221, 342] on div "Prospect: Cayden Andreadakis Property: Park Place" at bounding box center [467, 345] width 687 height 41
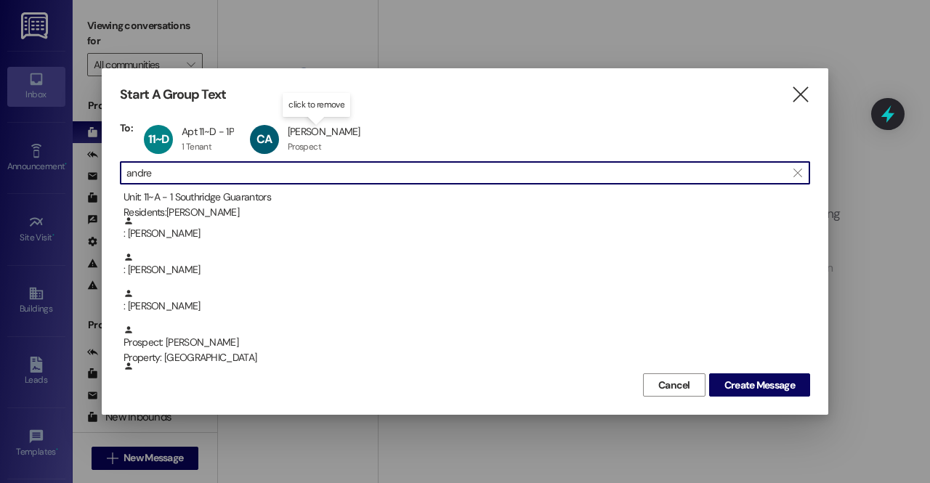
drag, startPoint x: 161, startPoint y: 172, endPoint x: 57, endPoint y: 155, distance: 106.1
click at [57, 155] on div "Start A Group Text  To: 11~D Apt 11~D - 1P Apt 11~D - 1P 1 Tenant 1 Tenant cli…" at bounding box center [465, 241] width 930 height 483
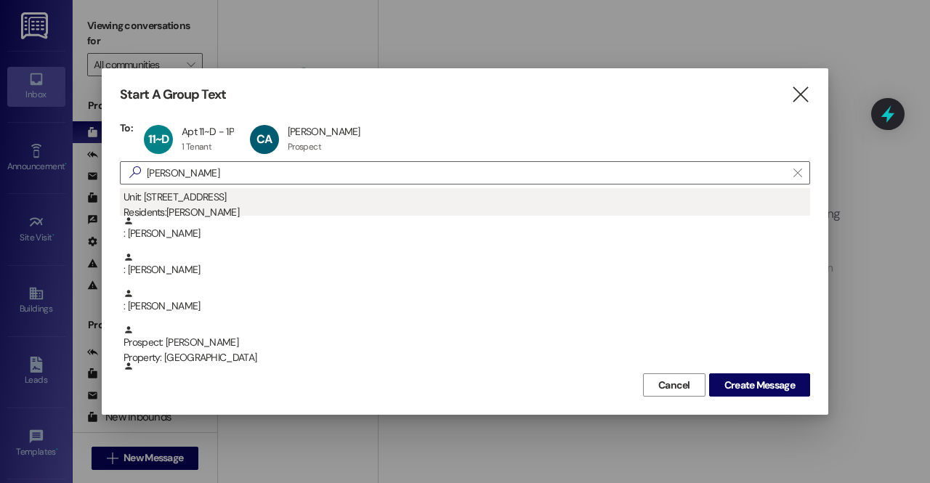
click at [126, 197] on div "Unit: 11~C - 1 Park Place Residents: Isaac Woolley" at bounding box center [467, 199] width 687 height 41
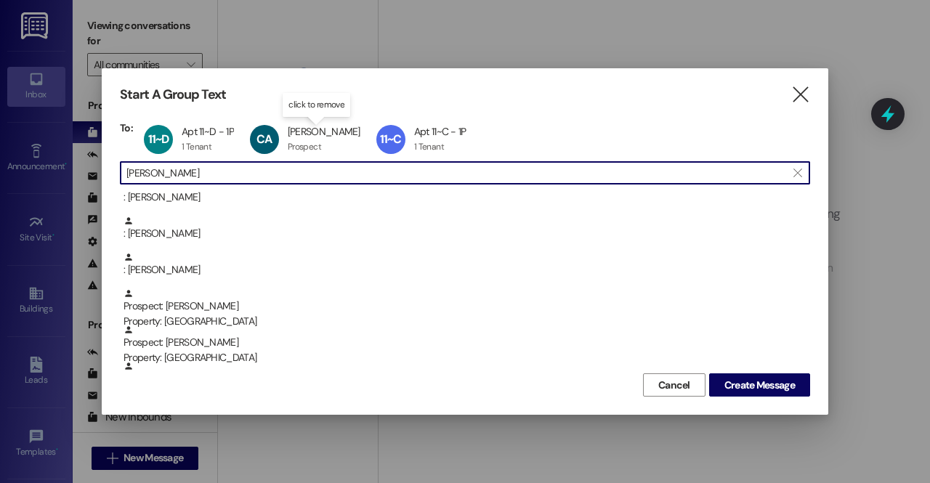
drag, startPoint x: 262, startPoint y: 177, endPoint x: 65, endPoint y: 164, distance: 196.6
click at [65, 164] on div "Start A Group Text  To: 11~D Apt 11~D - 1P Apt 11~D - 1P 1 Tenant 1 Tenant cli…" at bounding box center [465, 241] width 930 height 483
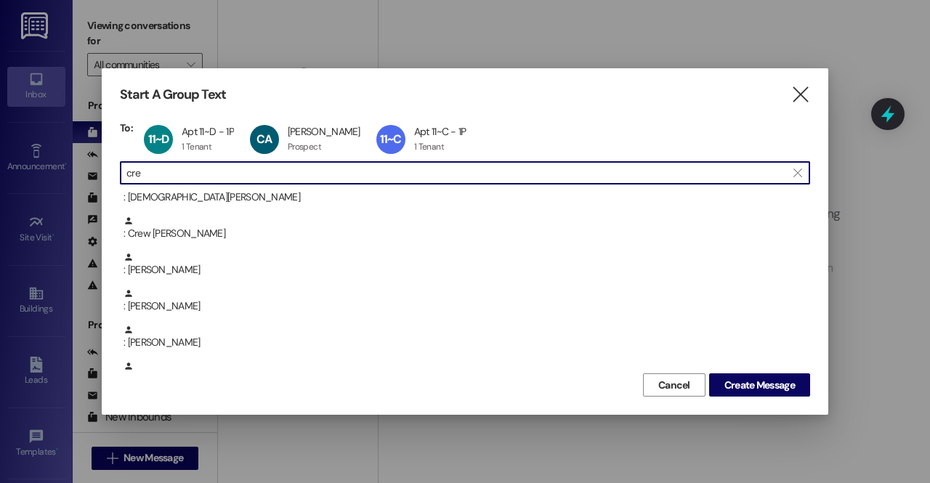
scroll to position [0, 0]
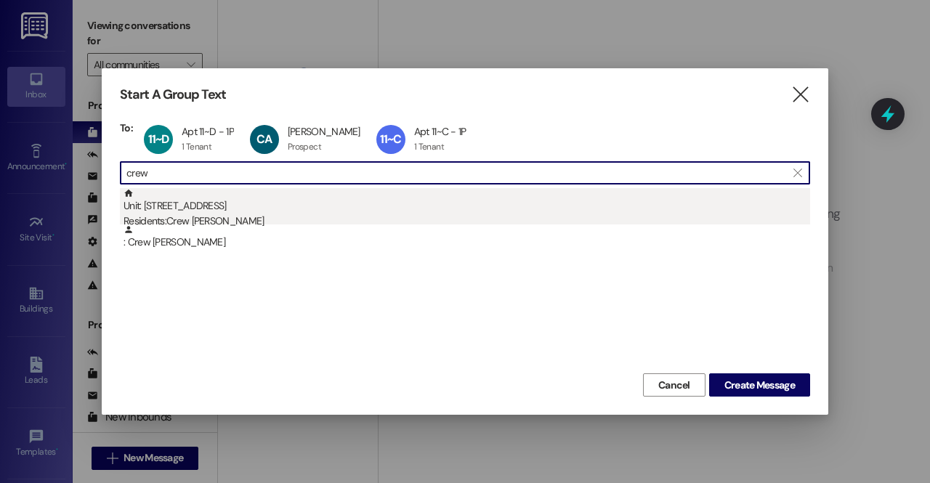
click at [184, 211] on div "Unit: 11~B - 1 Park Place Residents: Crew Jenkins" at bounding box center [467, 208] width 687 height 41
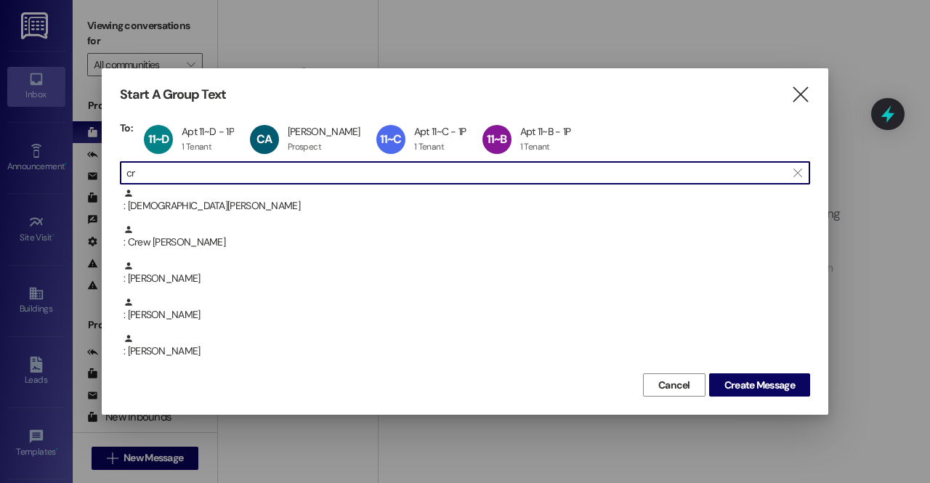
type input "c"
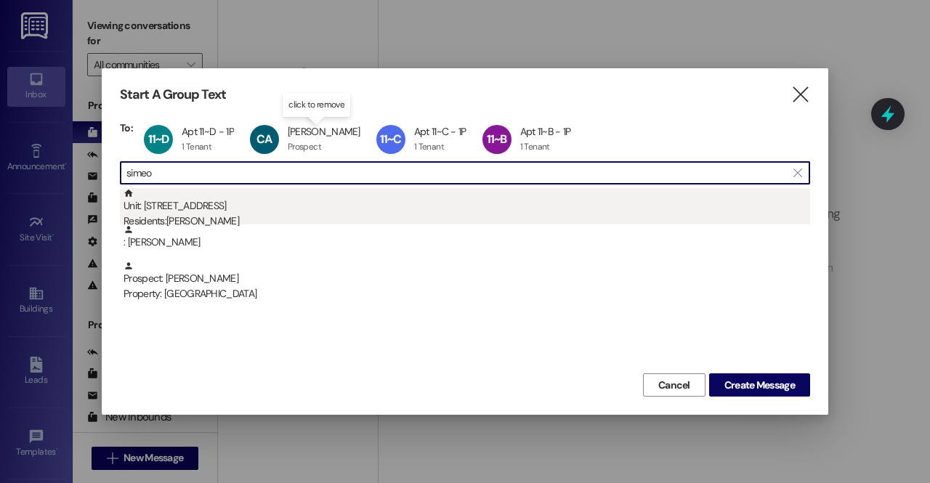
click at [179, 224] on div "Residents: Simeon Bates" at bounding box center [467, 221] width 687 height 15
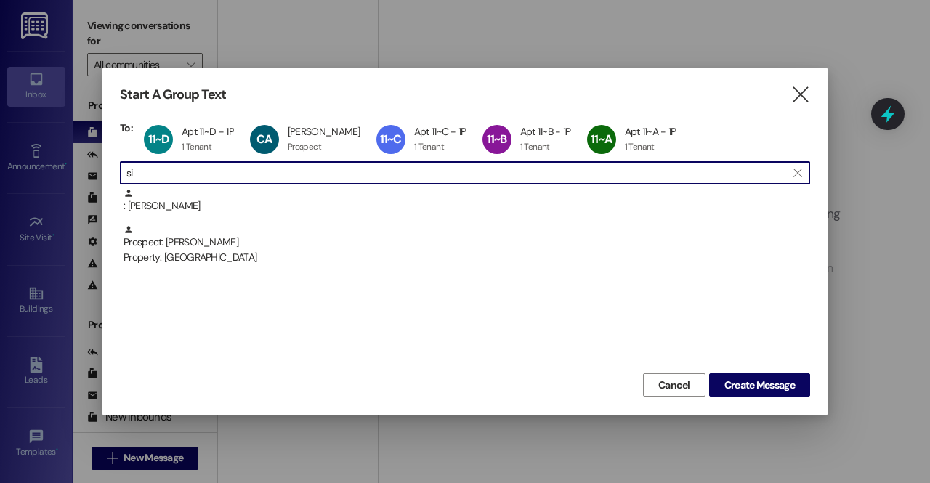
type input "s"
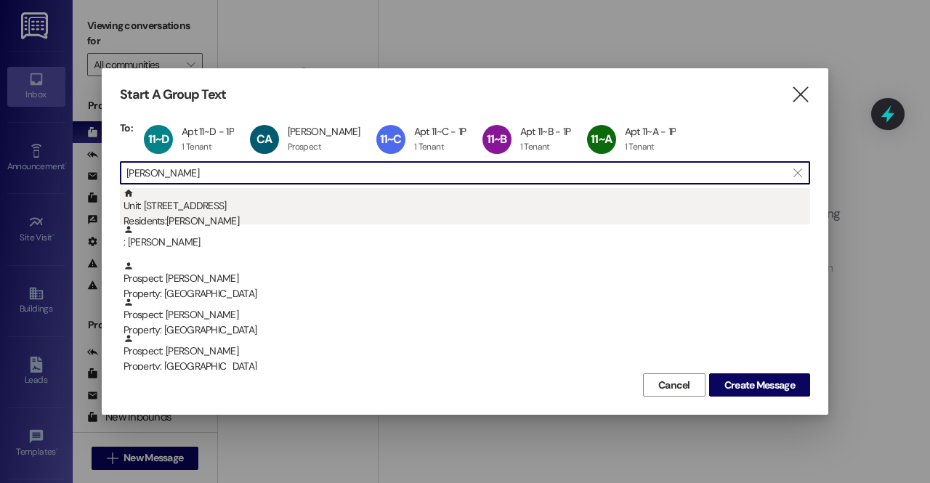
type input "josh"
click at [227, 211] on div "Unit: 11~F - 1 Park Place Residents: Joshua Hanosek" at bounding box center [467, 208] width 687 height 41
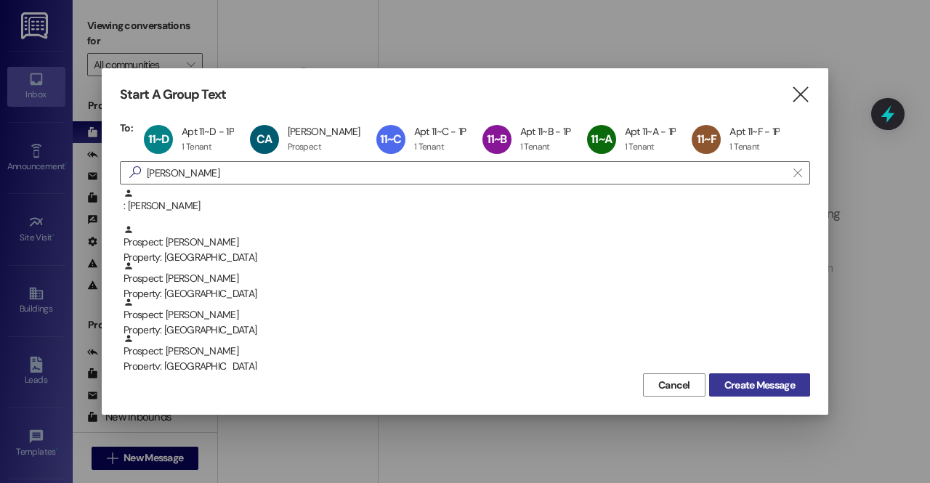
click at [769, 393] on span "Create Message" at bounding box center [759, 385] width 70 height 15
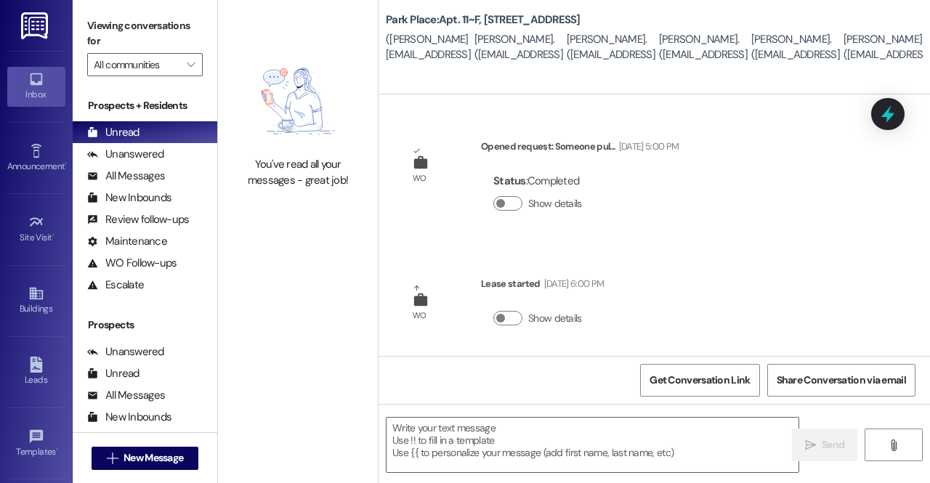
scroll to position [1, 0]
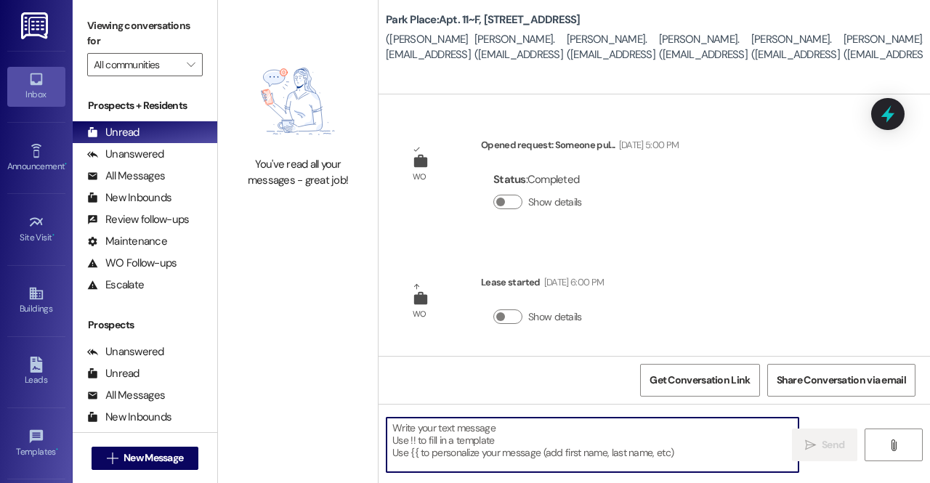
click at [552, 441] on textarea at bounding box center [593, 445] width 412 height 54
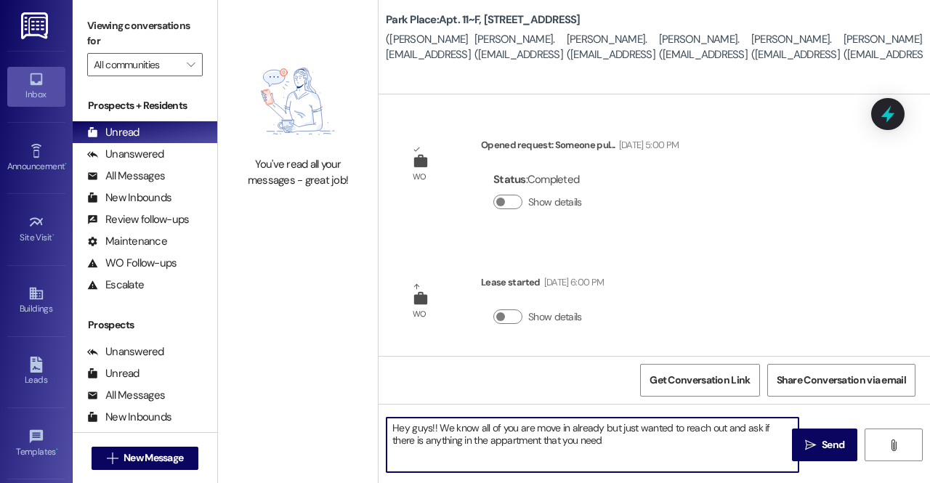
click at [482, 440] on textarea "Hey guys!! We know all of you are move in already but just wanted to reach out …" at bounding box center [593, 445] width 412 height 54
click at [616, 443] on textarea "Hey guys!! We know all of you are move in already but just wanted to reach out …" at bounding box center [593, 445] width 412 height 54
type textarea "Hey guys!! We know all of you are move in already but just wanted to reach out …"
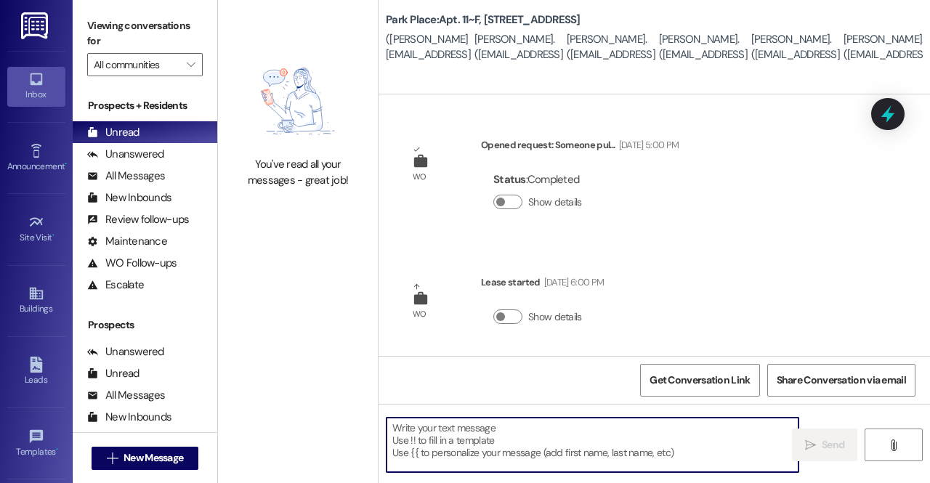
scroll to position [134, 0]
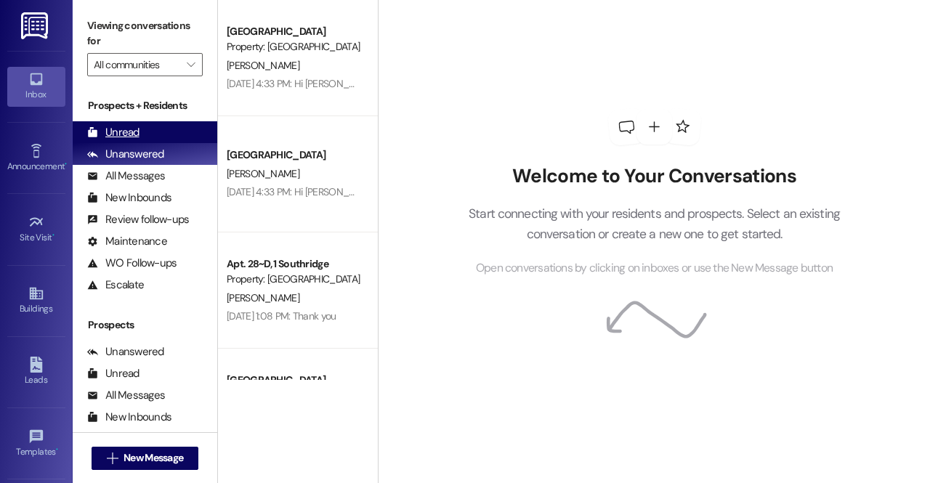
click at [147, 134] on div "Unread (0)" at bounding box center [145, 132] width 145 height 22
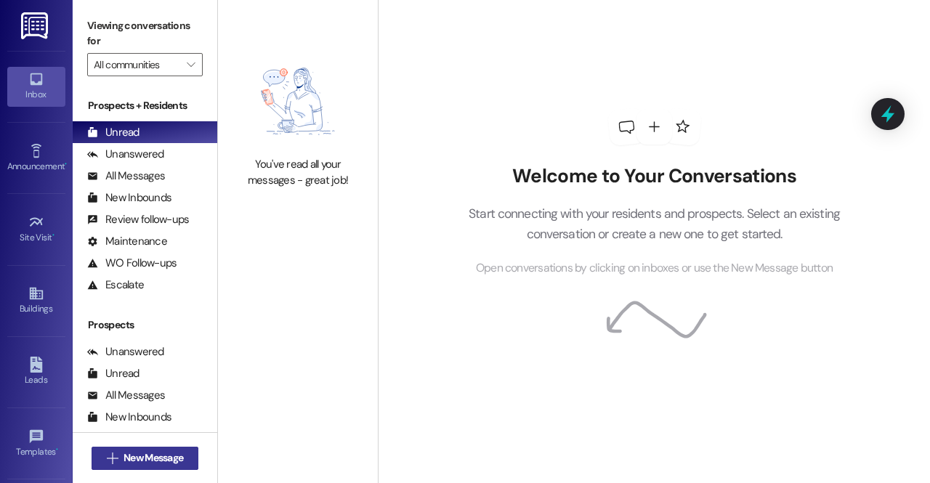
click at [145, 467] on button " New Message" at bounding box center [146, 458] width 108 height 23
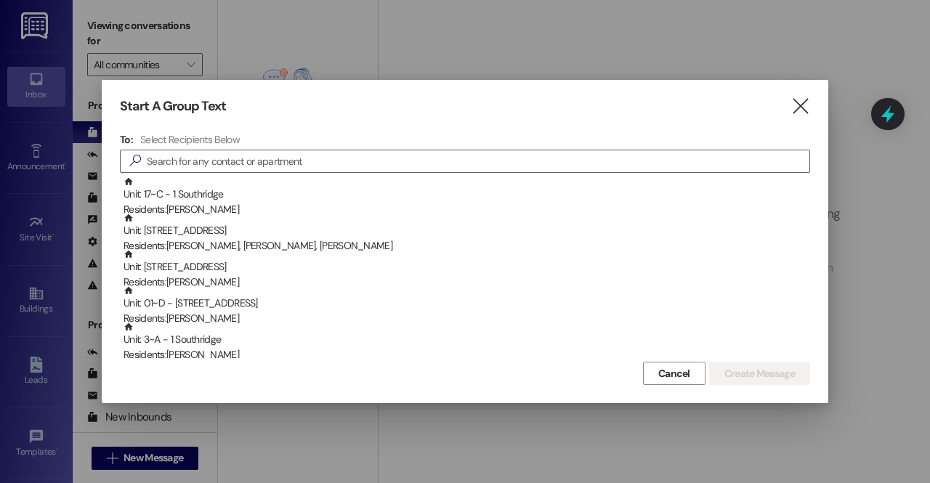
click at [790, 102] on div "Start A Group Text " at bounding box center [465, 106] width 690 height 17
click at [801, 109] on icon "" at bounding box center [801, 106] width 20 height 15
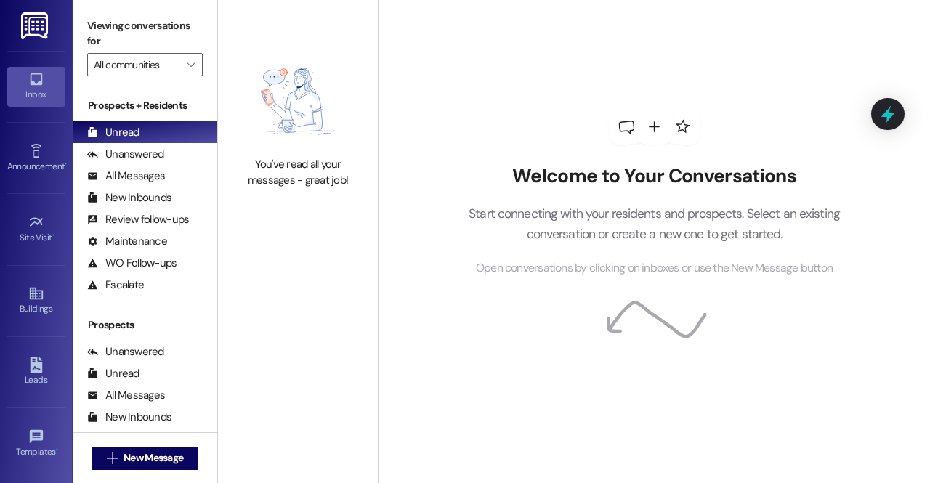
click at [801, 109] on div "Welcome to Your Conversations Start connecting with your residents and prospect…" at bounding box center [655, 193] width 436 height 387
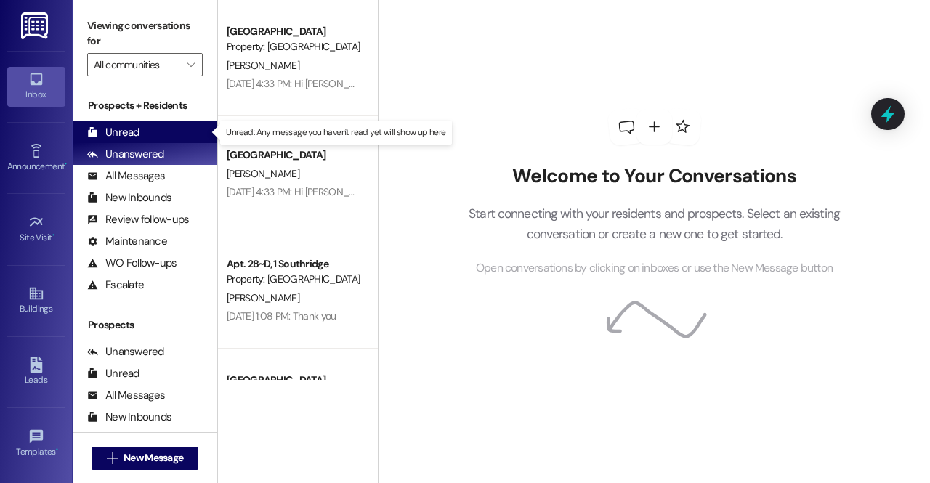
click at [166, 140] on div "Unread (0)" at bounding box center [145, 132] width 145 height 22
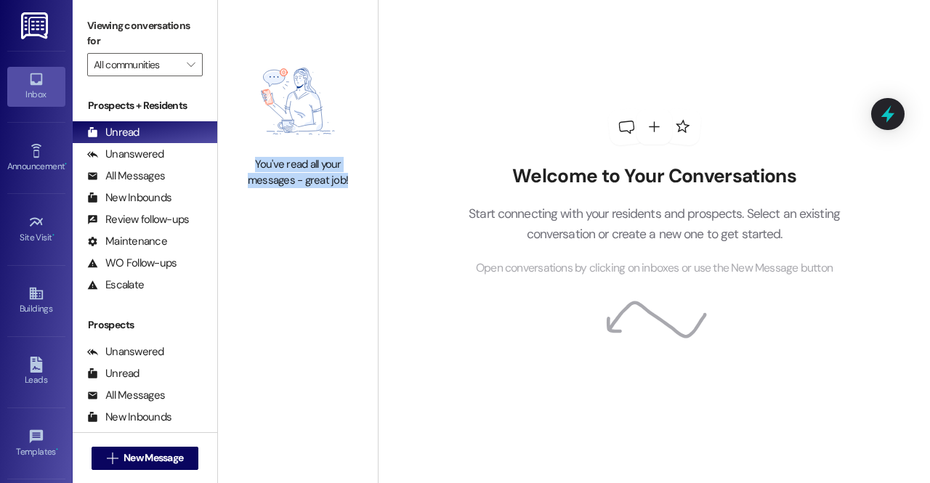
drag, startPoint x: 347, startPoint y: 185, endPoint x: 257, endPoint y: 166, distance: 91.9
click at [257, 166] on div "You've read all your messages - great job!" at bounding box center [298, 172] width 128 height 31
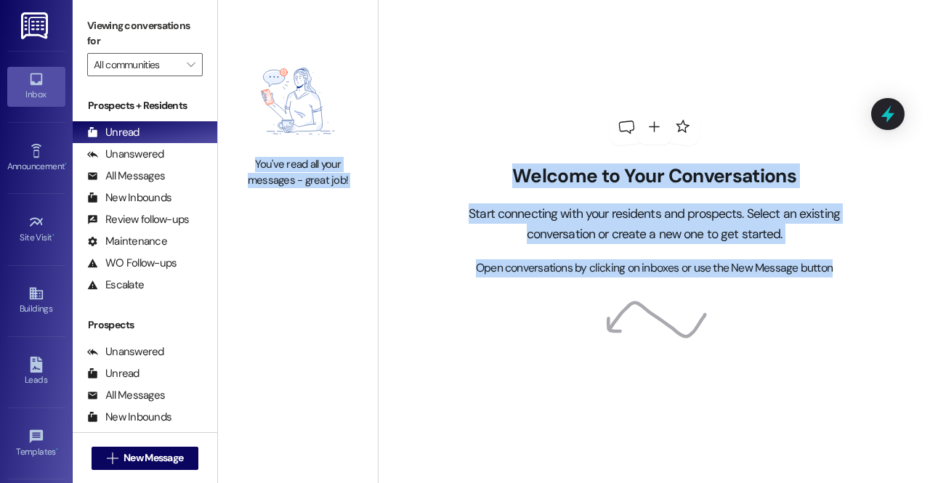
drag, startPoint x: 256, startPoint y: 167, endPoint x: 719, endPoint y: 317, distance: 486.4
click at [719, 317] on div "You've read all your messages - great job! Welcome to Your Conversations Start …" at bounding box center [574, 241] width 712 height 483
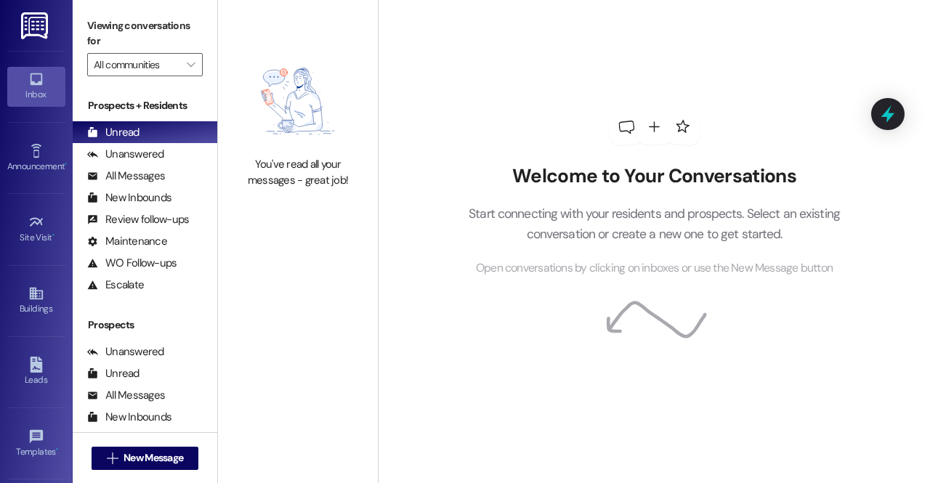
click at [854, 272] on div "Open conversations by clicking on inboxes or use the New Message button" at bounding box center [655, 268] width 416 height 18
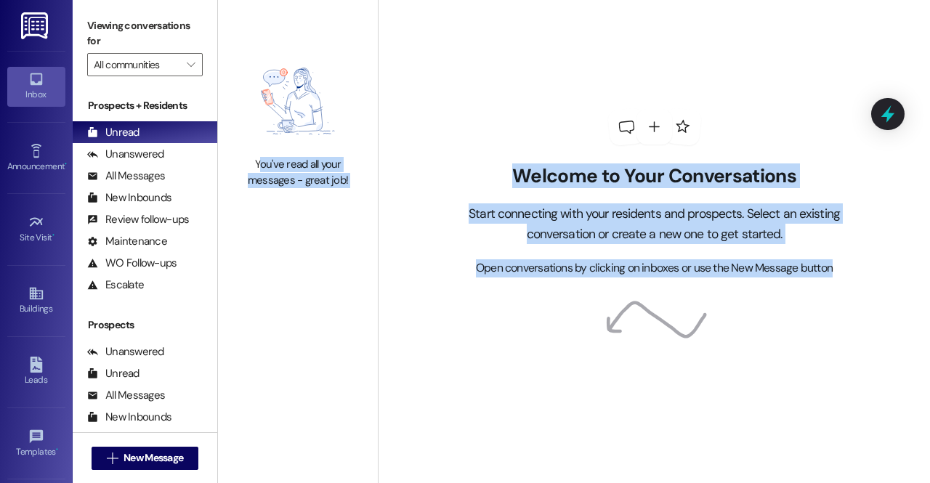
drag, startPoint x: 841, startPoint y: 275, endPoint x: 260, endPoint y: 161, distance: 592.5
click at [260, 161] on div "You've read all your messages - great job! Welcome to Your Conversations Start …" at bounding box center [574, 241] width 712 height 483
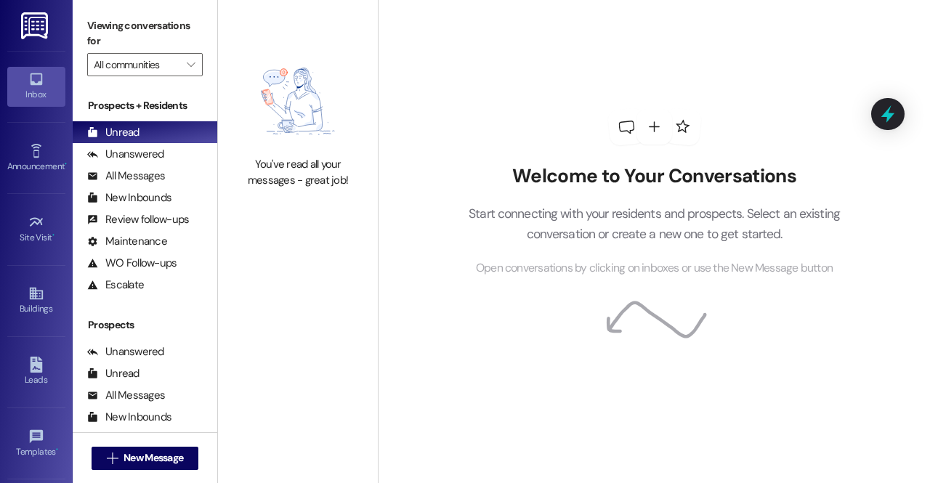
click at [251, 163] on div "You've read all your messages - great job!" at bounding box center [298, 172] width 128 height 31
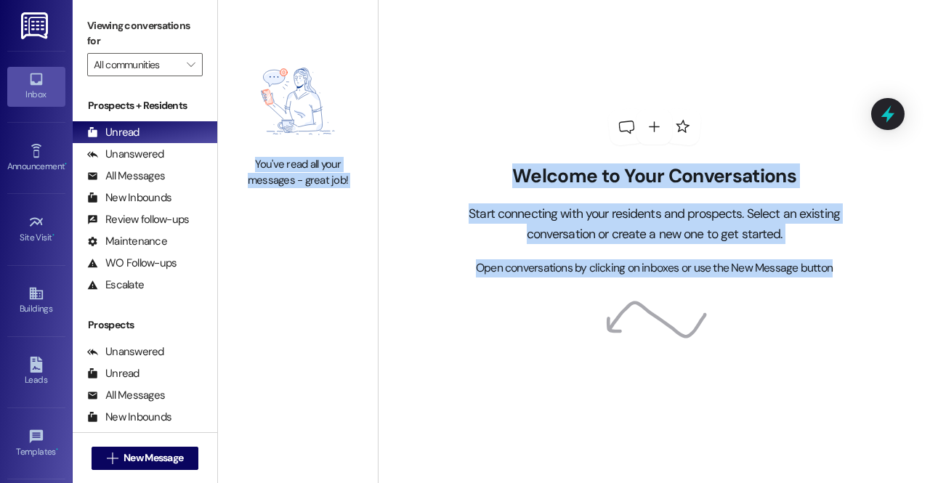
drag, startPoint x: 251, startPoint y: 163, endPoint x: 833, endPoint y: 283, distance: 594.2
click at [833, 283] on div "You've read all your messages - great job! Welcome to Your Conversations Start …" at bounding box center [574, 241] width 712 height 483
click at [522, 105] on div "Welcome to Your Conversations Start connecting with your residents and prospect…" at bounding box center [655, 193] width 436 height 387
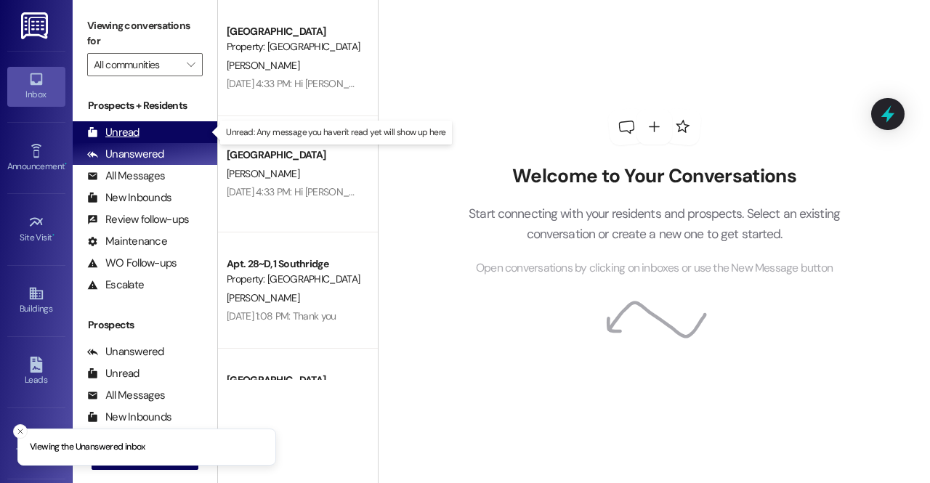
click at [116, 132] on div "Unread" at bounding box center [113, 132] width 52 height 15
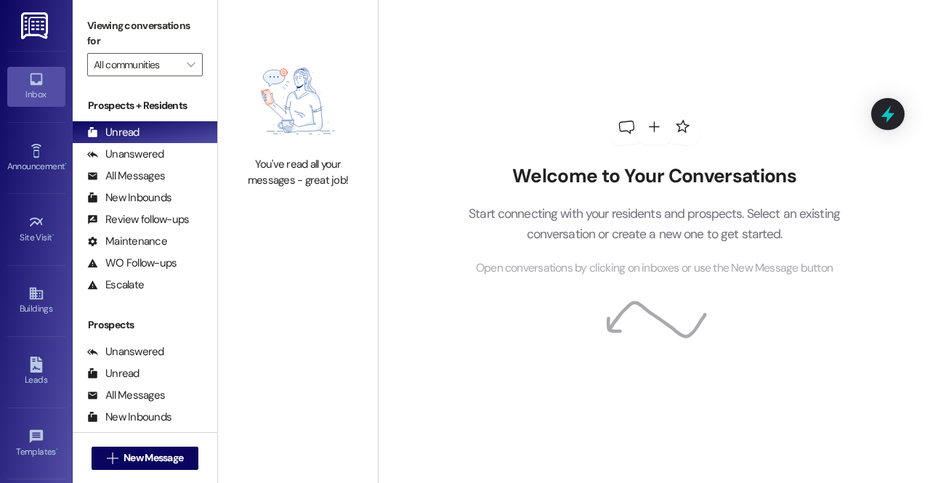
click at [254, 190] on div "You've read all your messages - great job!" at bounding box center [298, 121] width 160 height 242
click at [25, 43] on link at bounding box center [35, 25] width 47 height 51
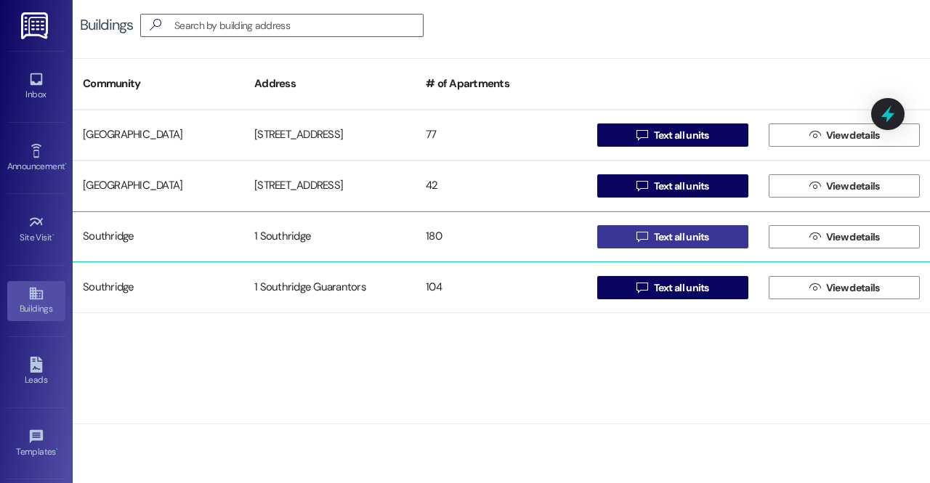
click at [618, 226] on button " Text all units" at bounding box center [672, 236] width 151 height 23
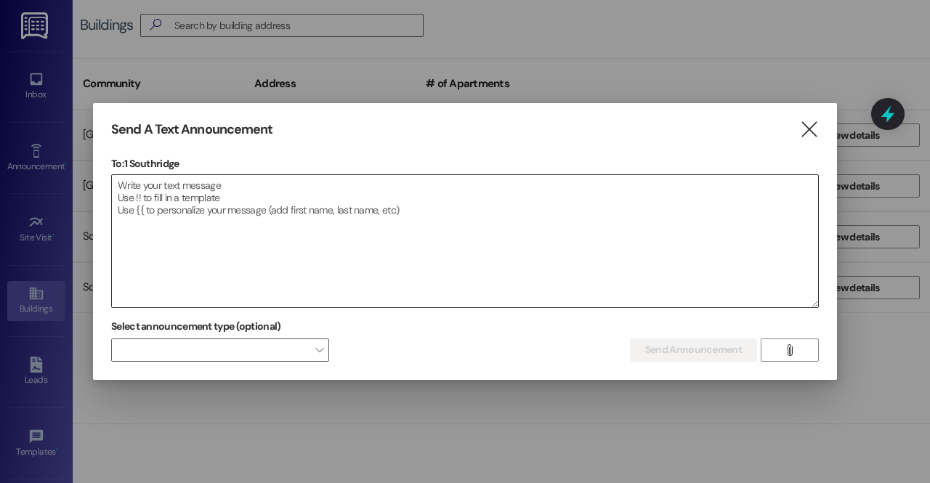
click at [447, 213] on textarea at bounding box center [465, 241] width 706 height 132
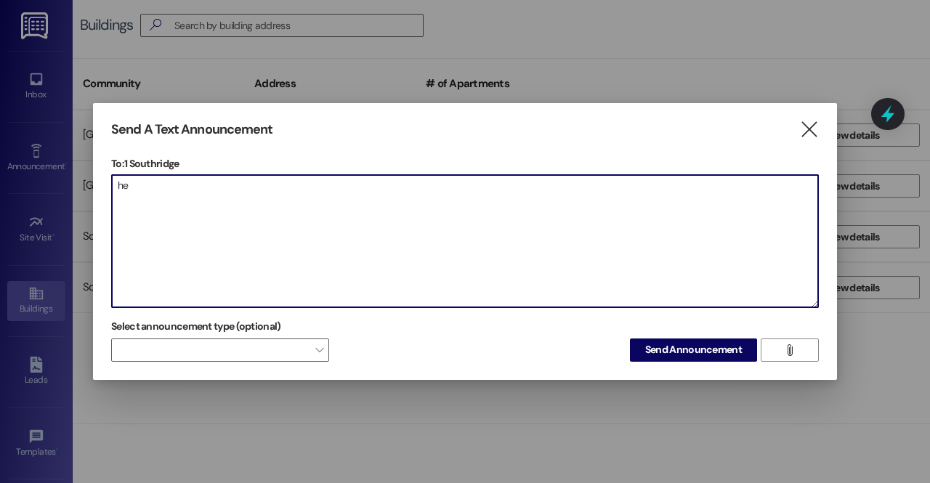
type textarea "h"
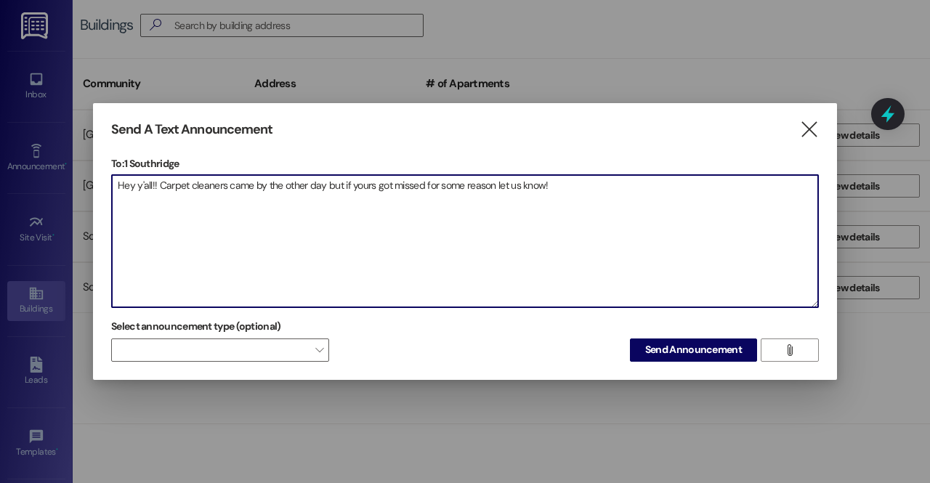
click at [417, 184] on textarea "Hey y'all!! Carpet cleaners came by the other day but if yours got missed for s…" at bounding box center [465, 241] width 706 height 132
type textarea "Hey y'all!! Carpet cleaners came by the other day but if yours got missed or if…"
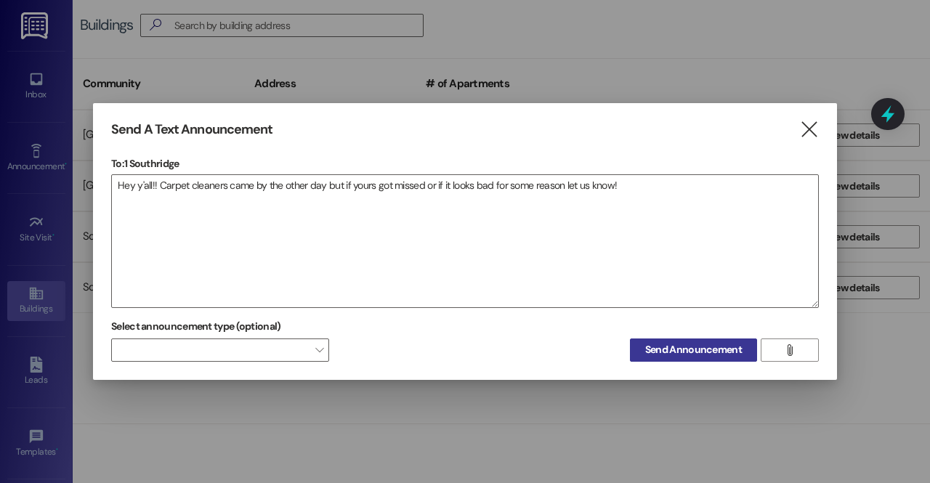
click at [722, 345] on button "Send Announcement" at bounding box center [693, 350] width 127 height 23
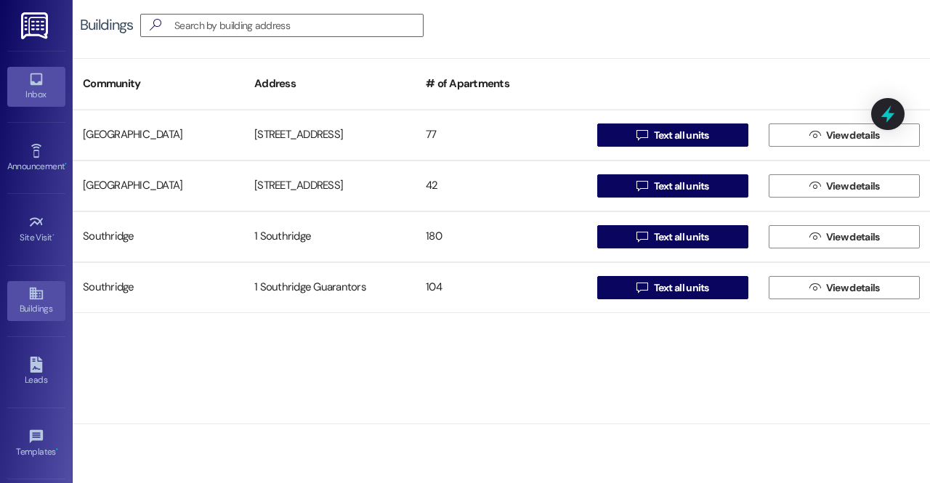
click at [29, 88] on div "Inbox" at bounding box center [36, 94] width 73 height 15
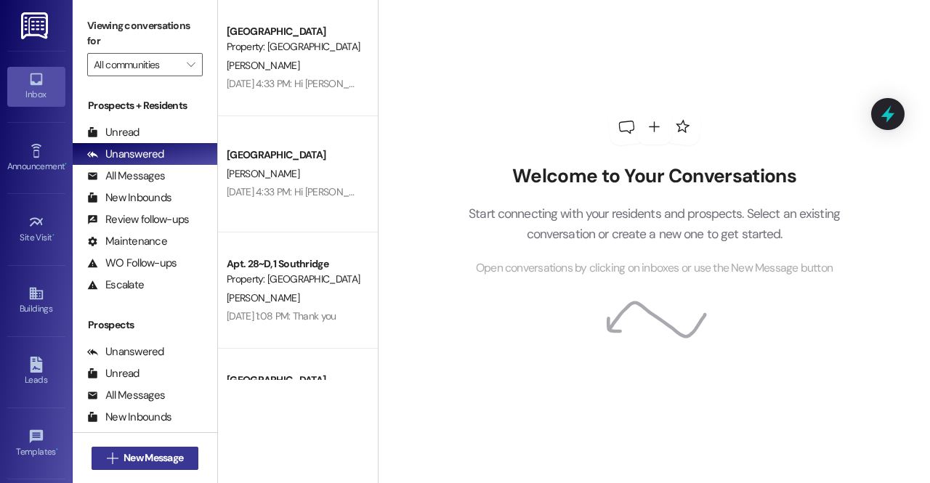
click at [166, 467] on button " New Message" at bounding box center [146, 458] width 108 height 23
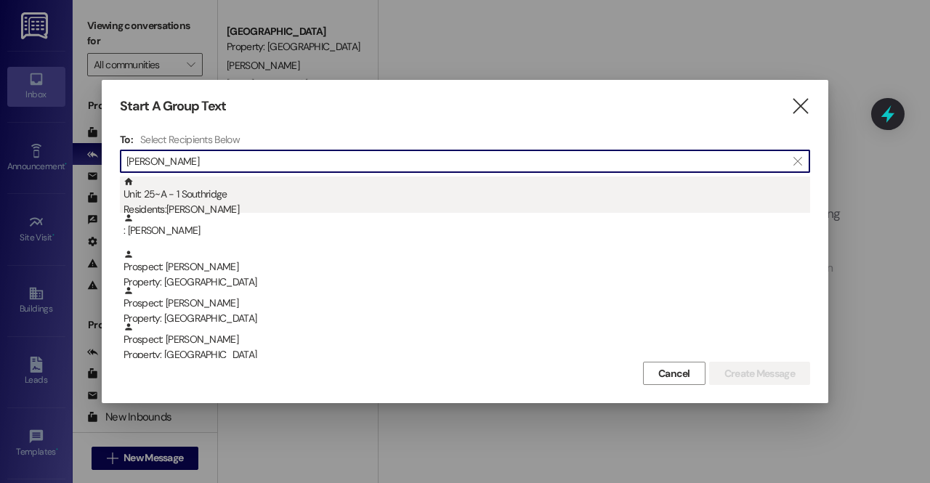
type input "kayl"
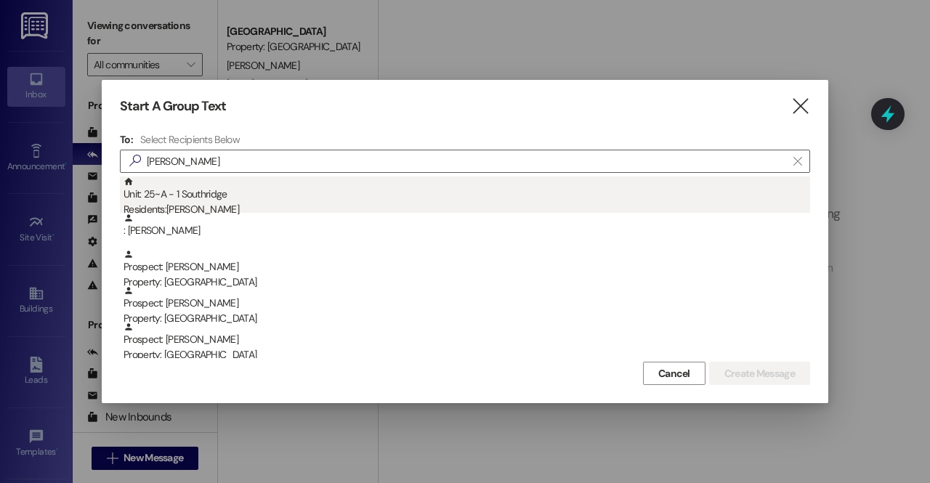
click at [167, 203] on div "Residents: Kaylee Bahr" at bounding box center [467, 209] width 687 height 15
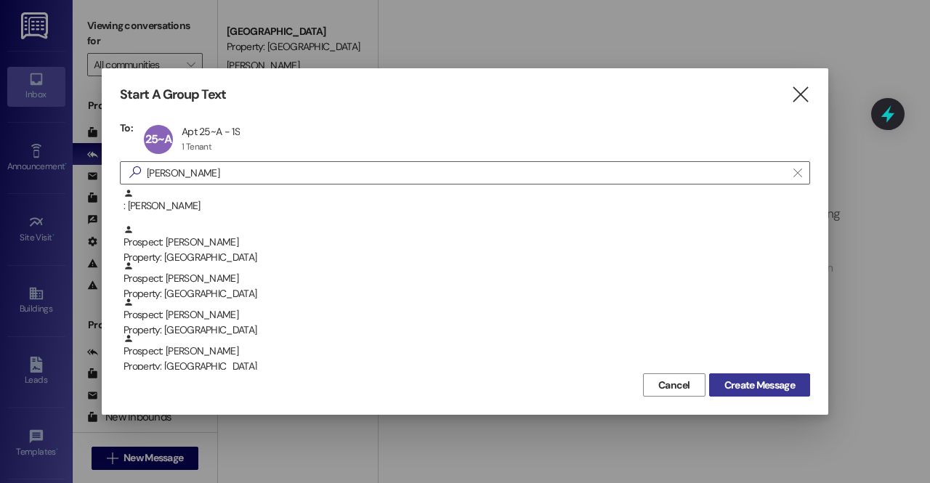
click at [777, 381] on span "Create Message" at bounding box center [759, 385] width 70 height 15
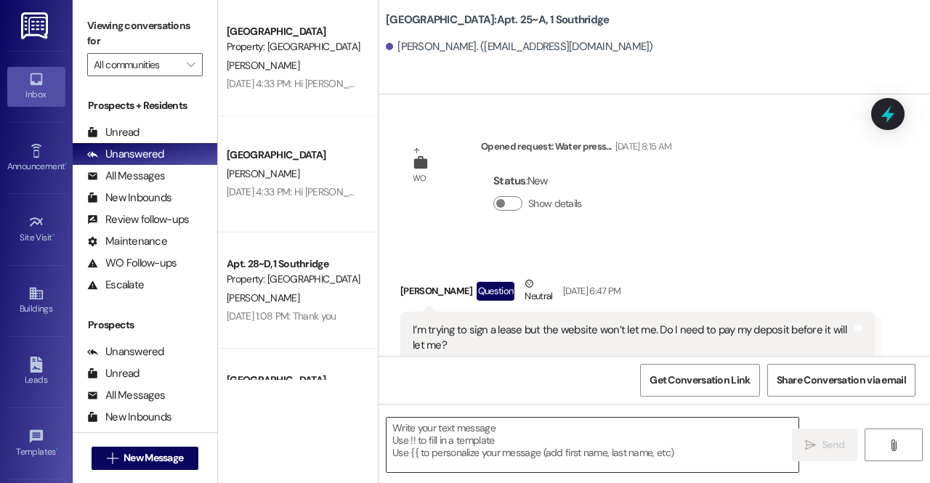
scroll to position [22636, 0]
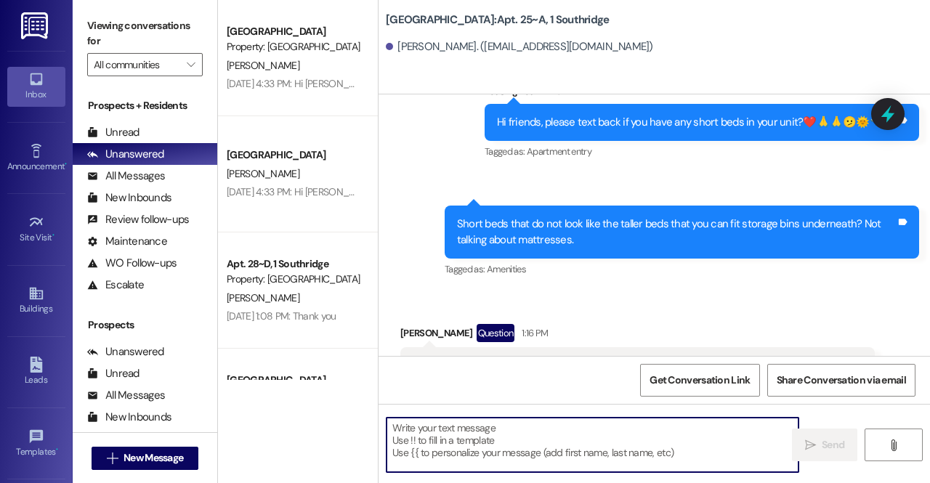
click at [573, 438] on textarea at bounding box center [593, 445] width 412 height 54
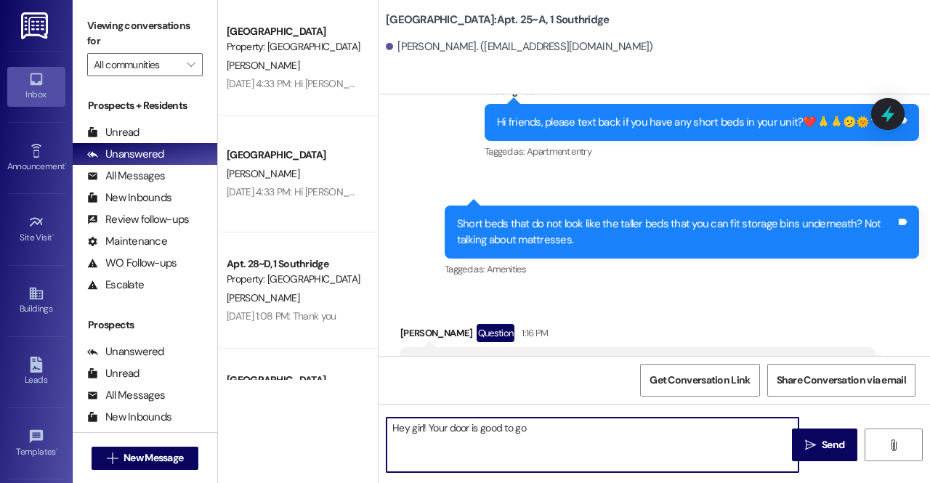
type textarea "Hey girl! Your door is good to go!"
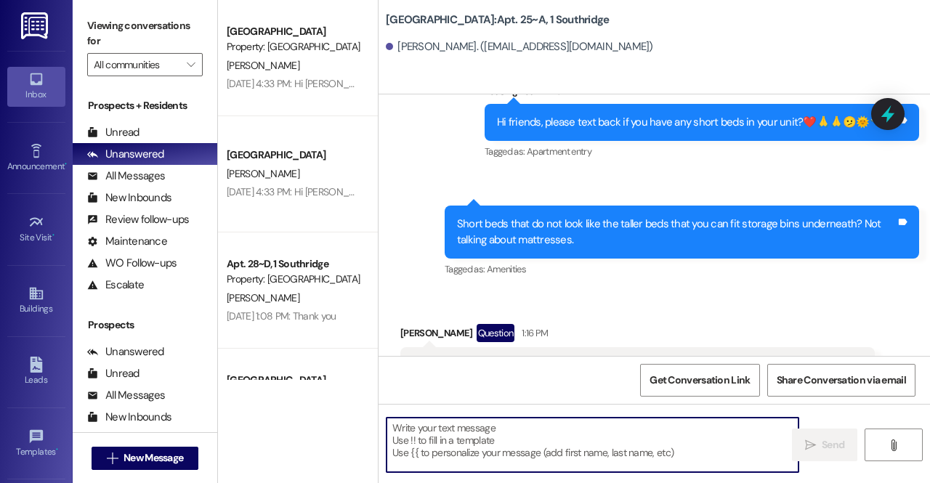
scroll to position [22737, 0]
